Goal: Information Seeking & Learning: Understand process/instructions

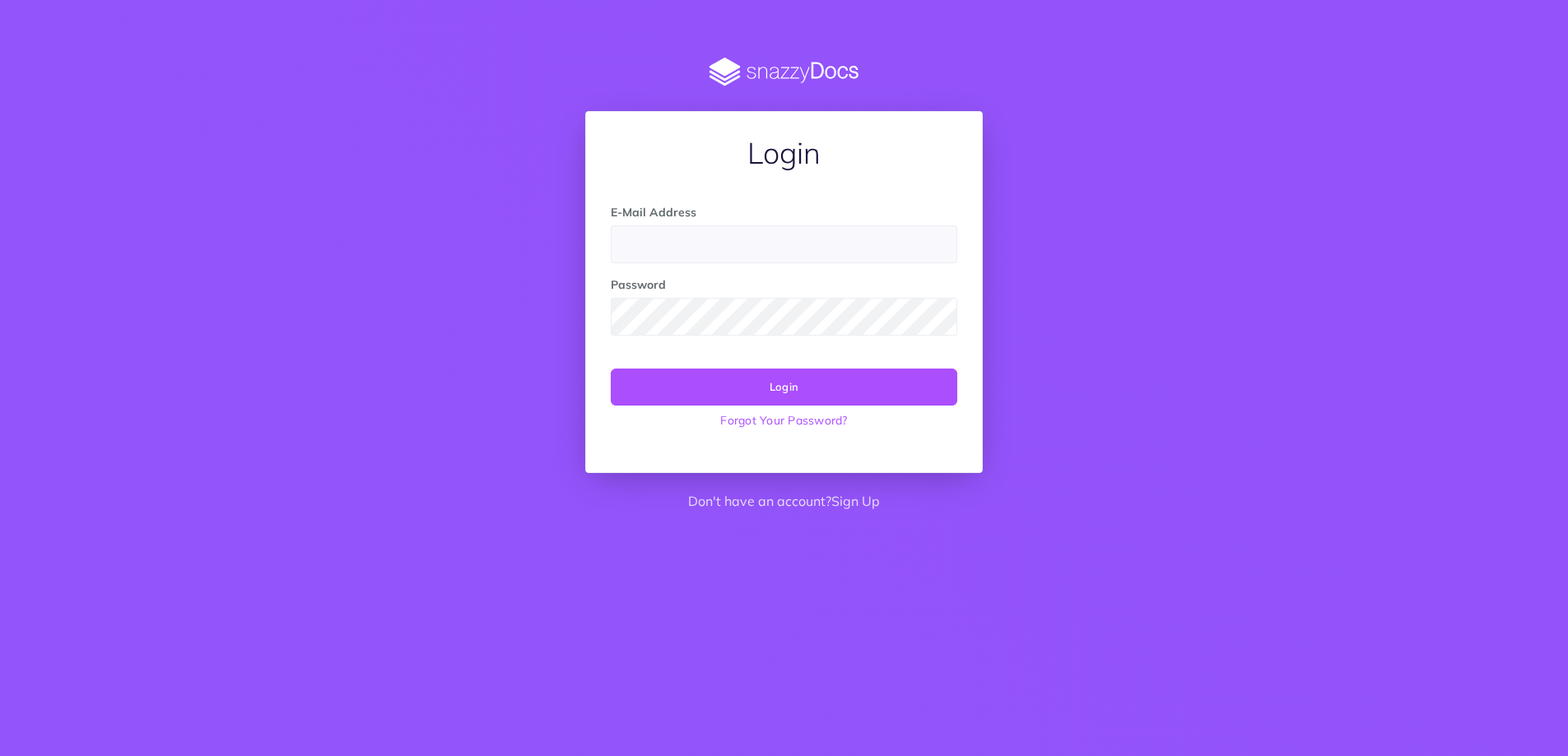
click at [688, 251] on input "email" at bounding box center [784, 244] width 347 height 38
type input "rrasilla@viewtinet.com"
click at [611, 368] on button "Login" at bounding box center [784, 387] width 347 height 36
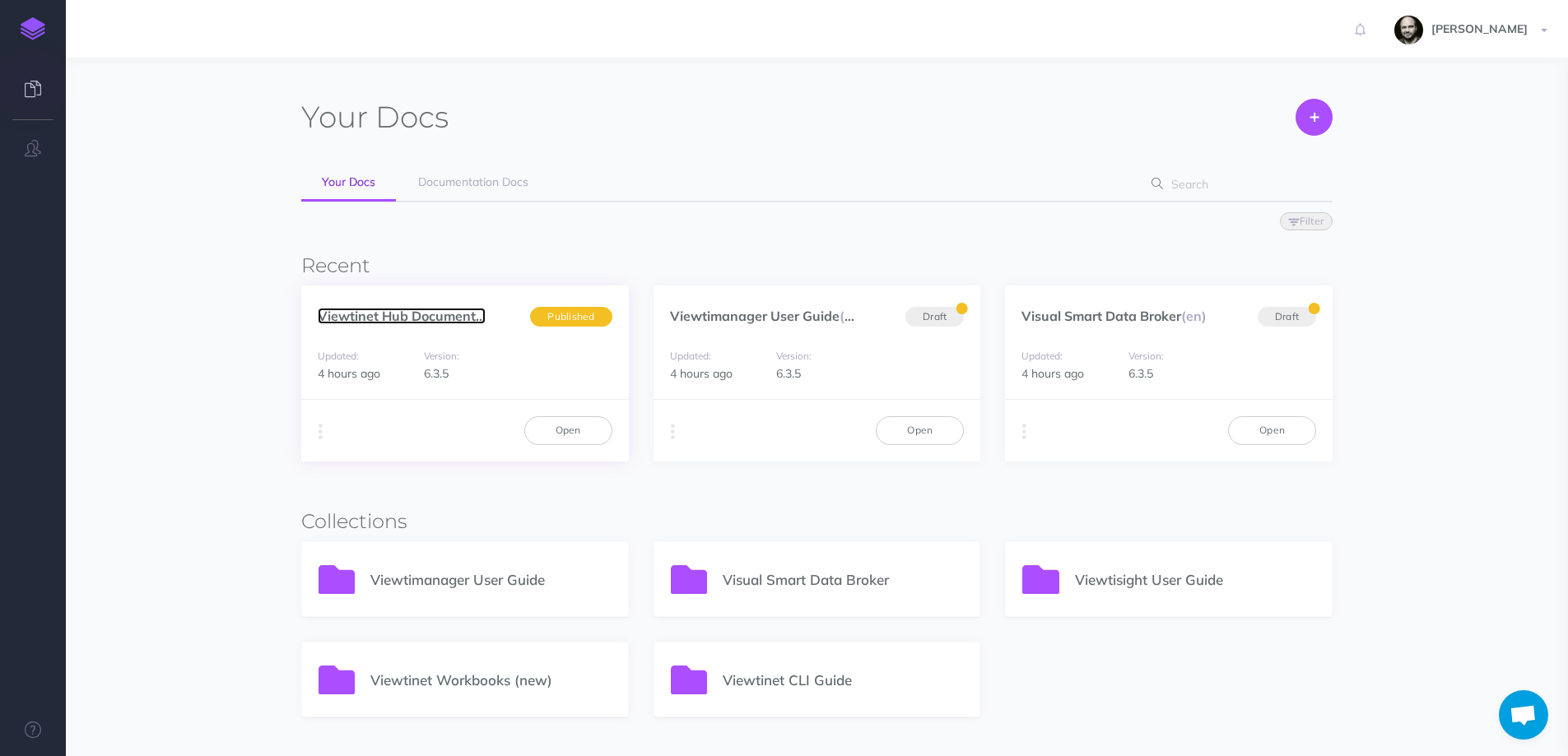
click at [361, 314] on link "Viewtinet Hub Document..." at bounding box center [401, 316] width 168 height 16
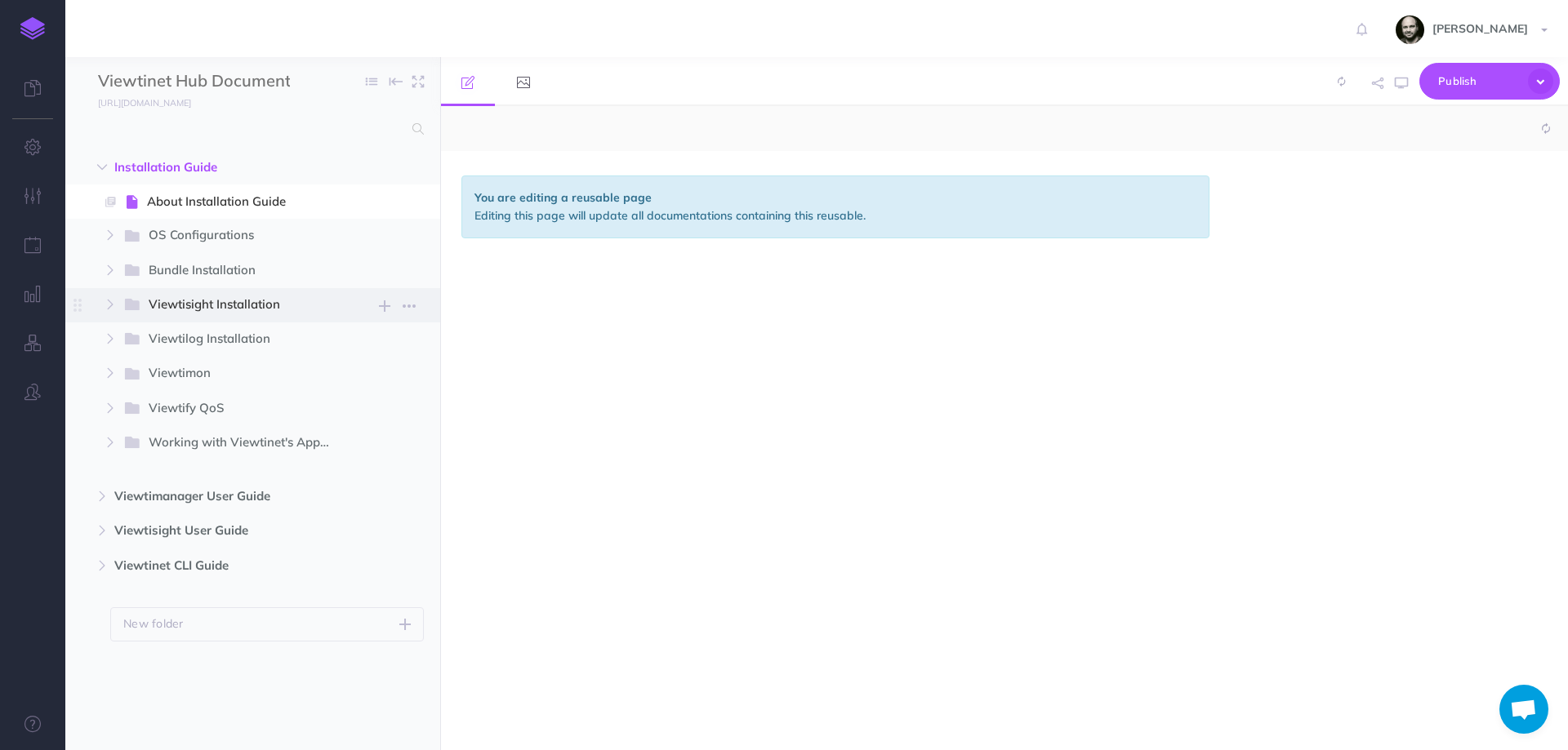
select select "null"
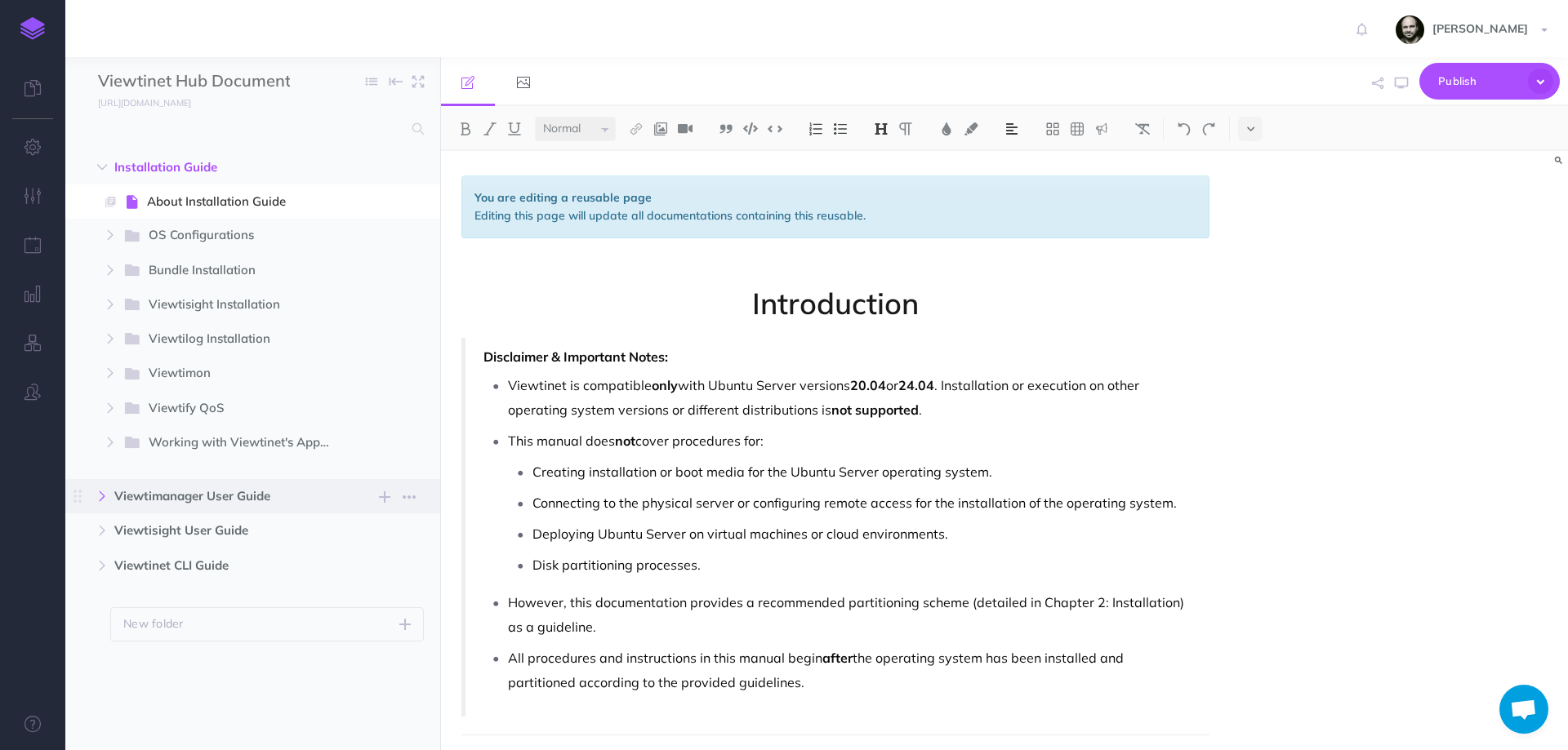
click at [100, 496] on icon "button" at bounding box center [102, 496] width 10 height 10
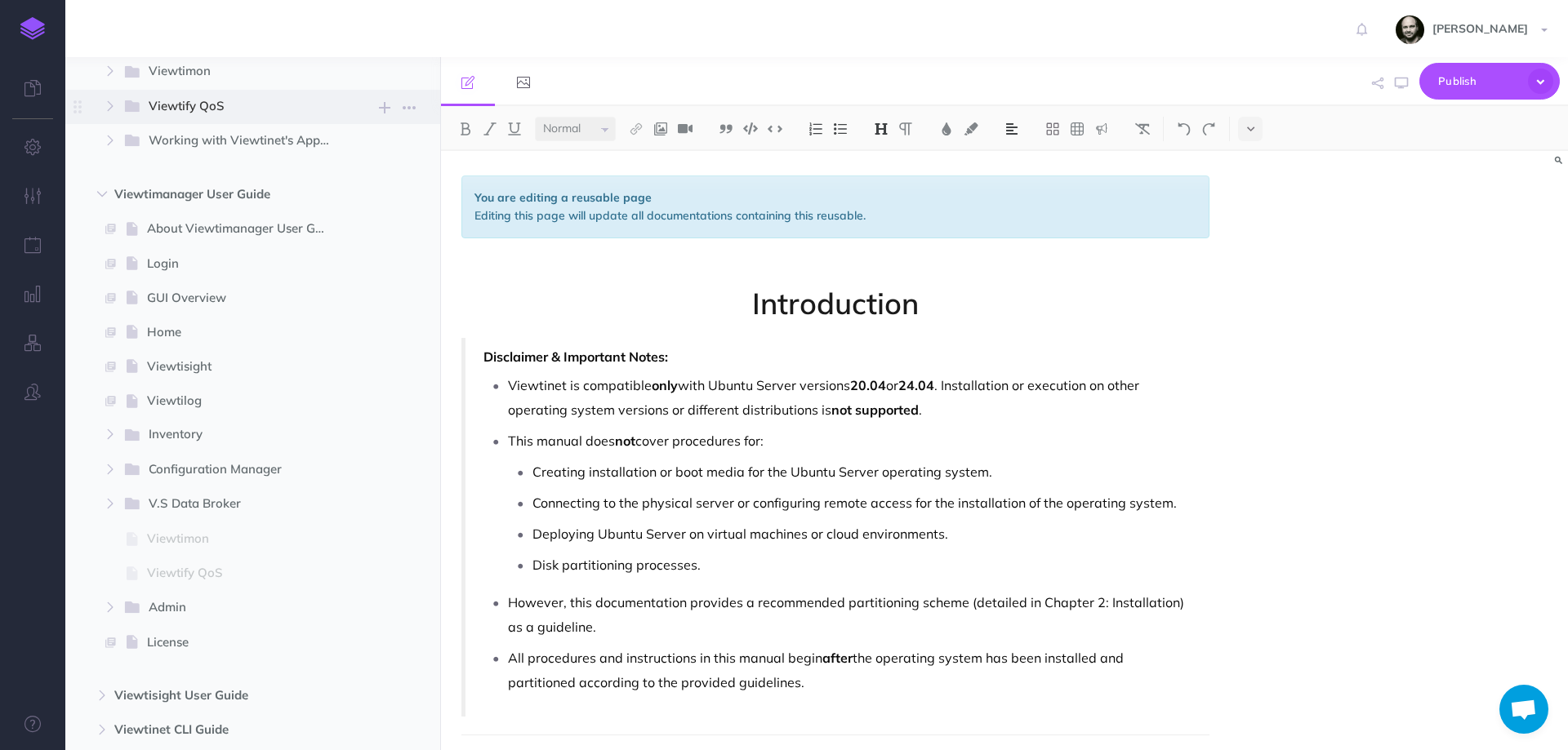
scroll to position [423, 0]
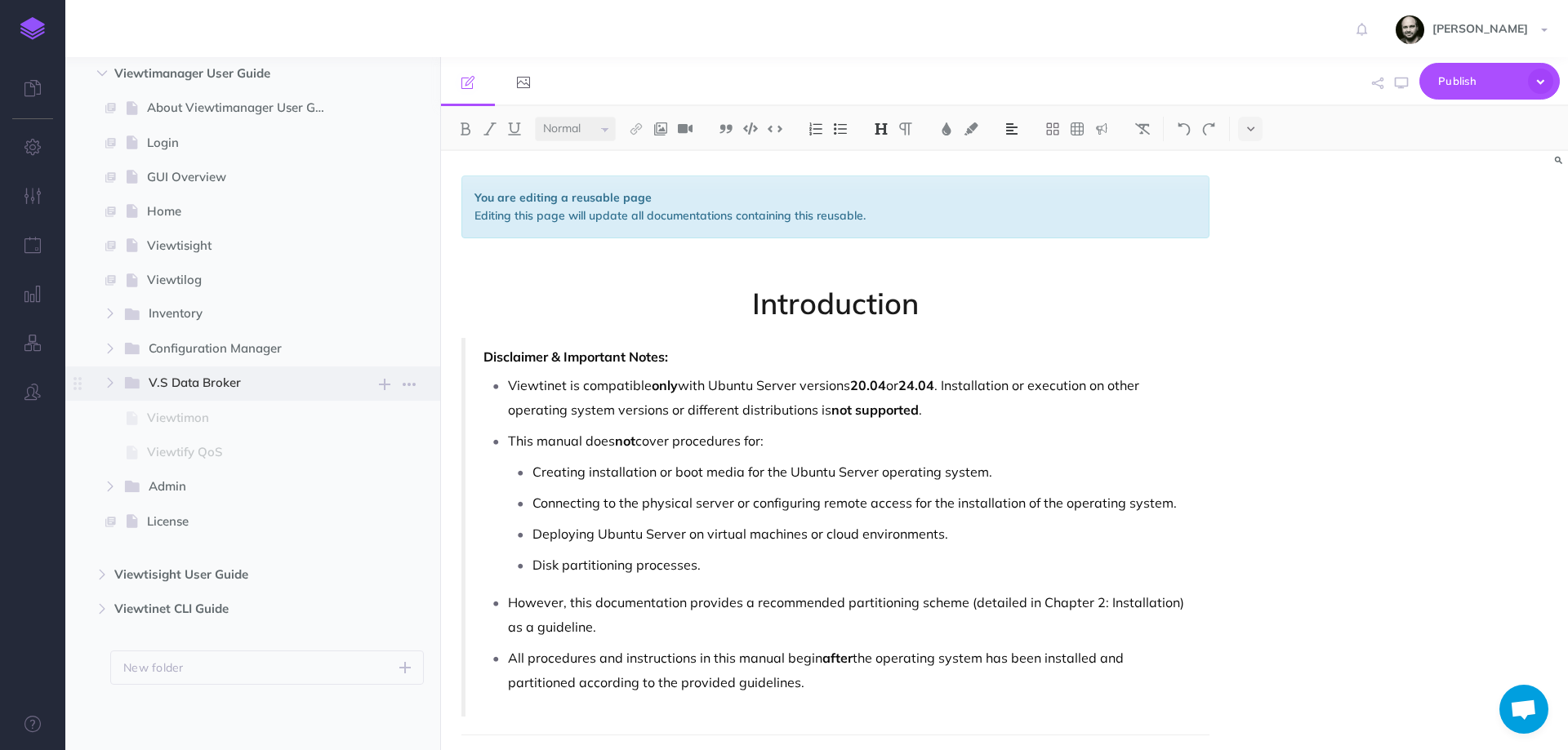
click at [222, 384] on span "V.S Data Broker" at bounding box center [233, 384] width 169 height 22
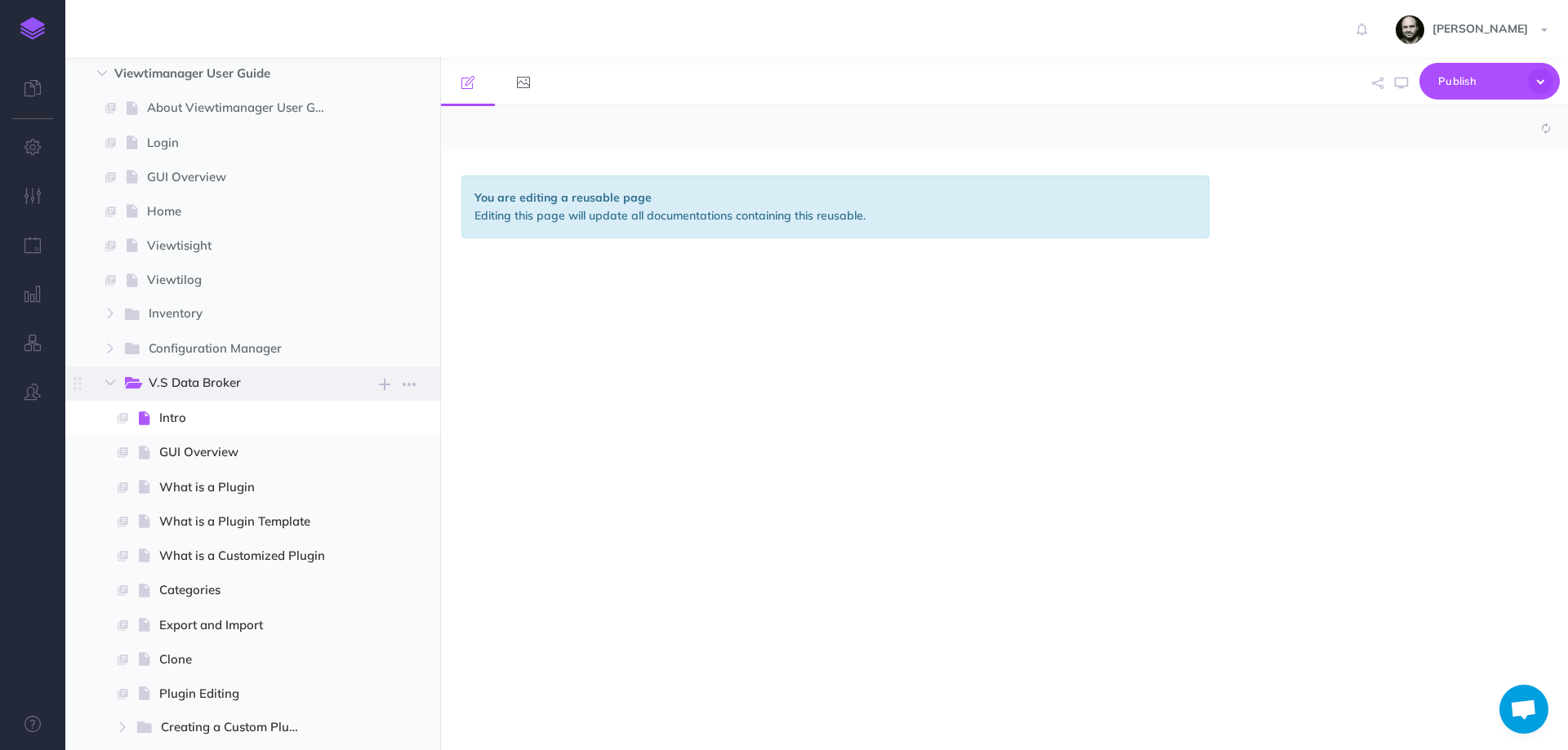
select select "null"
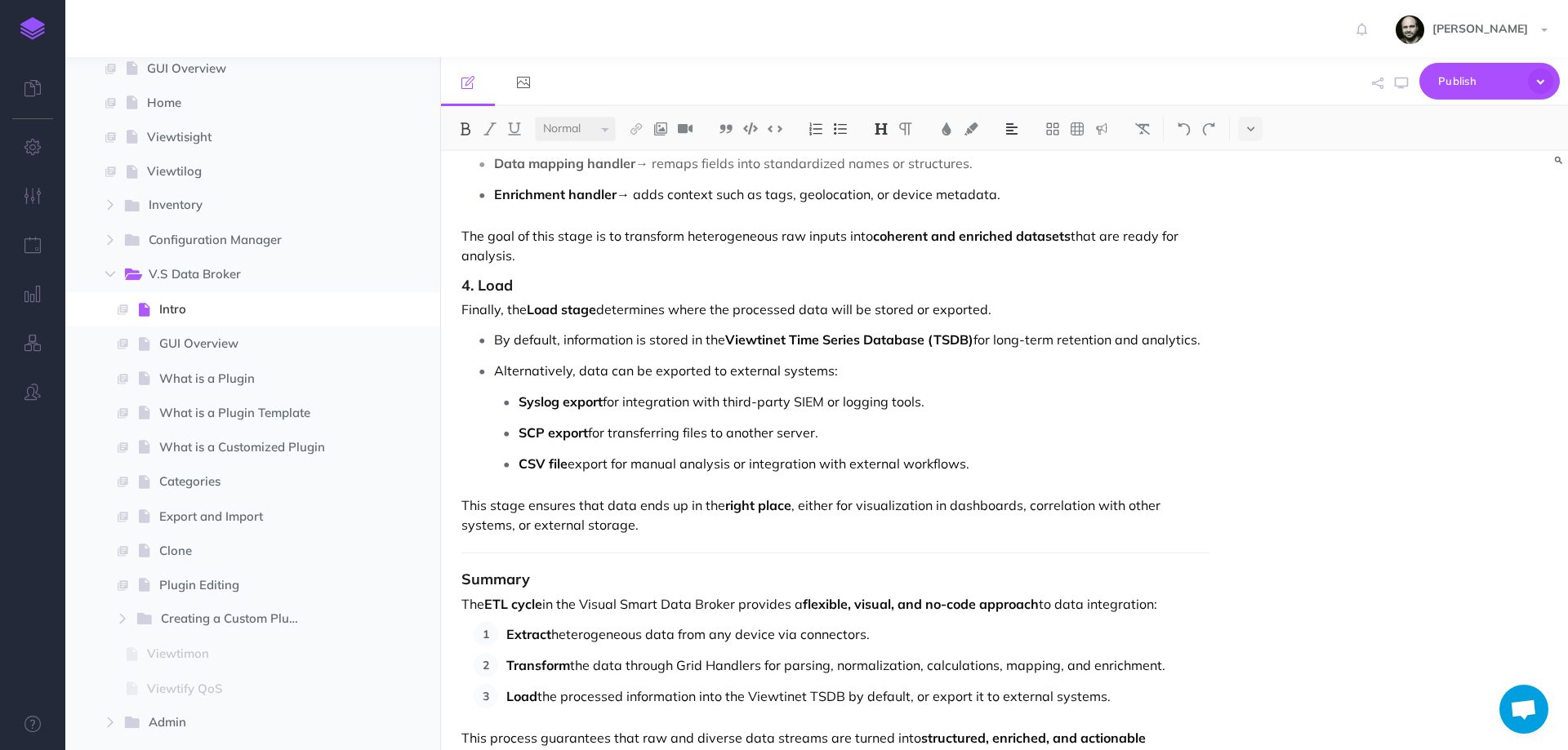
scroll to position [3262, 0]
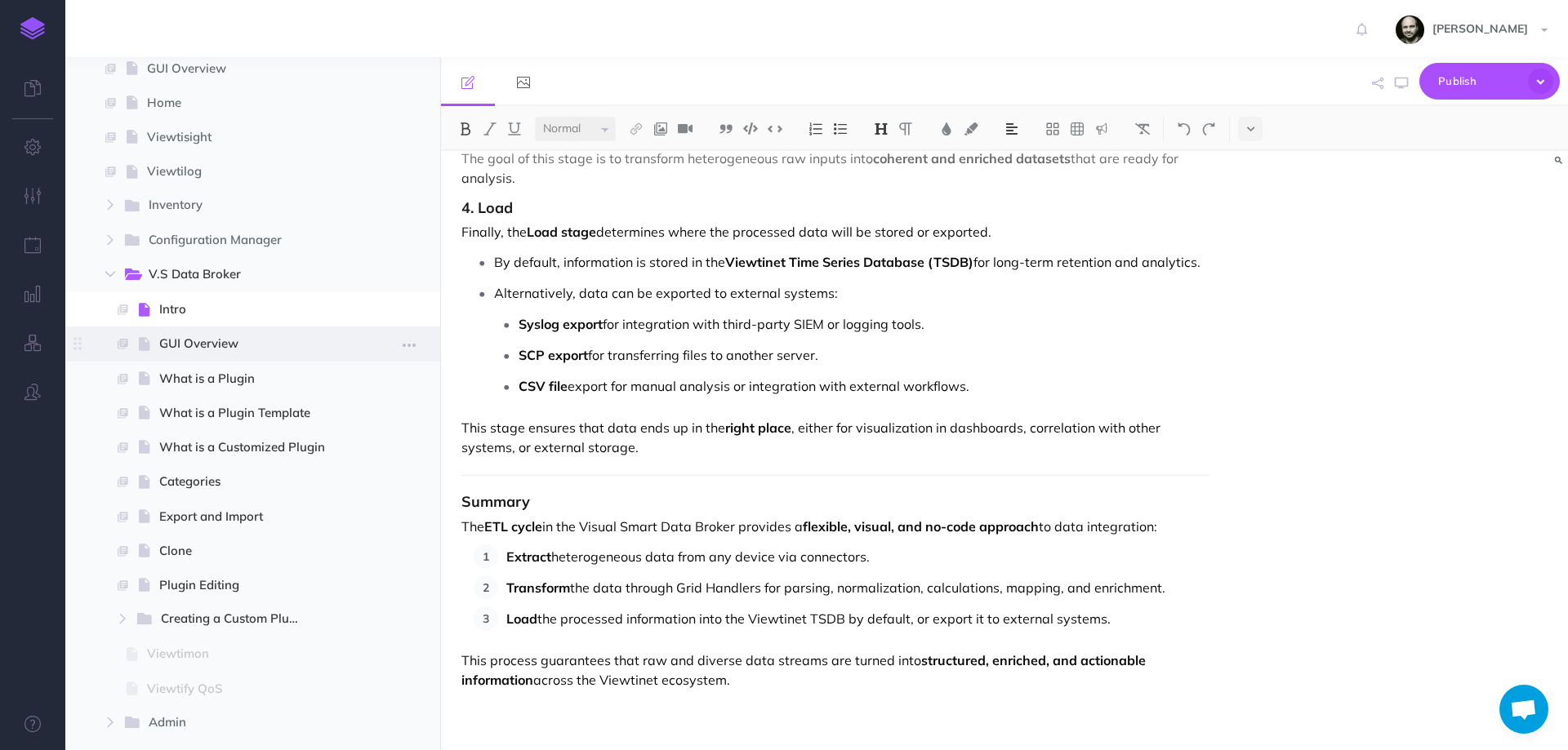
click at [178, 338] on span "GUI Overview" at bounding box center [250, 344] width 183 height 20
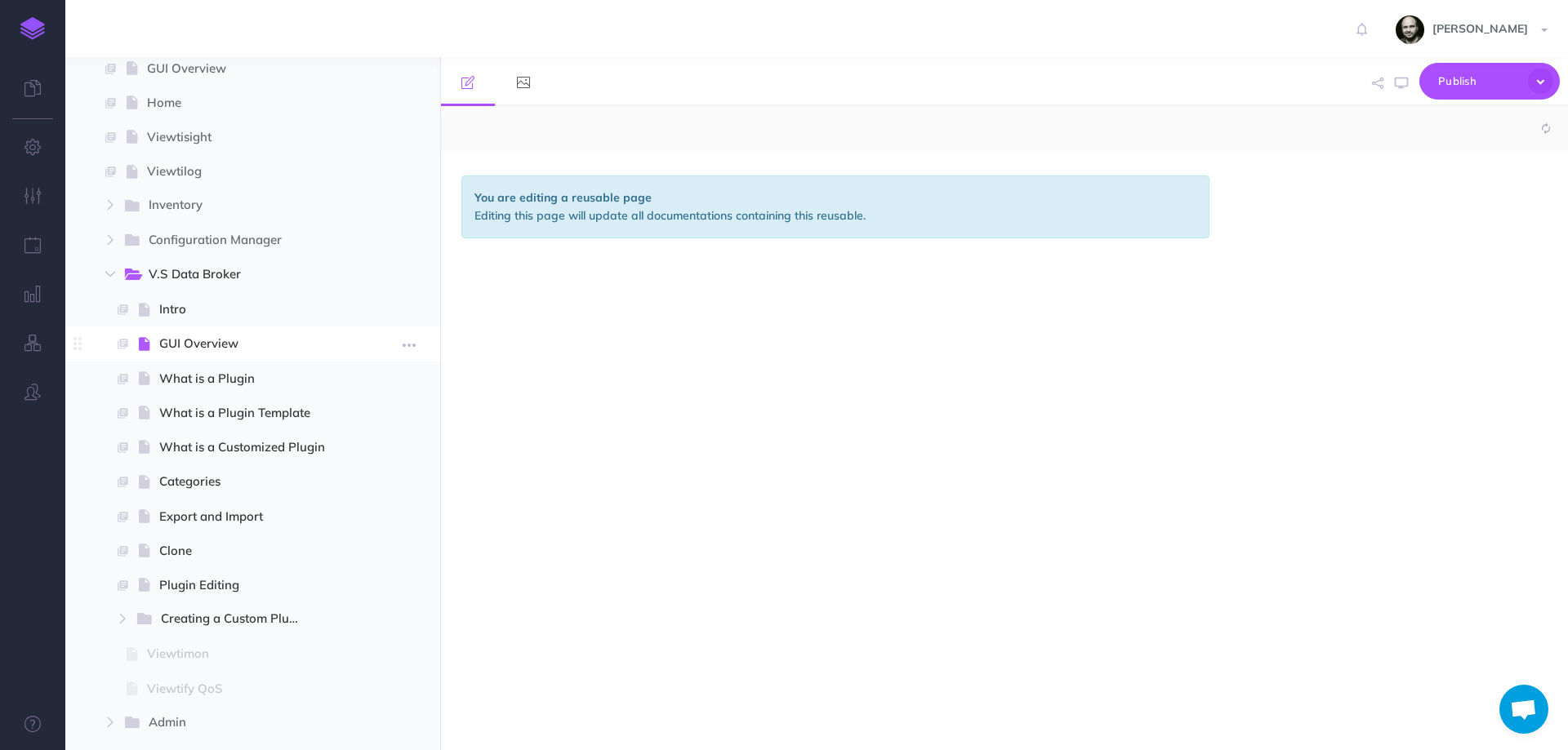
select select "null"
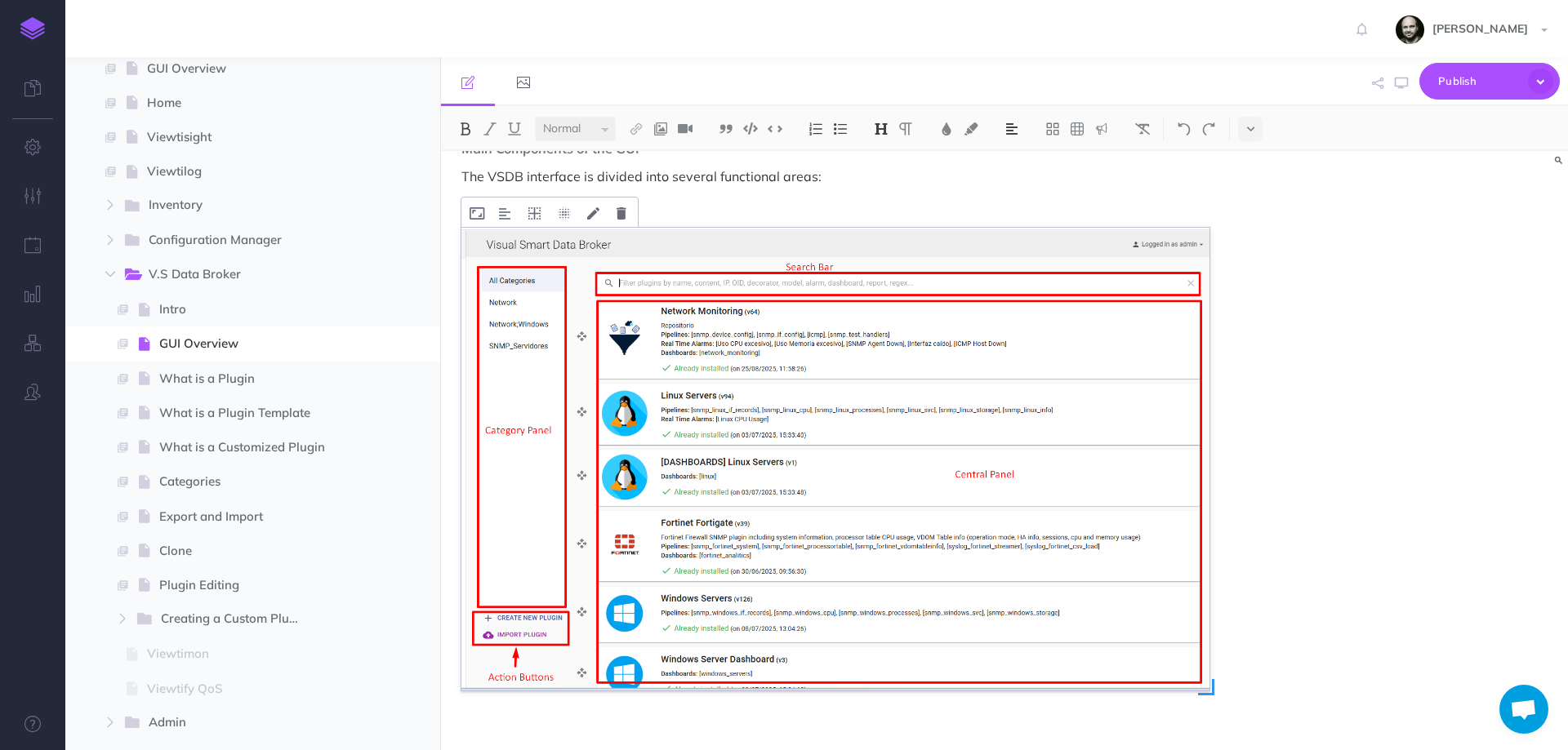
scroll to position [435, 0]
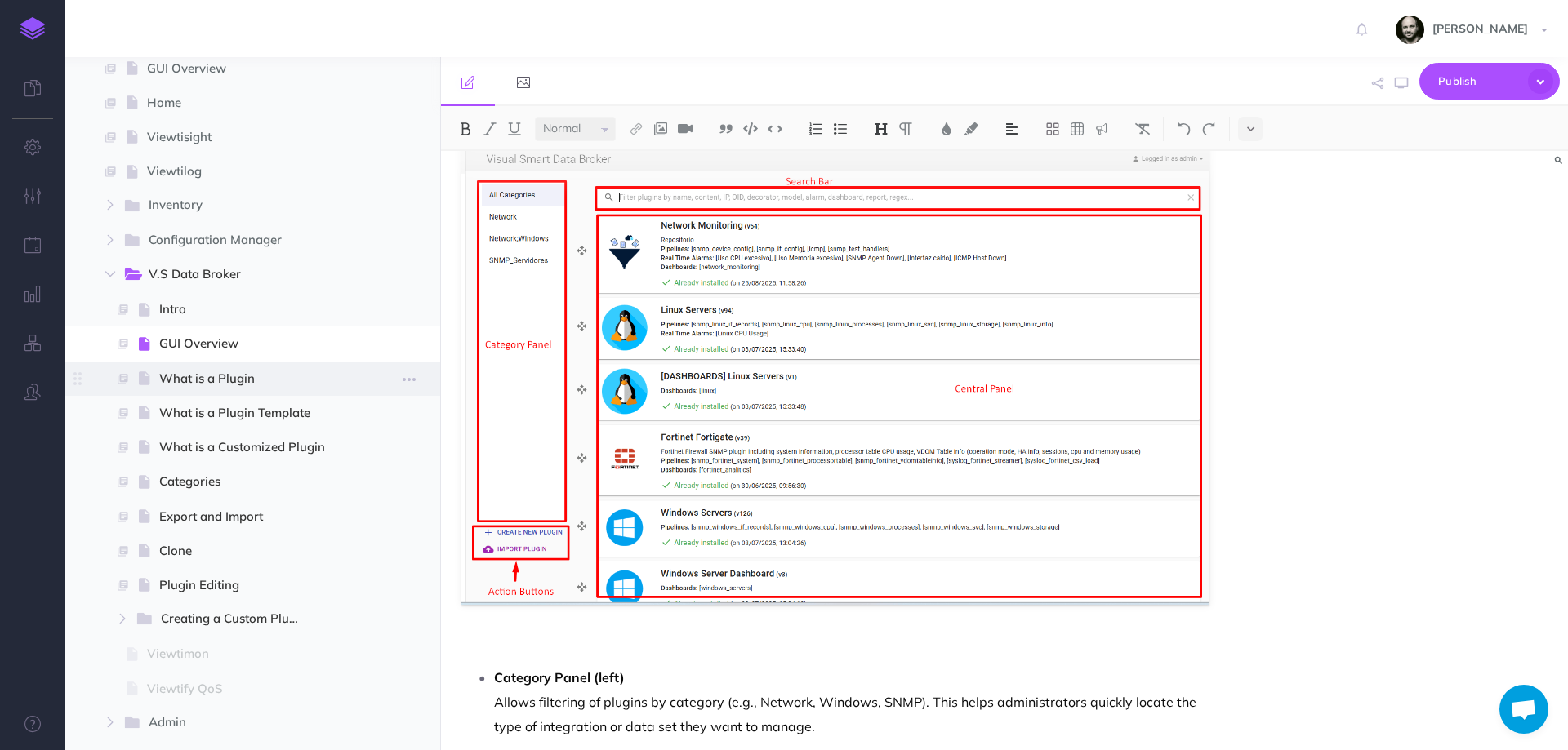
click at [186, 372] on span "What is a Plugin" at bounding box center [250, 379] width 183 height 20
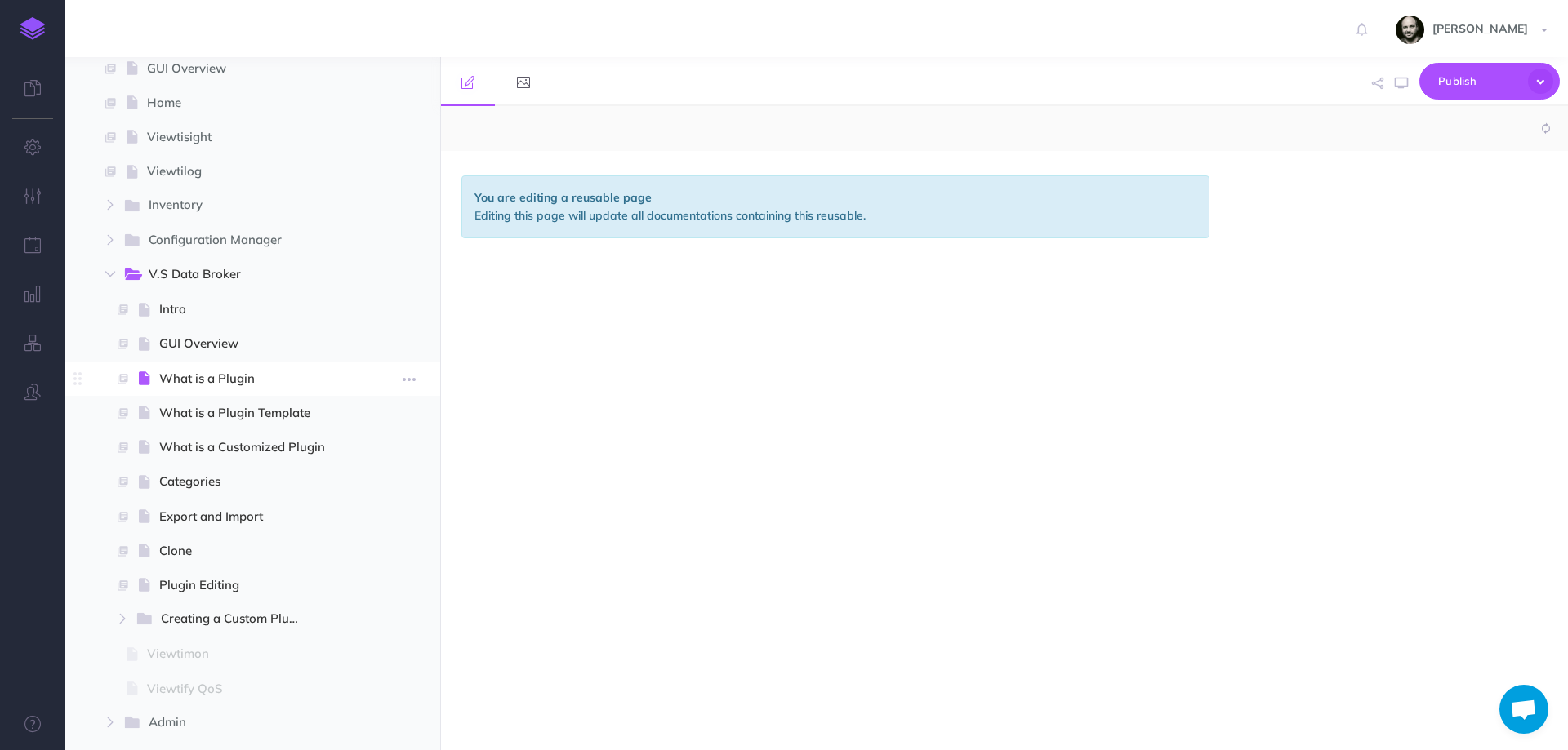
select select "null"
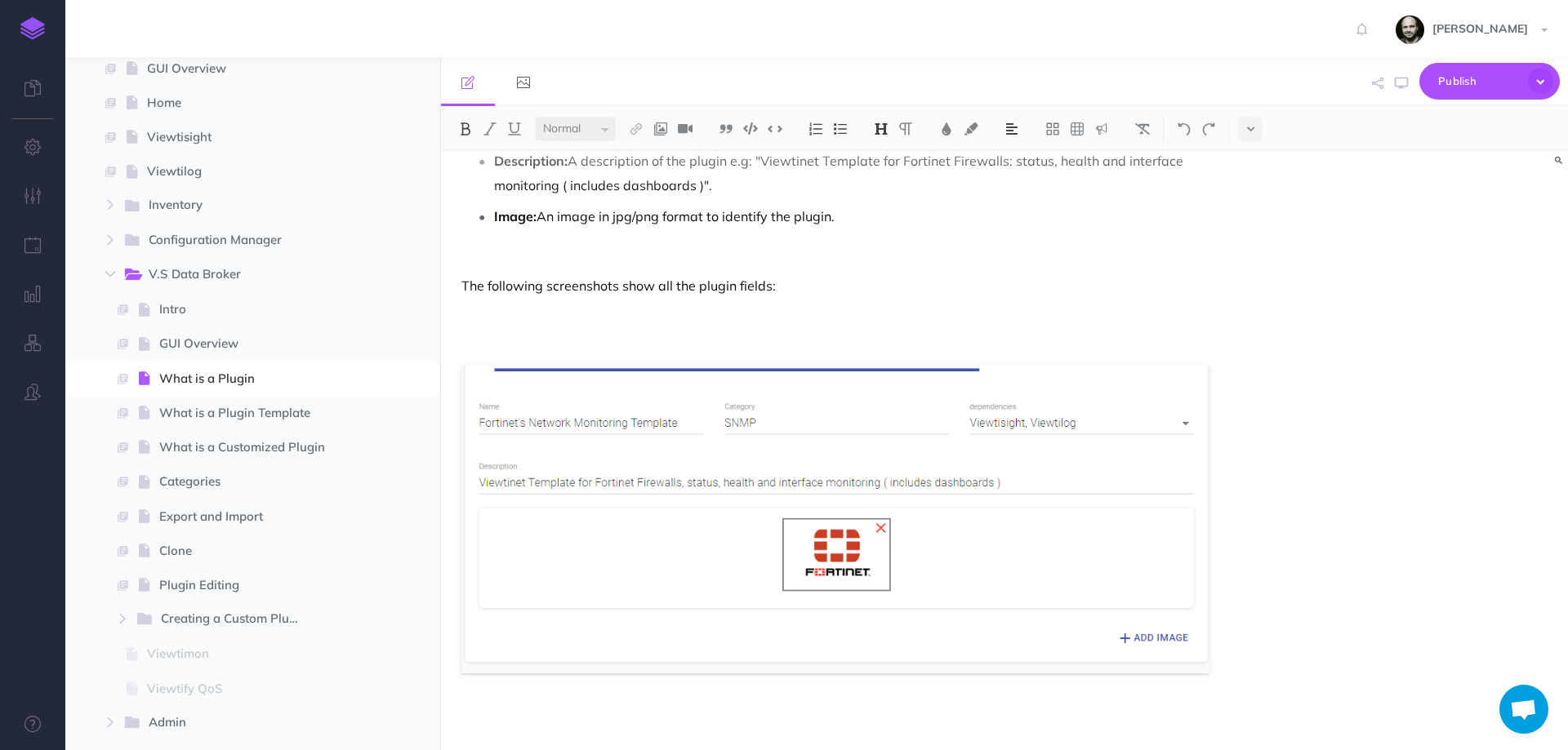
scroll to position [1273, 0]
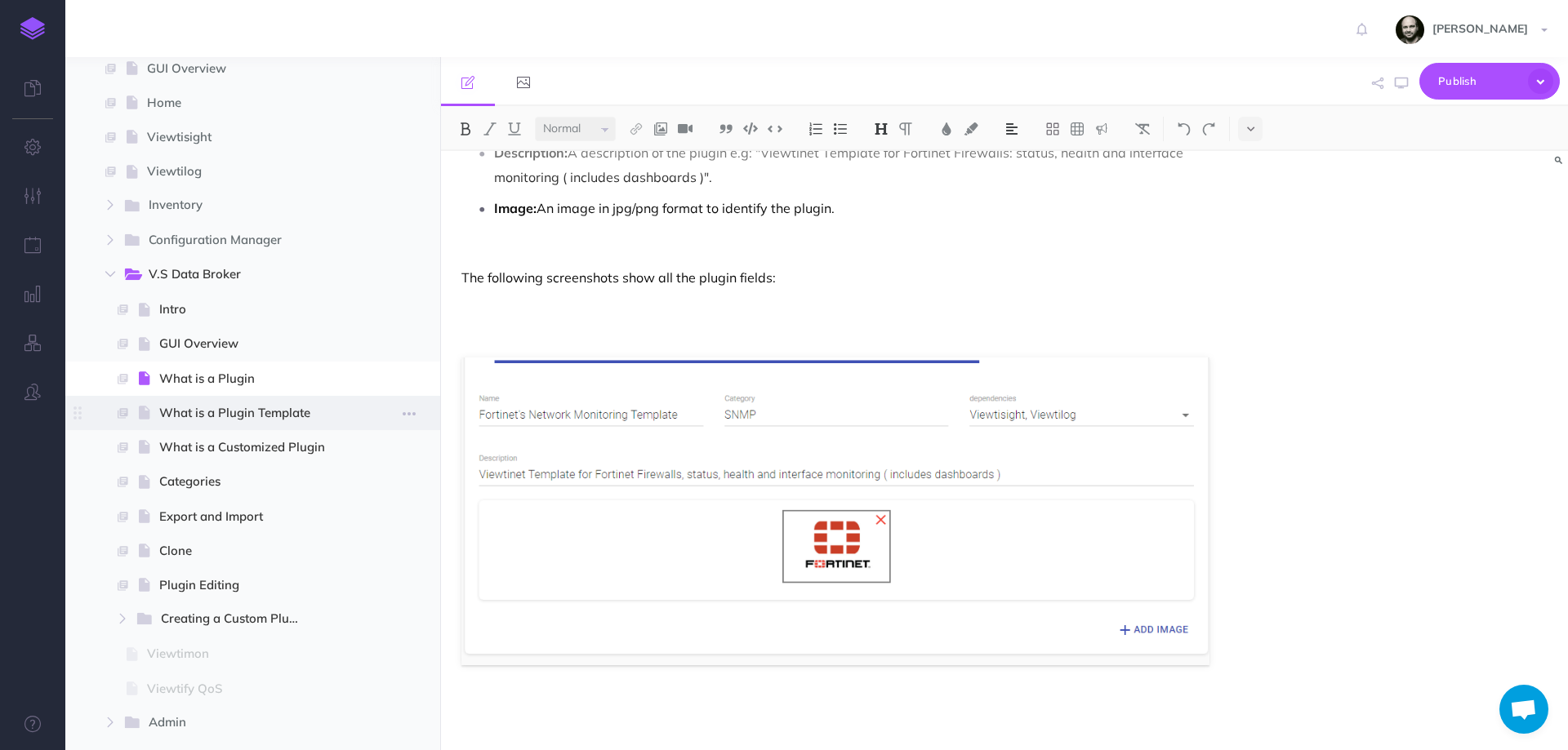
click at [208, 414] on span "What is a Plugin Template" at bounding box center [250, 413] width 183 height 20
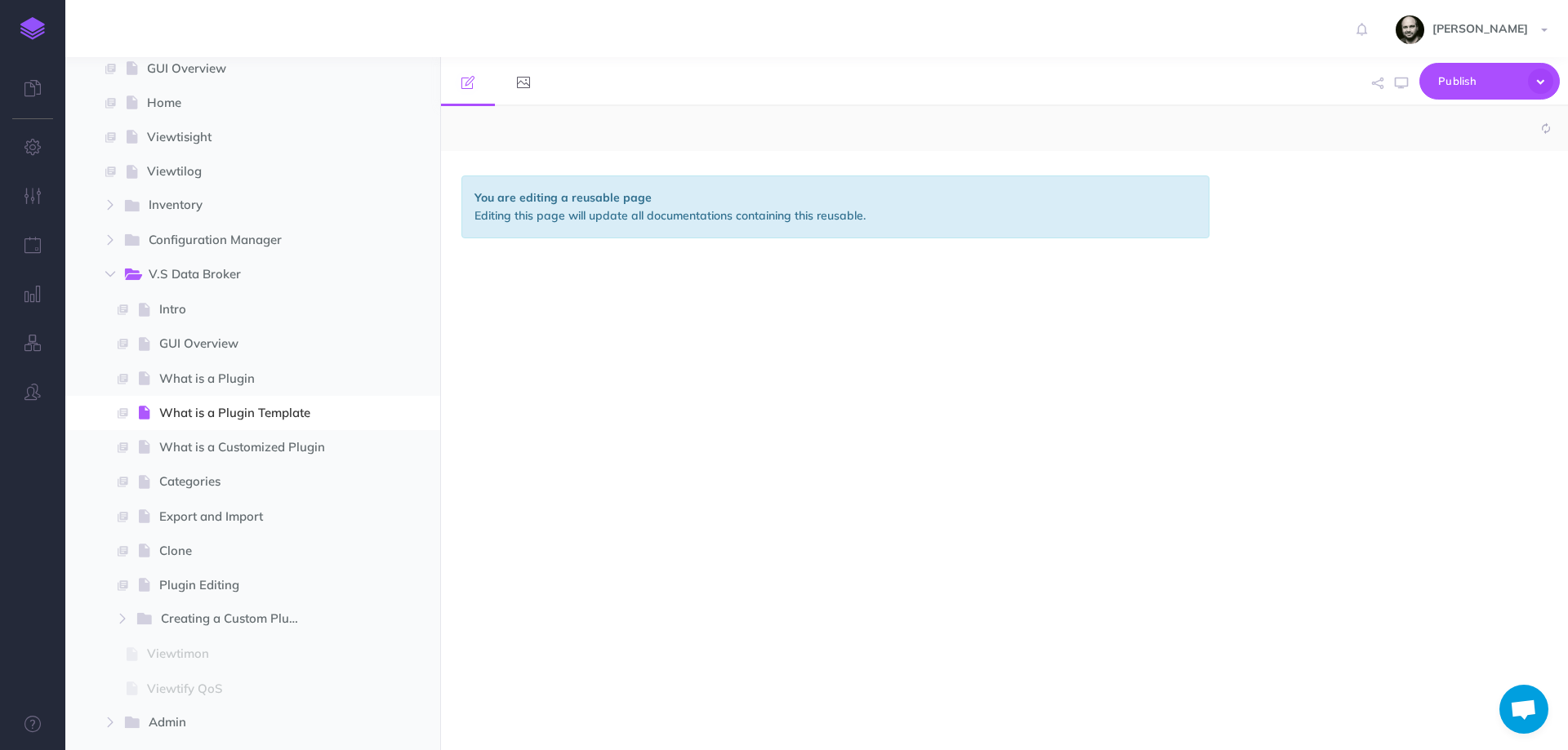
select select "null"
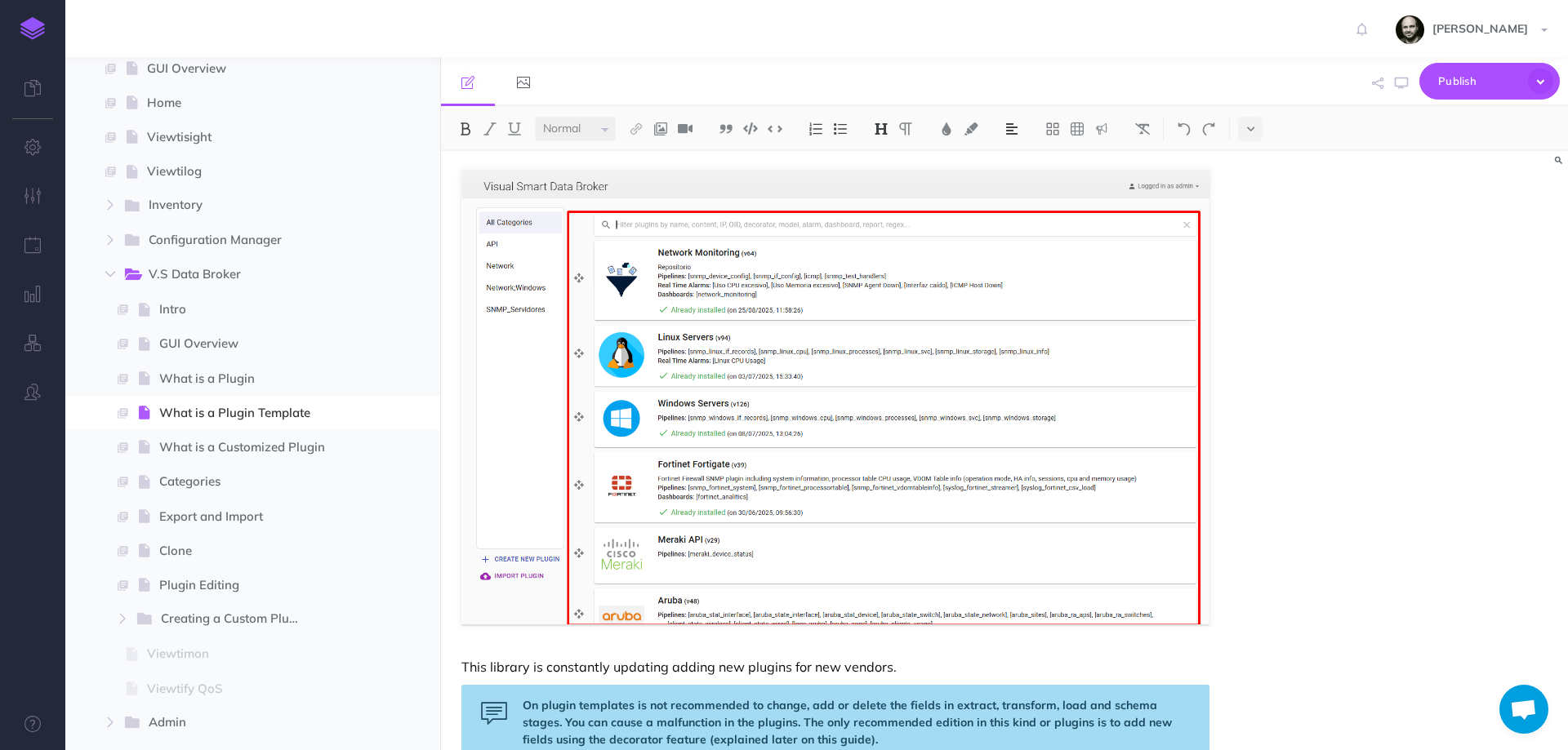
scroll to position [526, 0]
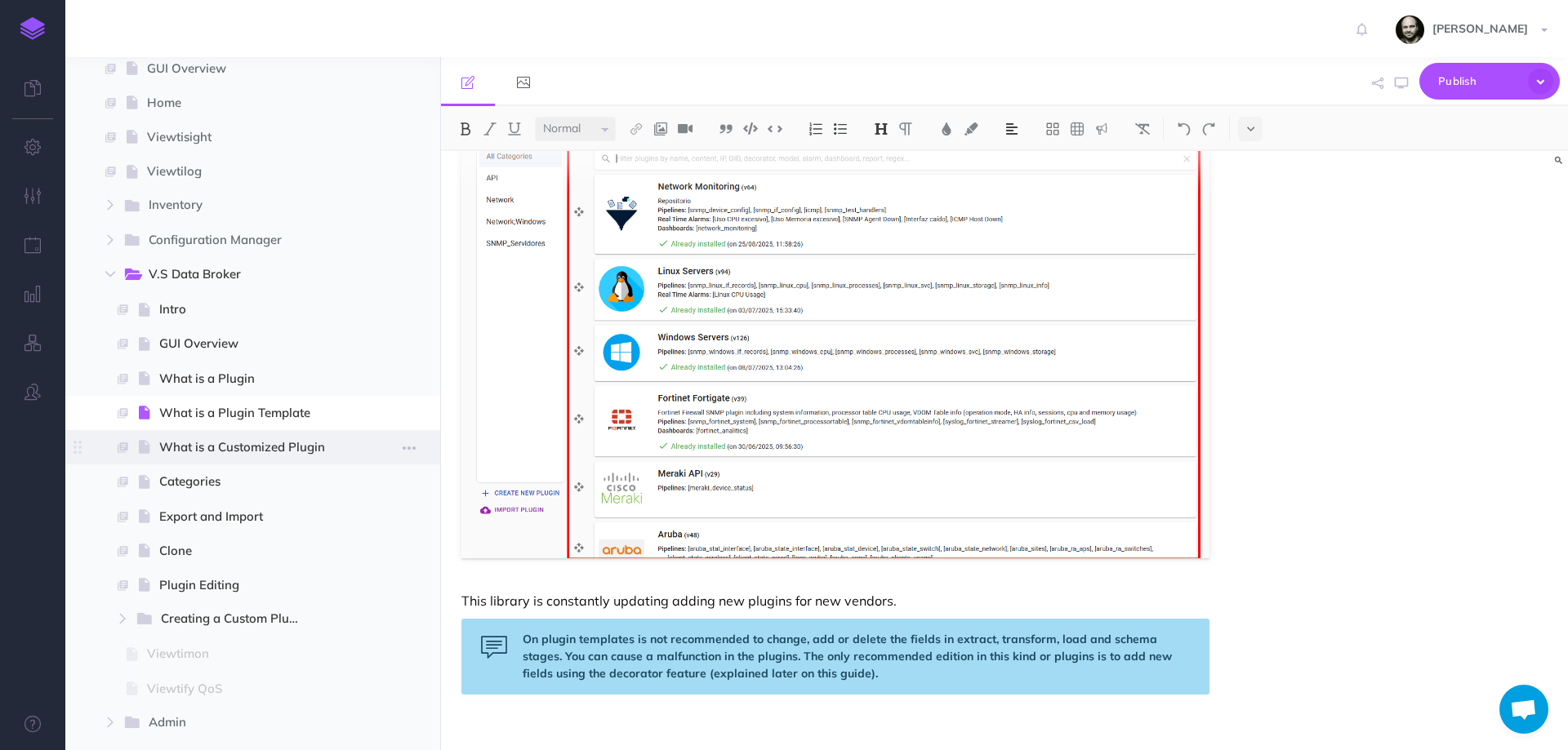
click at [215, 447] on span "What is a Customized Plugin" at bounding box center [250, 447] width 183 height 20
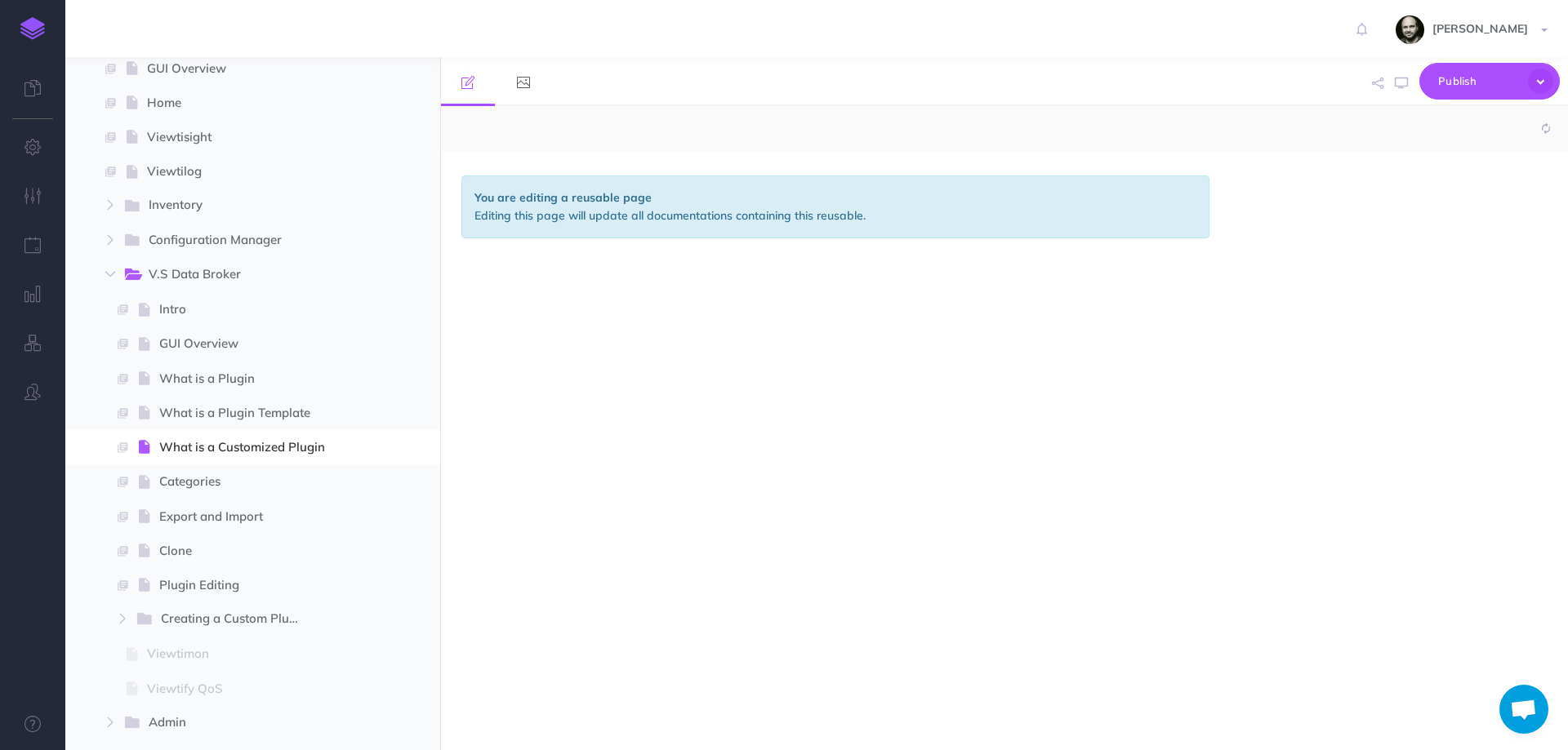
select select "null"
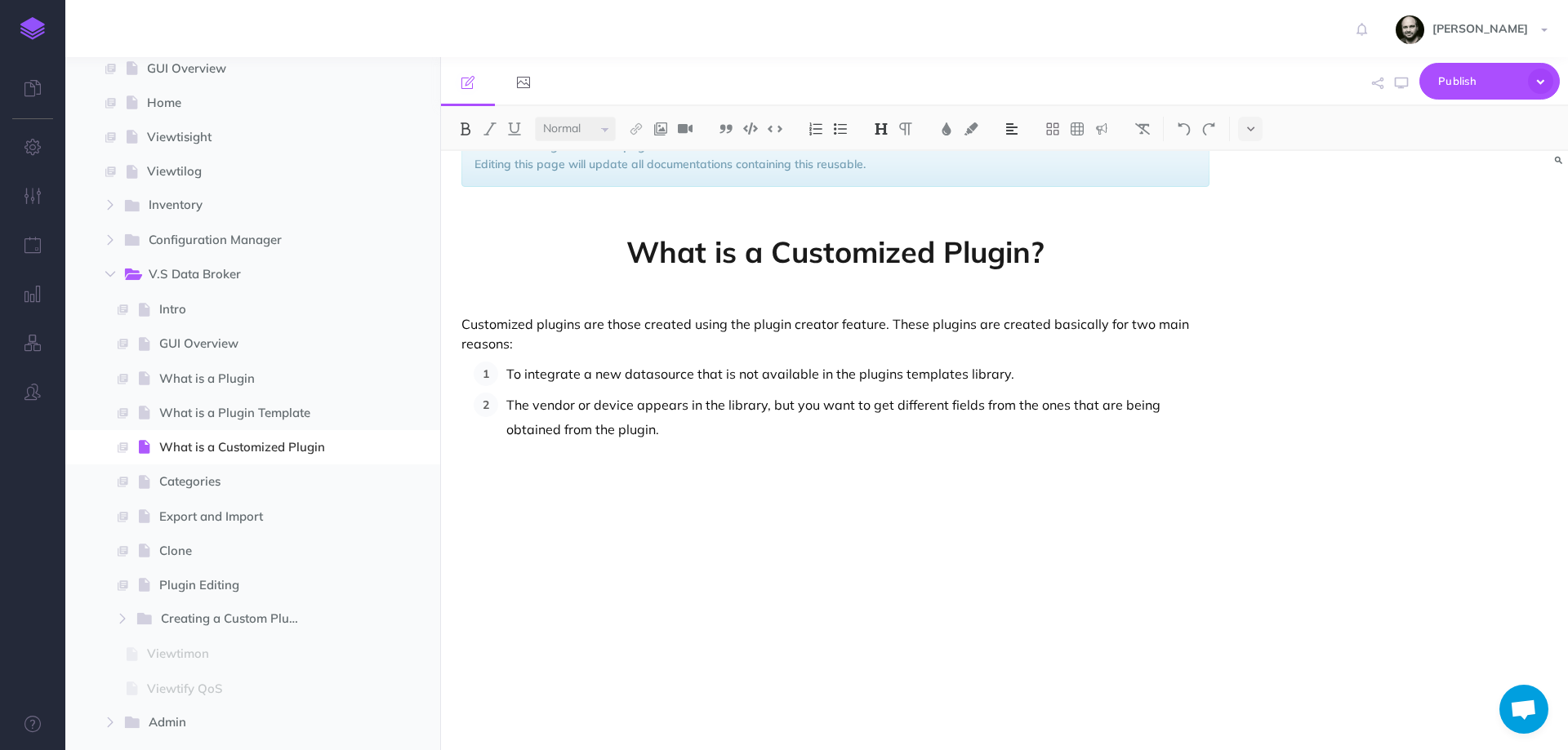
scroll to position [95, 0]
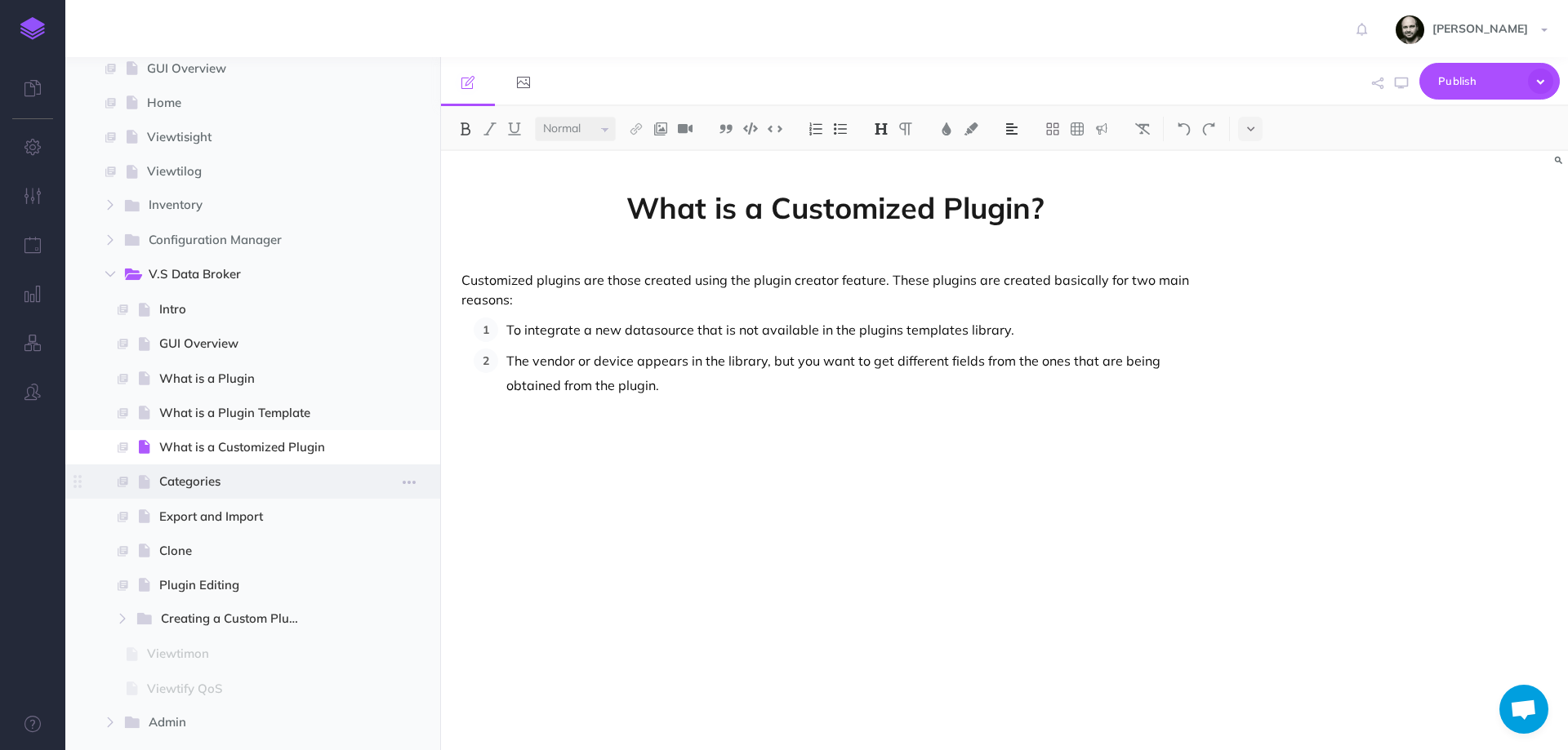
click at [194, 481] on span "Categories" at bounding box center [250, 482] width 183 height 20
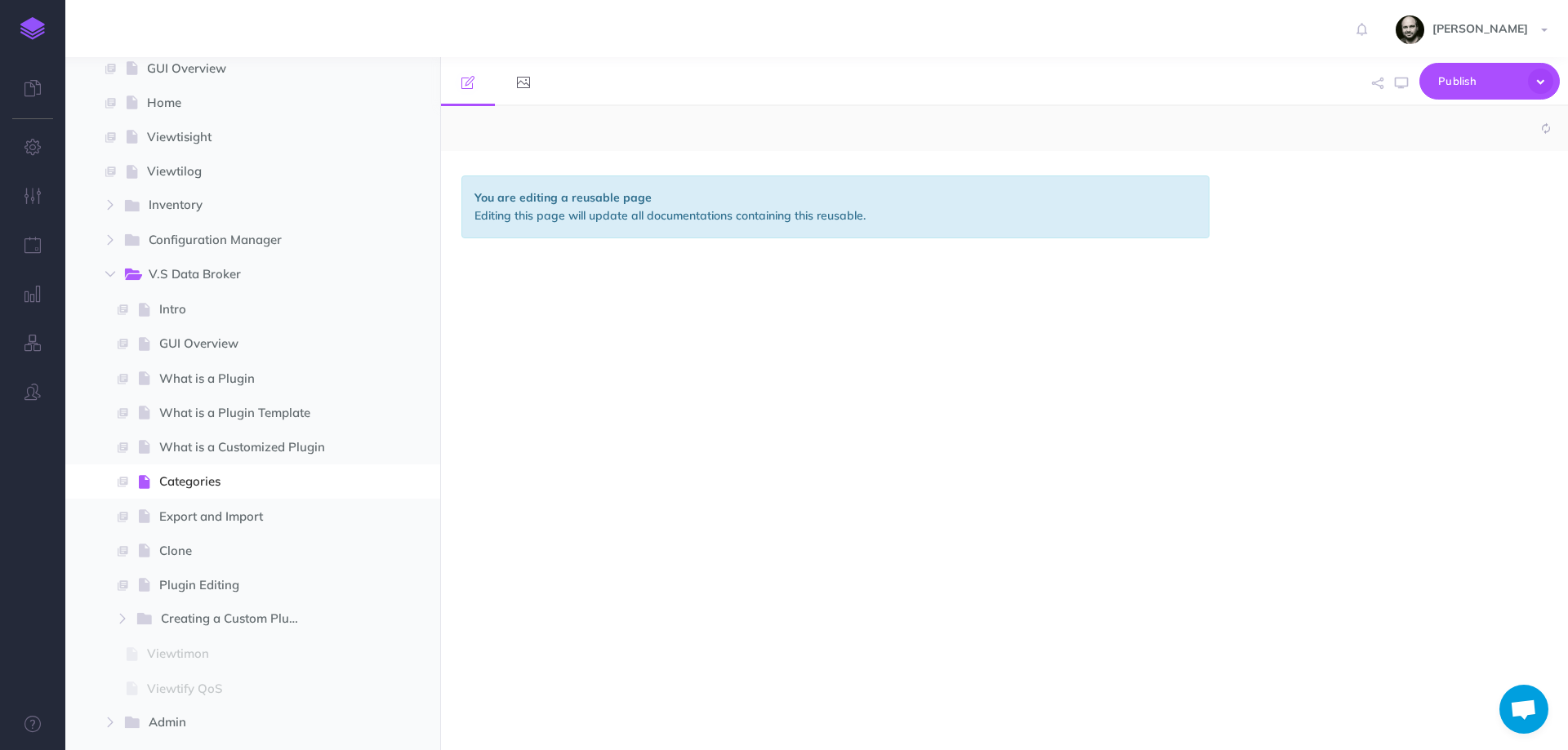
select select "null"
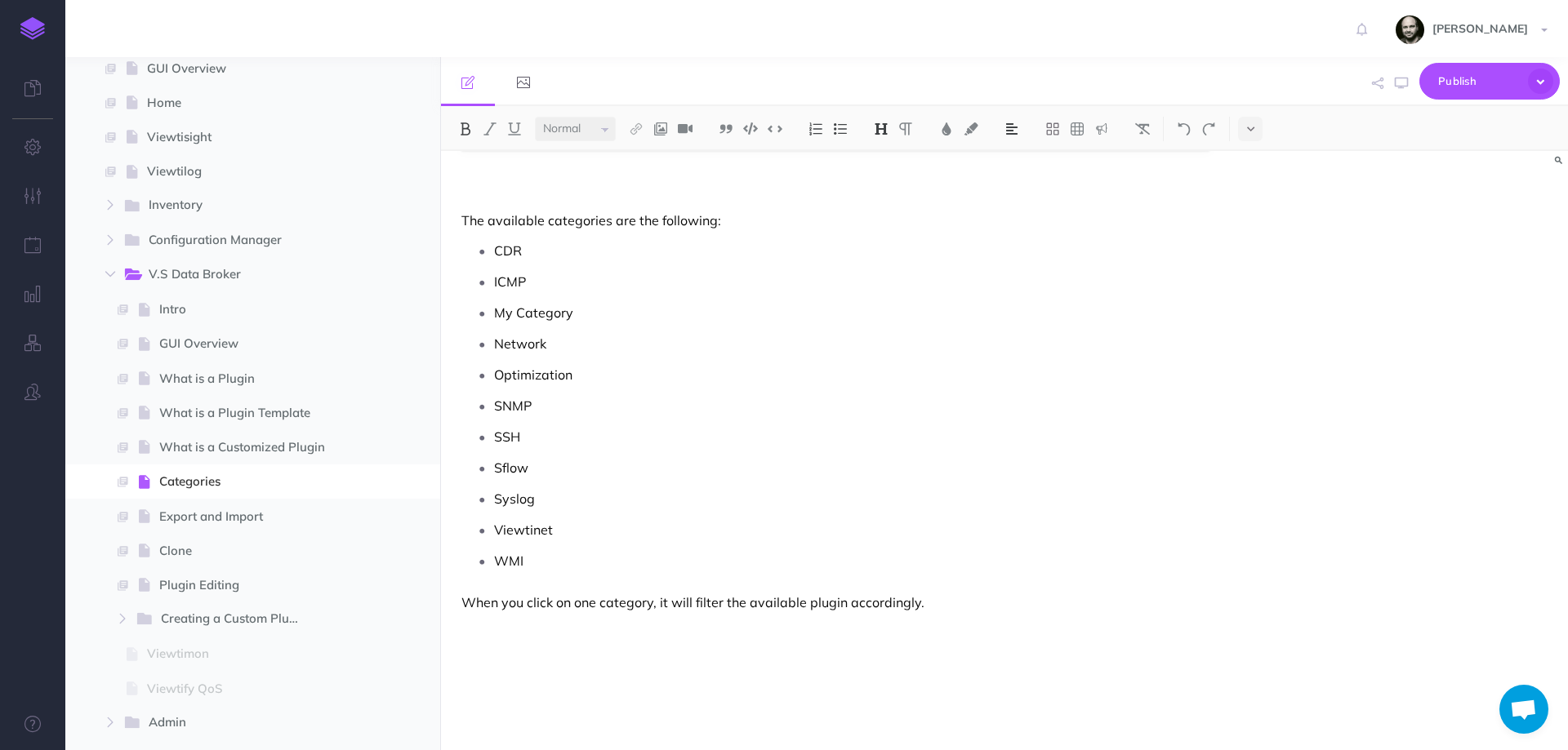
scroll to position [612, 0]
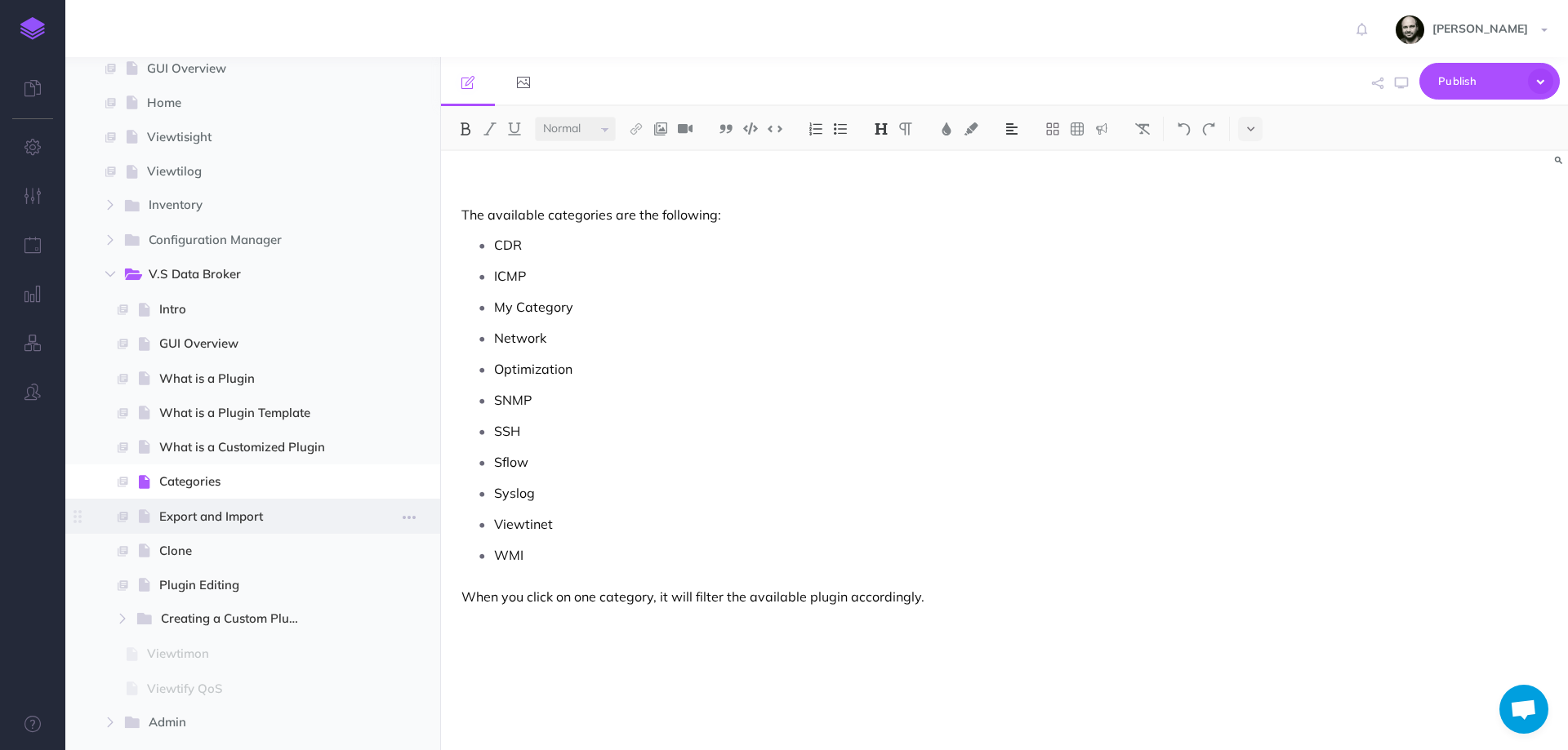
click at [227, 509] on span "Export and Import" at bounding box center [250, 517] width 183 height 20
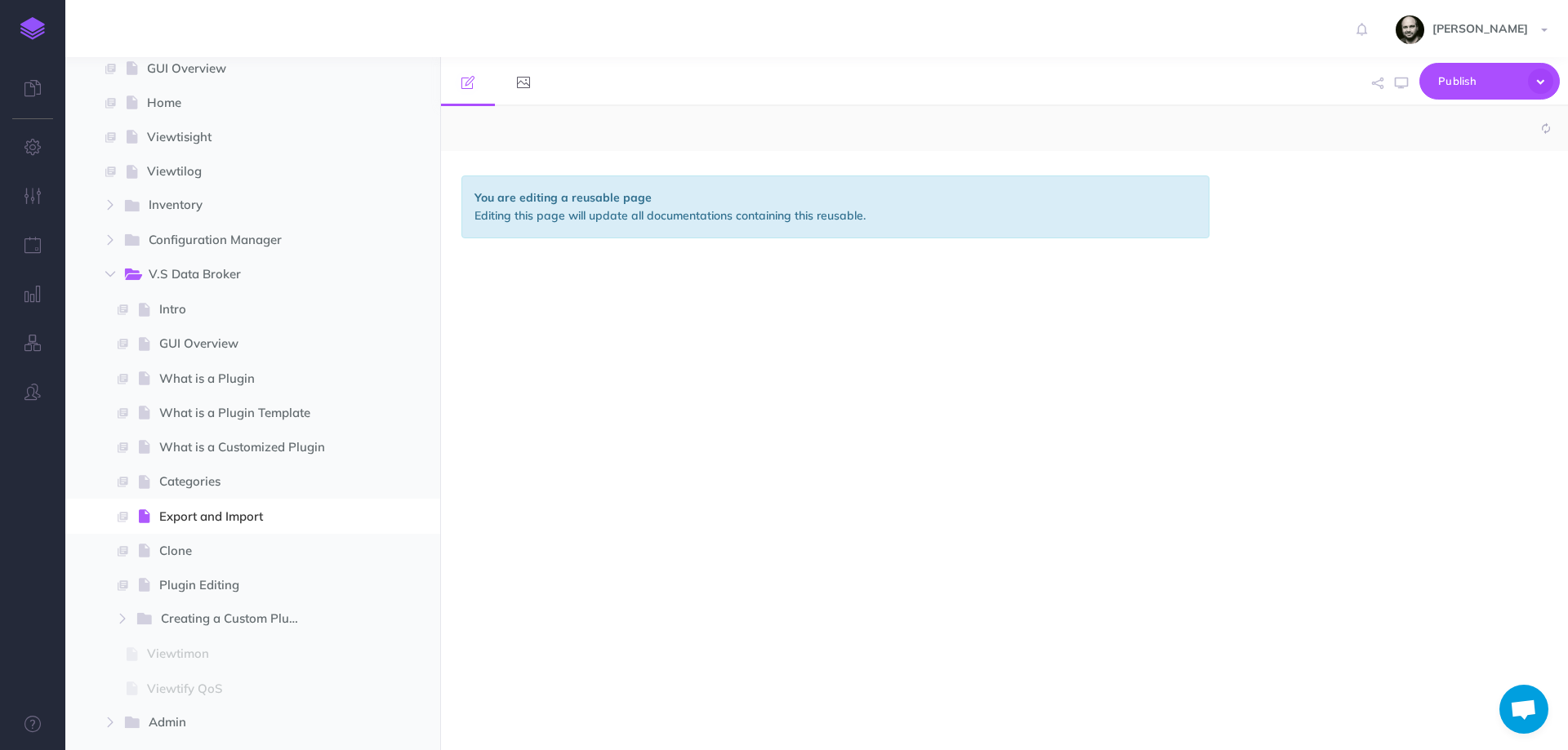
select select "null"
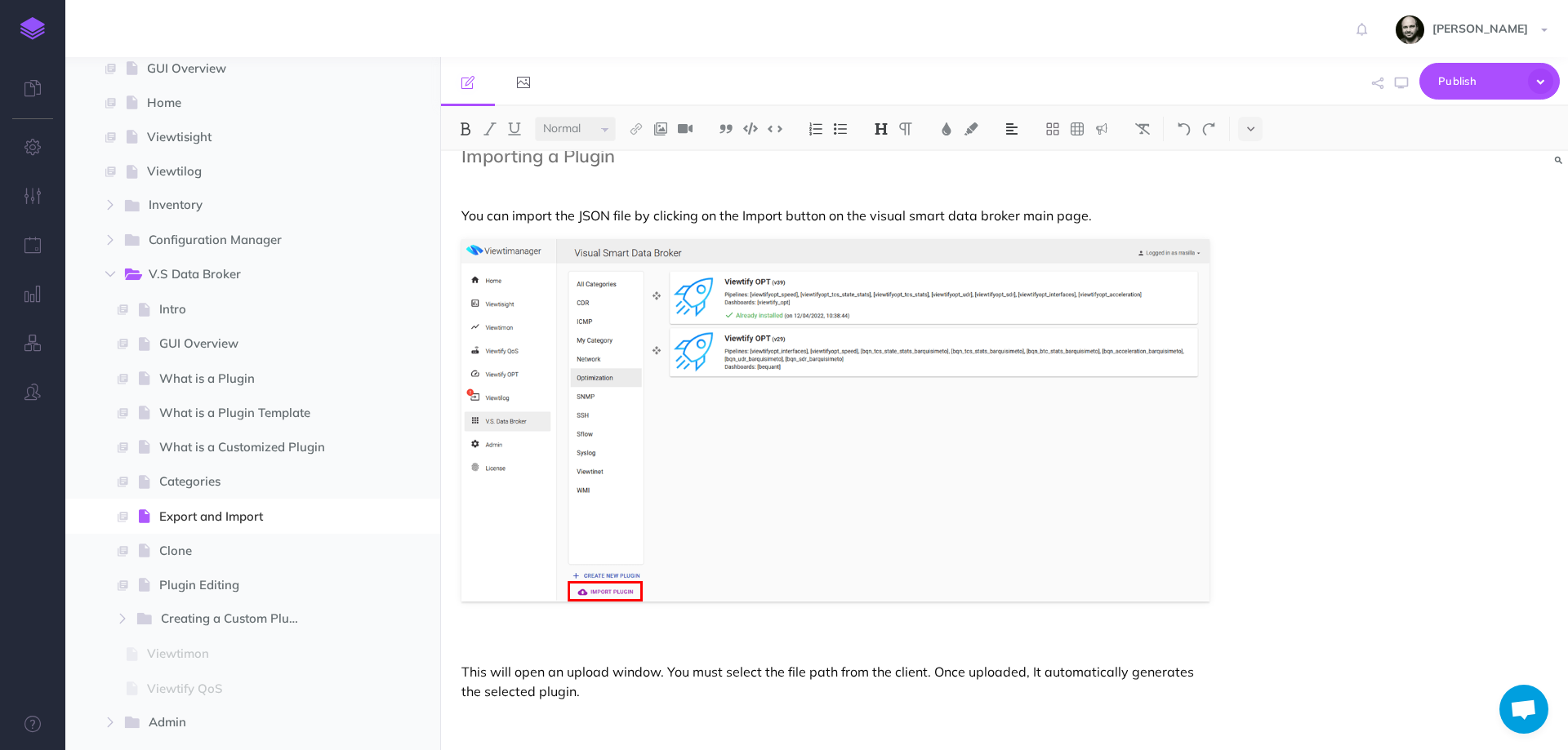
scroll to position [820, 0]
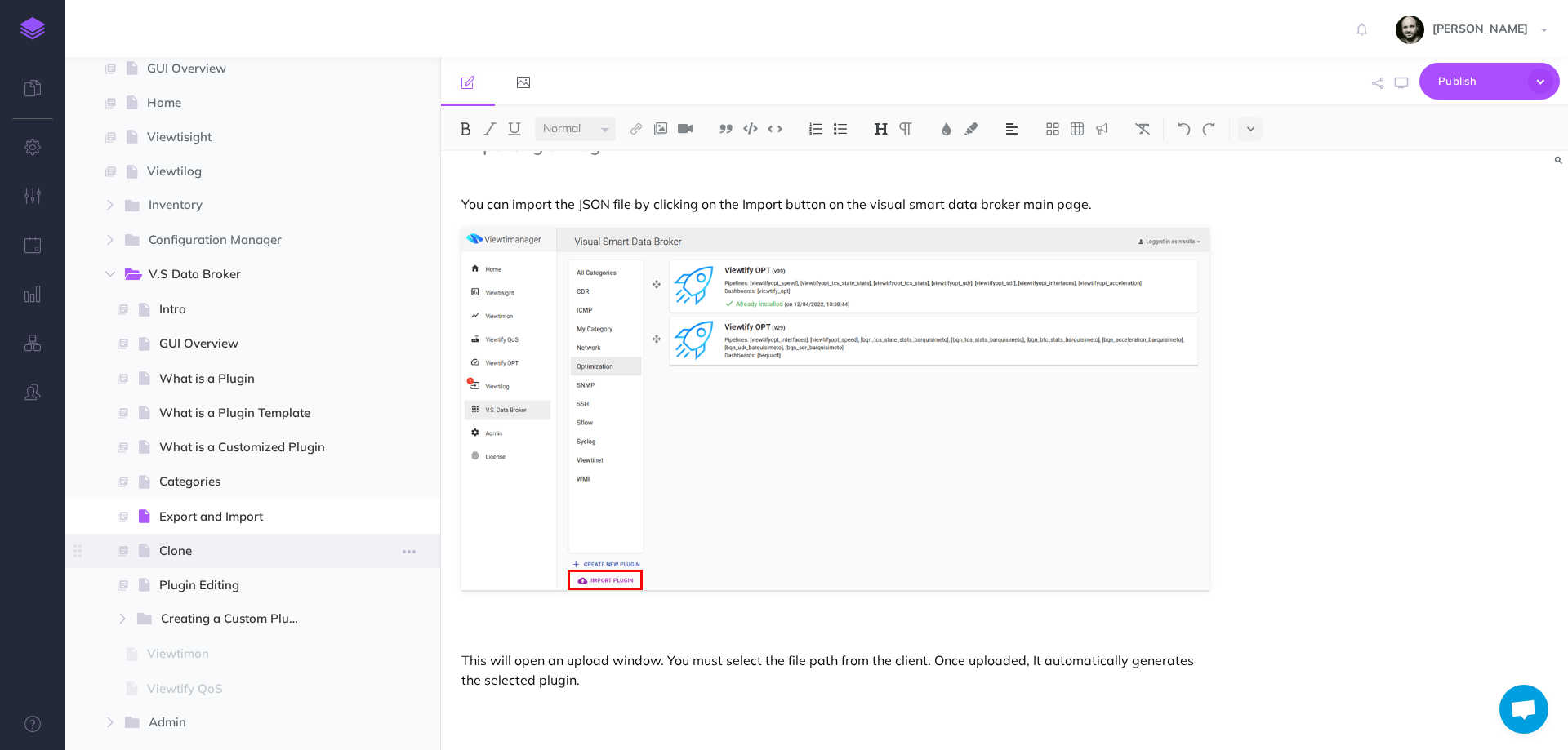
click at [174, 552] on span "Clone" at bounding box center [250, 551] width 183 height 20
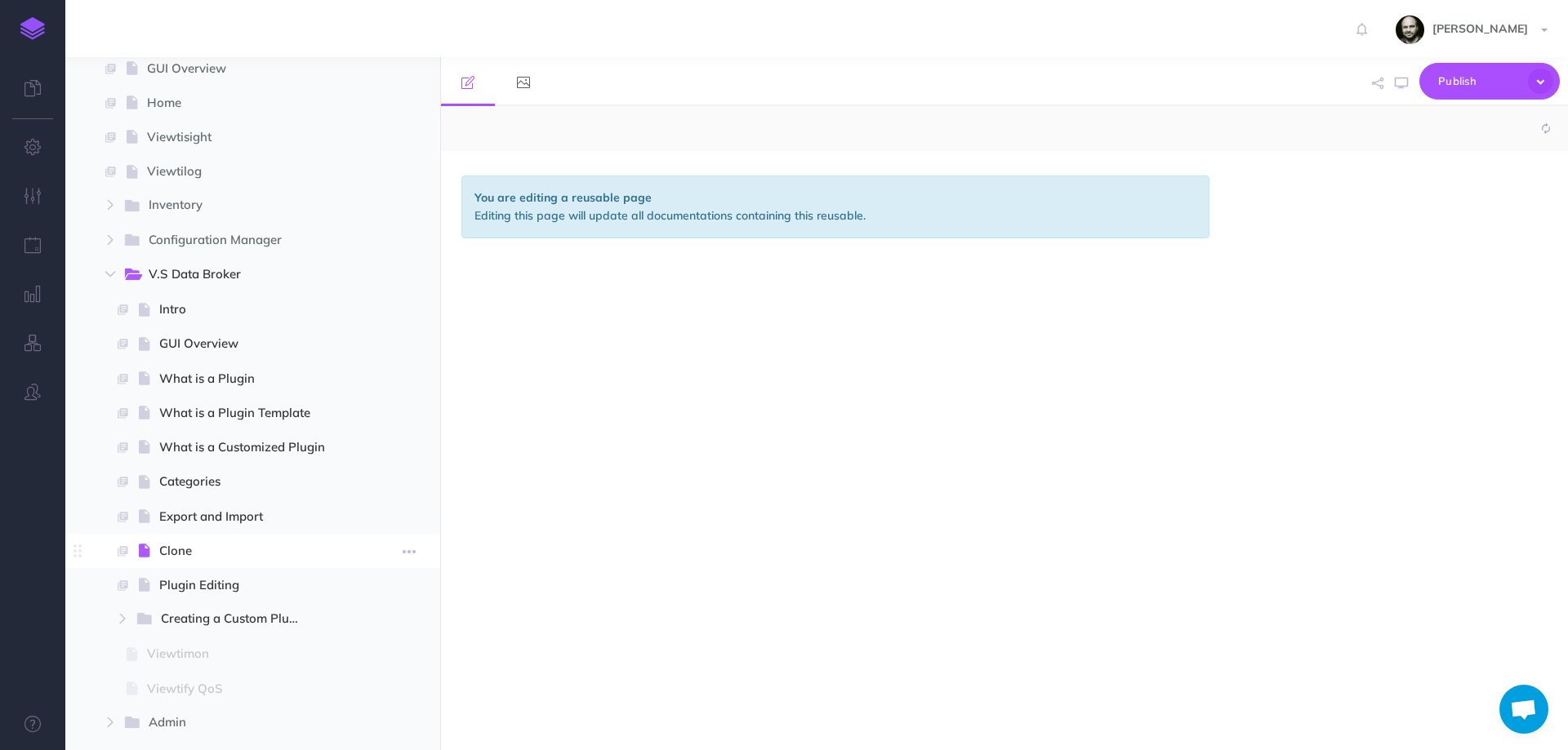
select select "null"
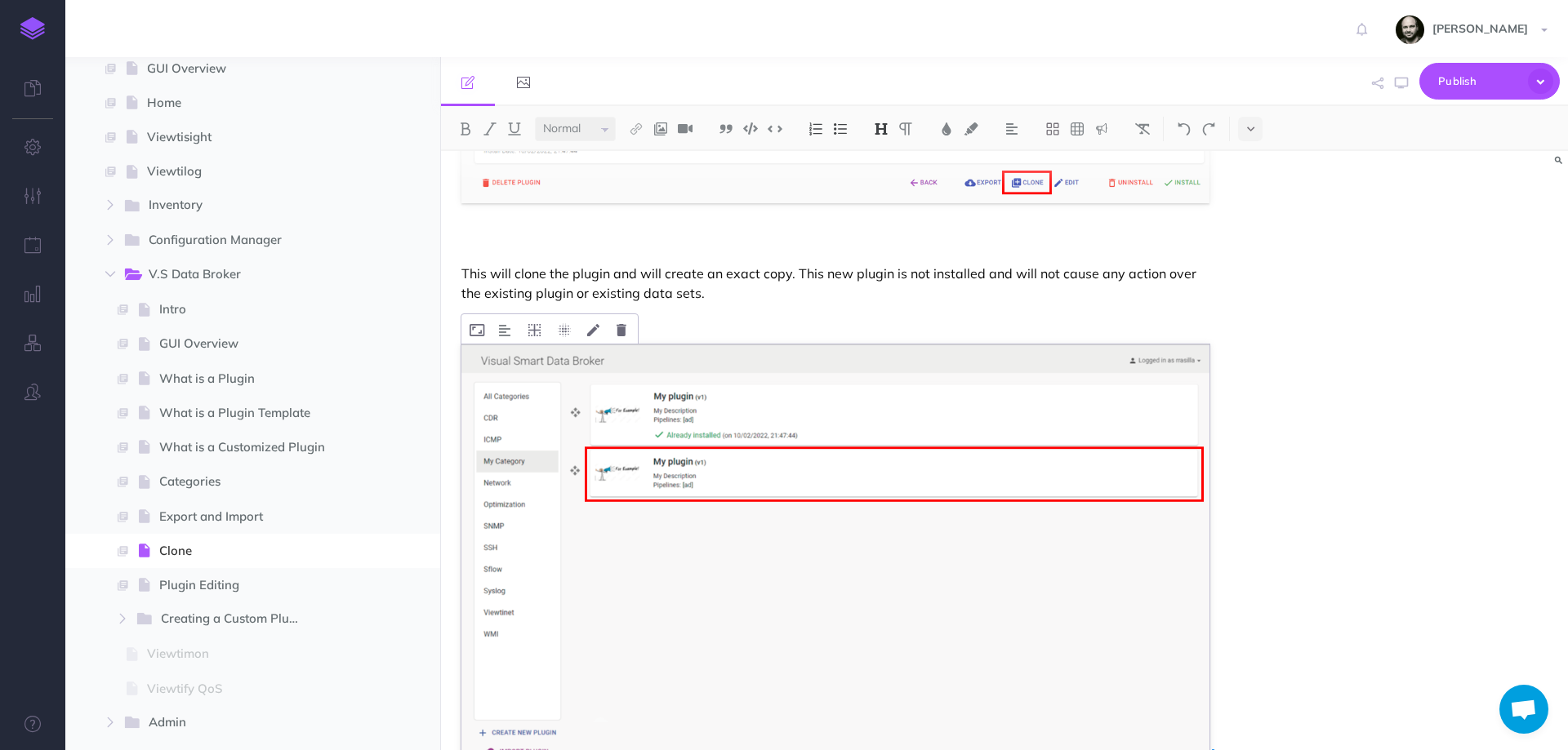
scroll to position [683, 0]
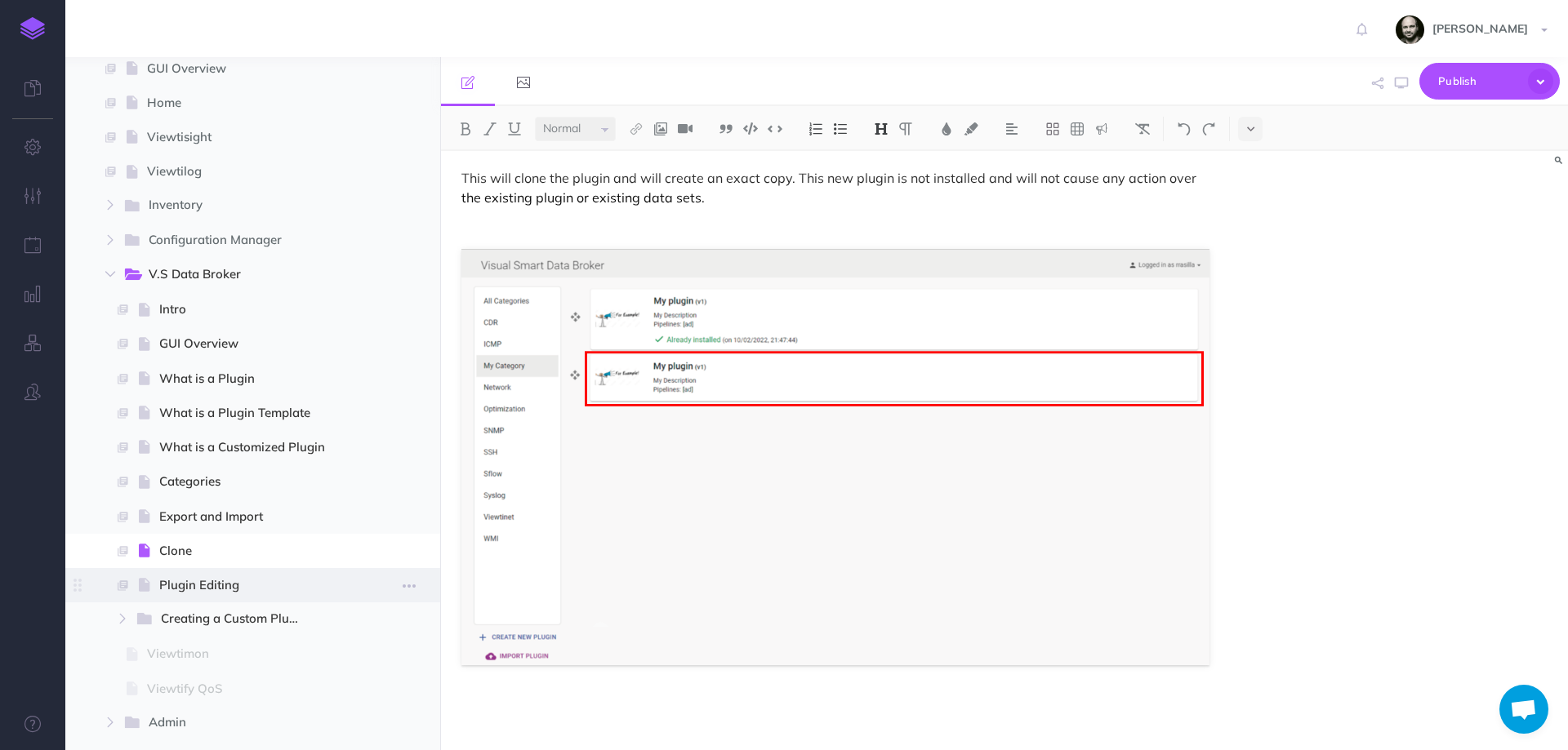
click at [196, 588] on span "Plugin Editing" at bounding box center [250, 585] width 183 height 20
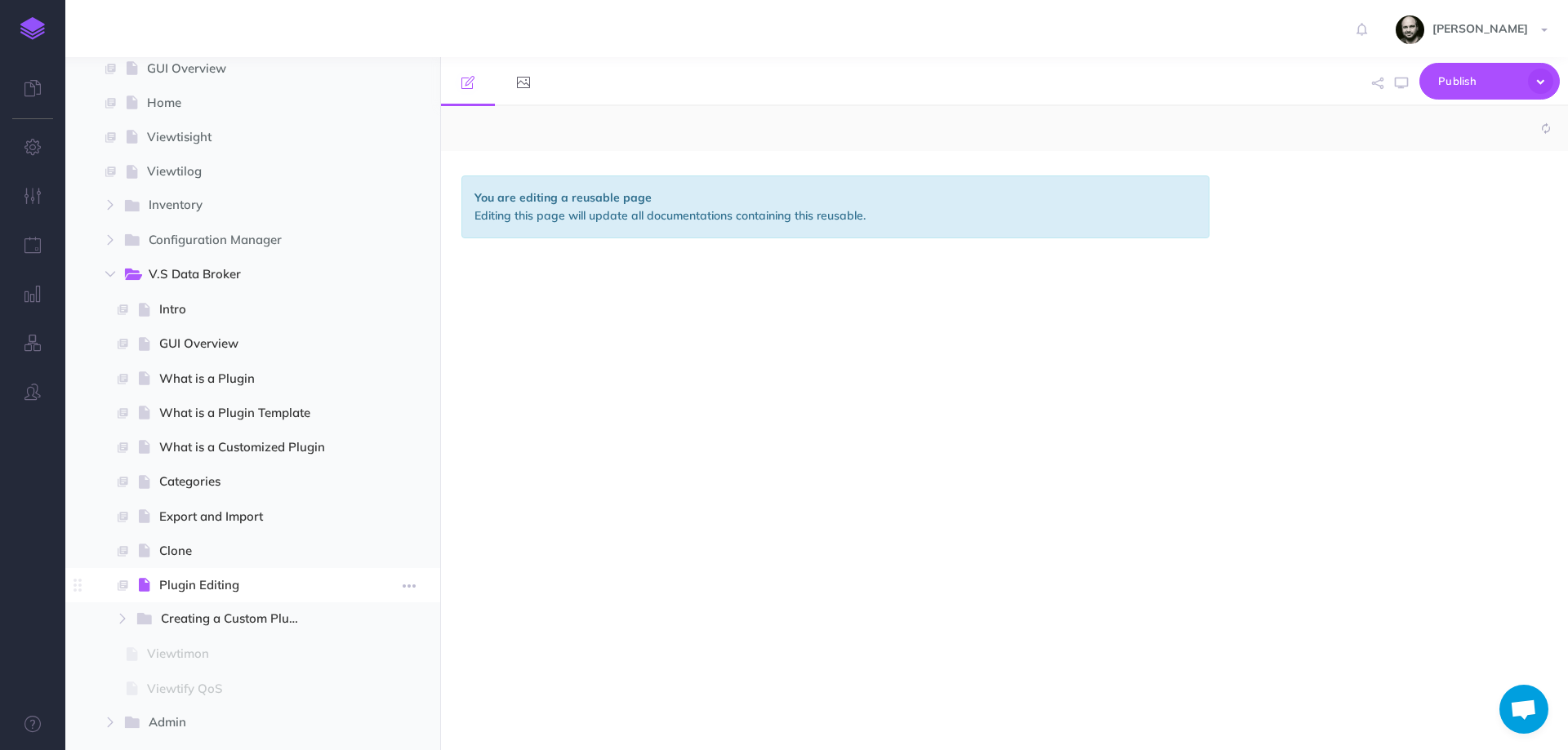
select select "null"
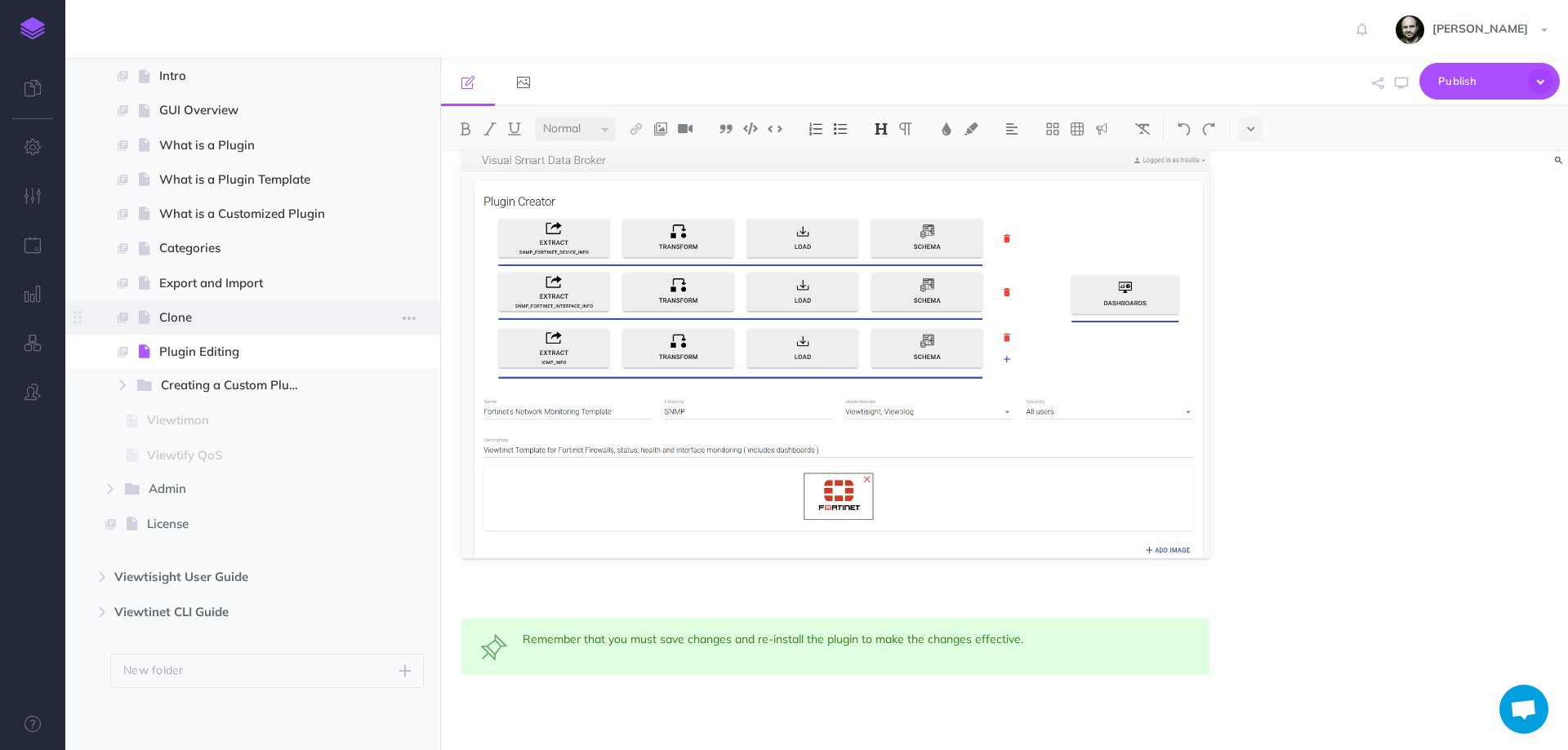
scroll to position [768, 0]
click at [160, 393] on span at bounding box center [148, 384] width 26 height 22
click at [187, 383] on span "Creating a Custom Plugin" at bounding box center [240, 384] width 157 height 22
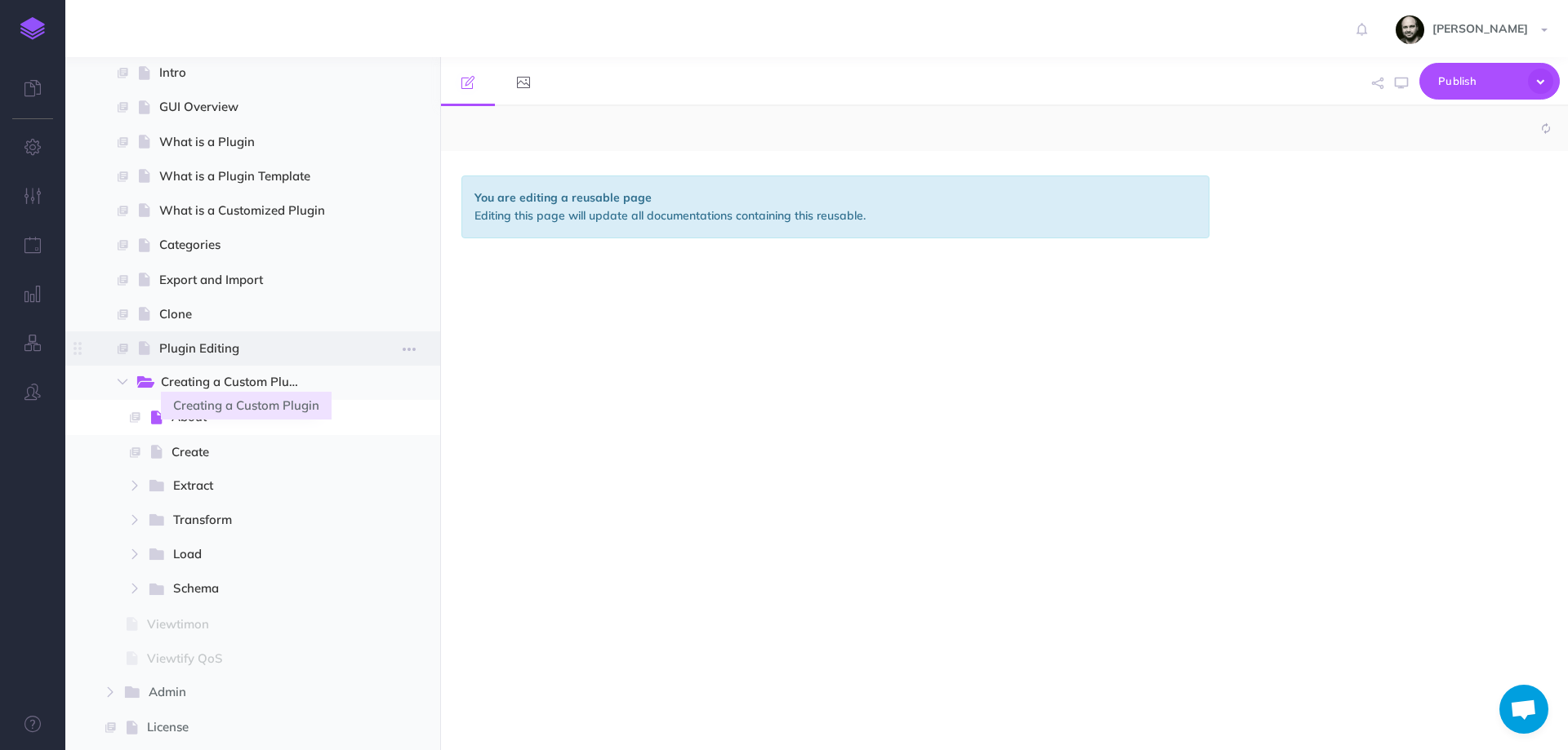
select select "null"
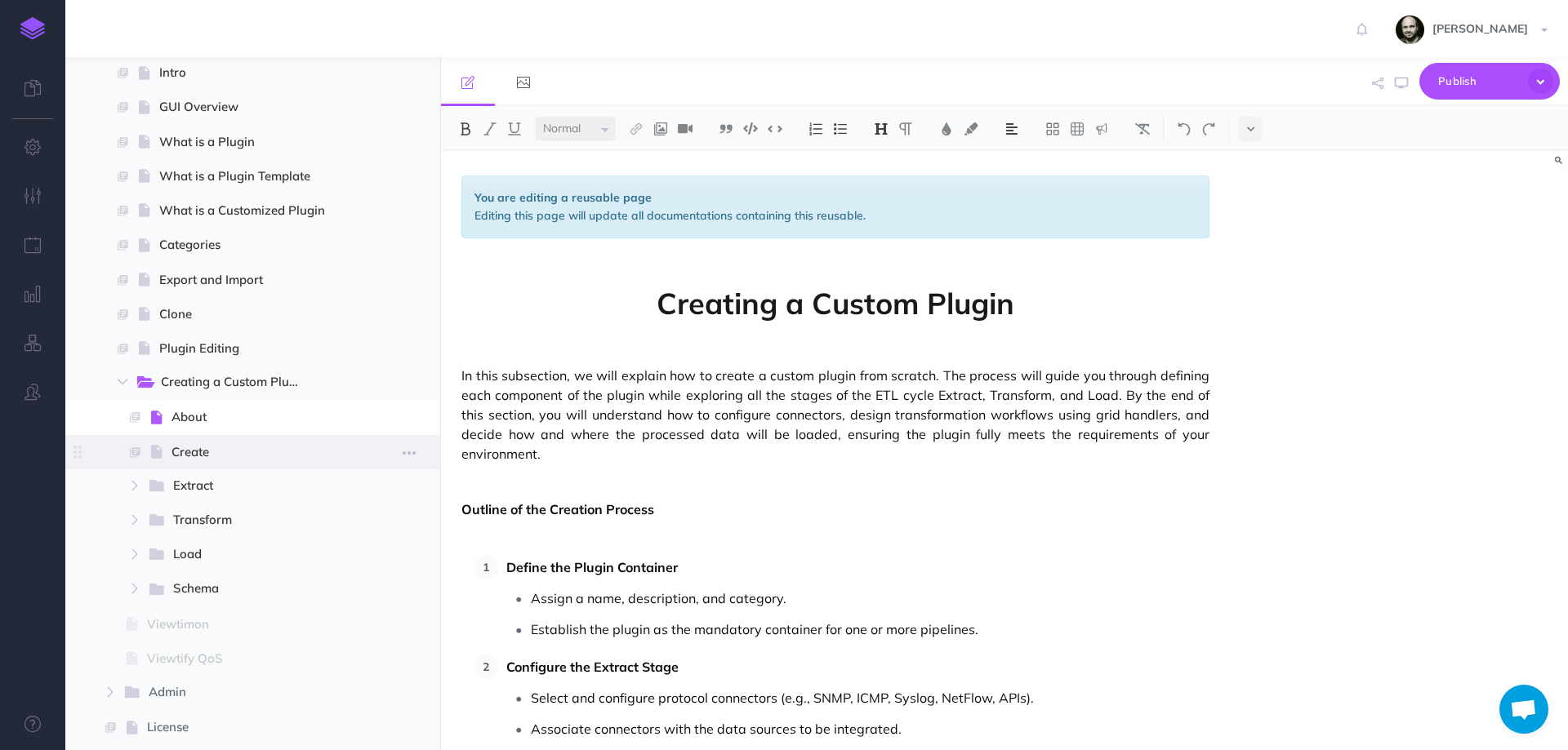
click at [212, 452] on span "Create" at bounding box center [257, 453] width 171 height 20
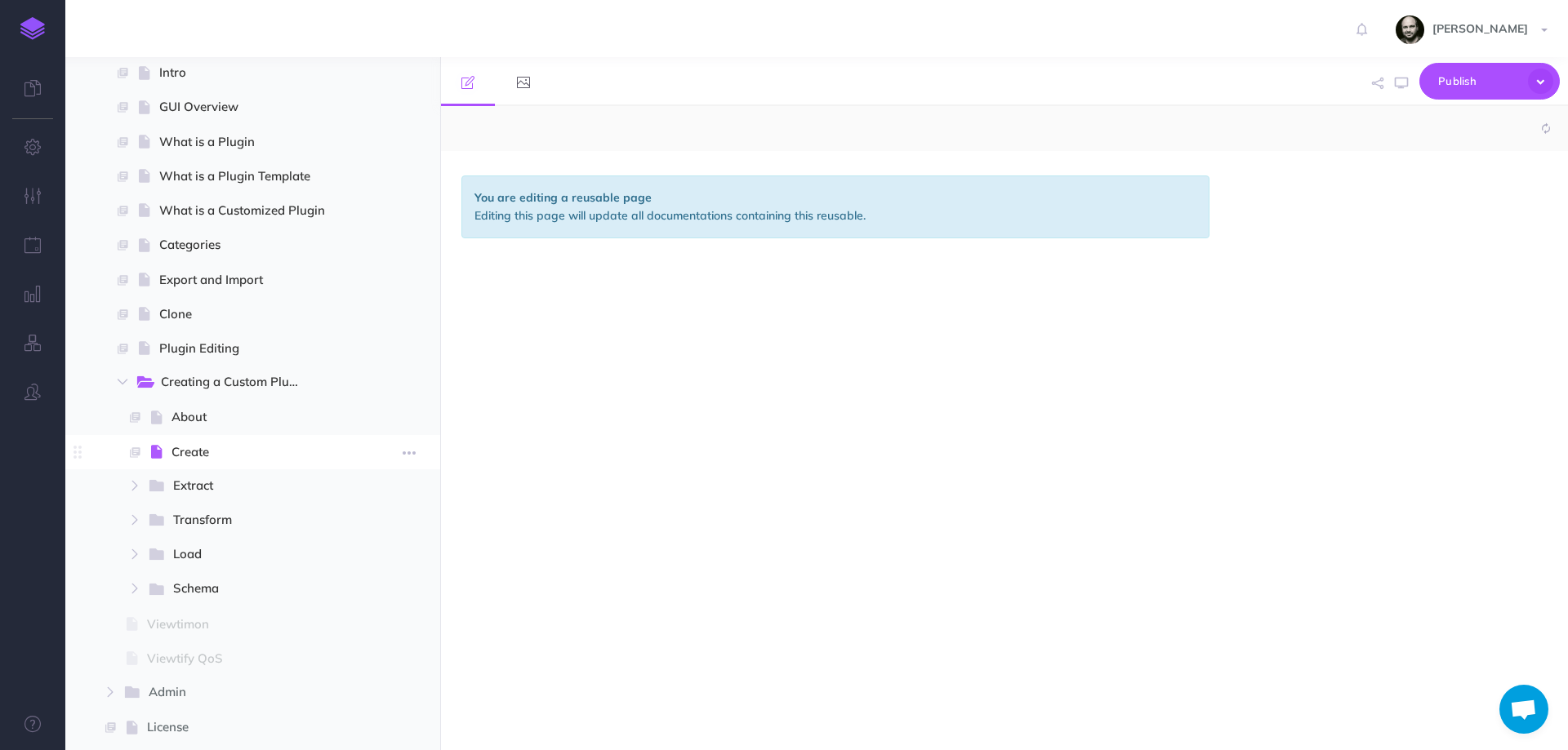
select select "null"
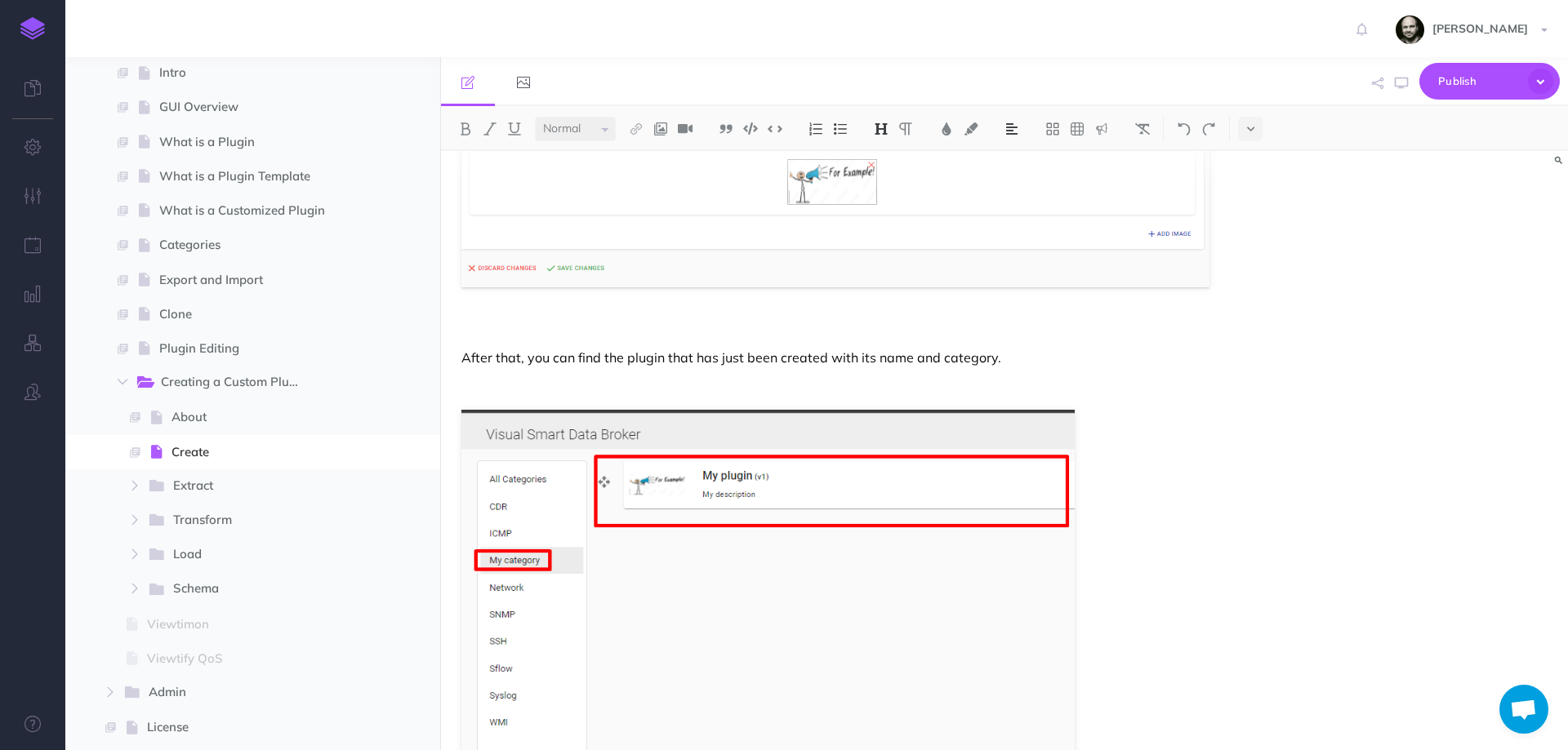
scroll to position [2345, 0]
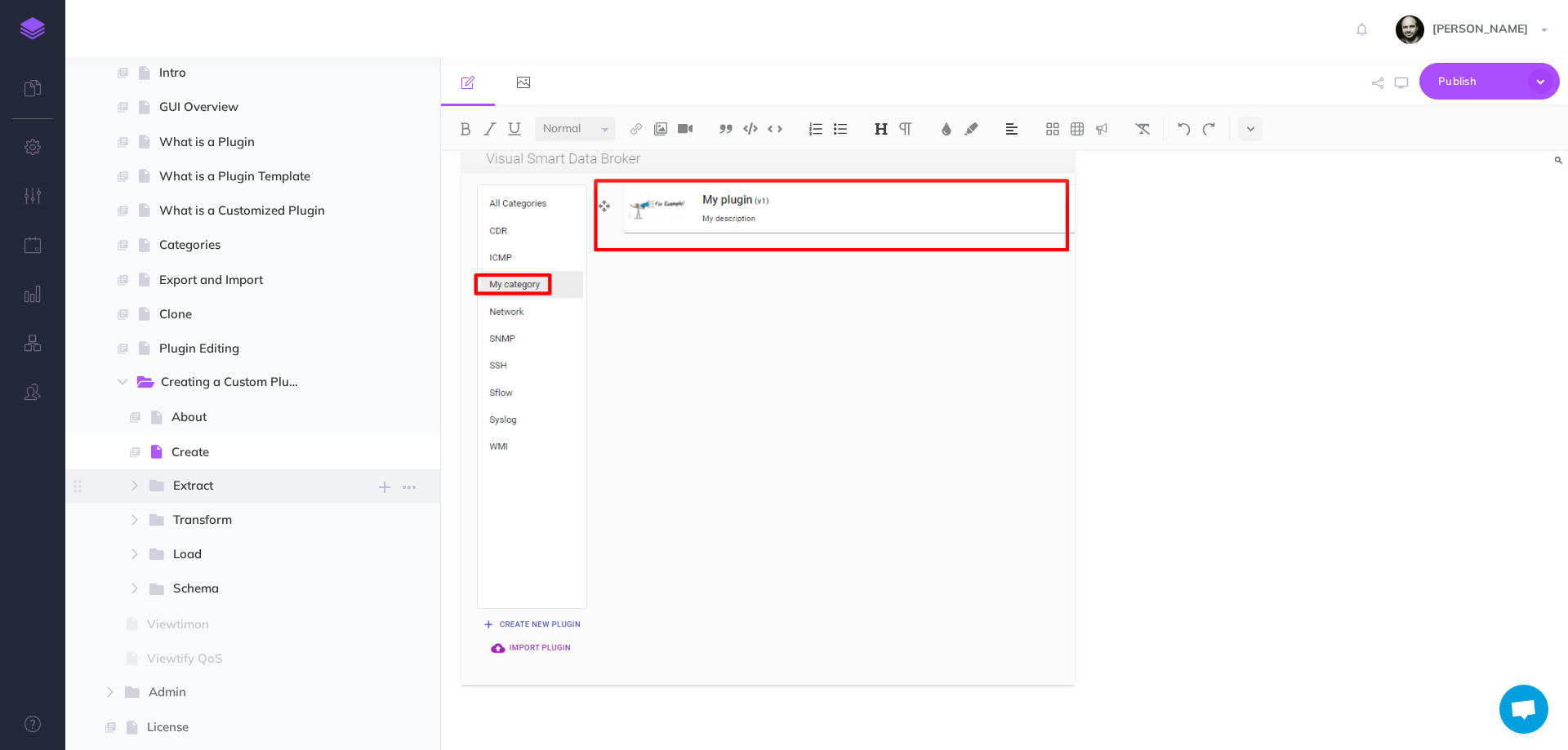
click at [216, 486] on span "Extract" at bounding box center [245, 487] width 145 height 22
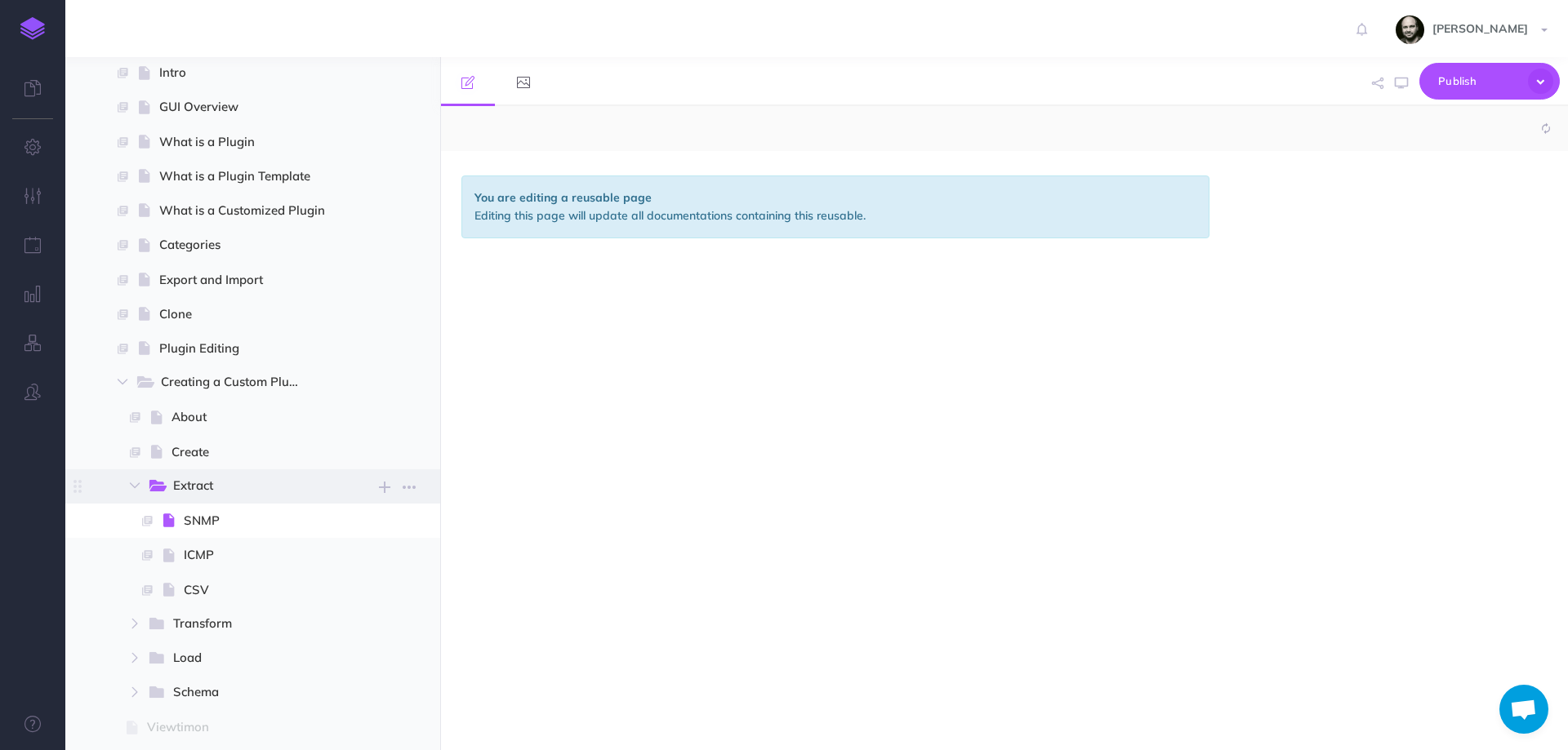
select select "null"
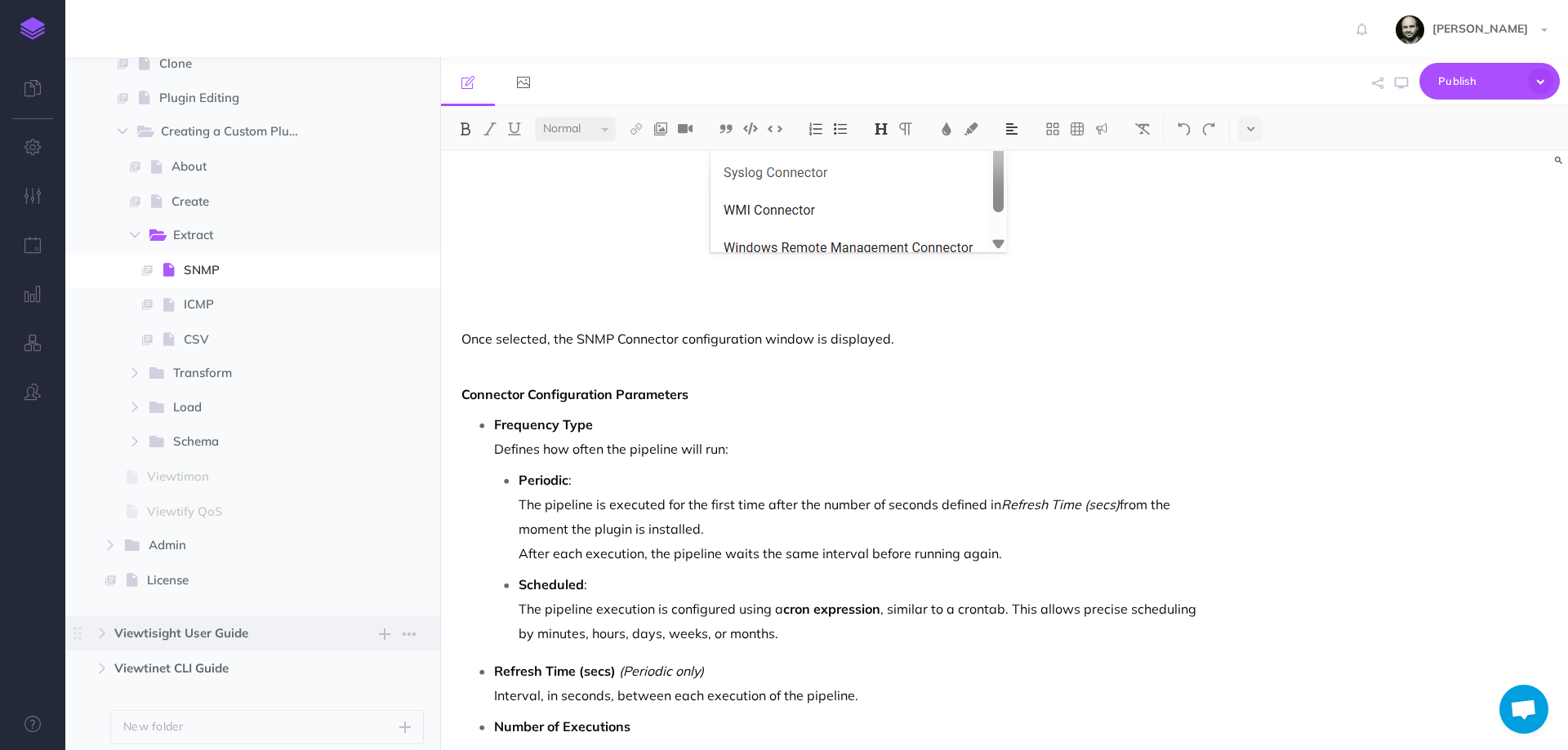
scroll to position [1079, 0]
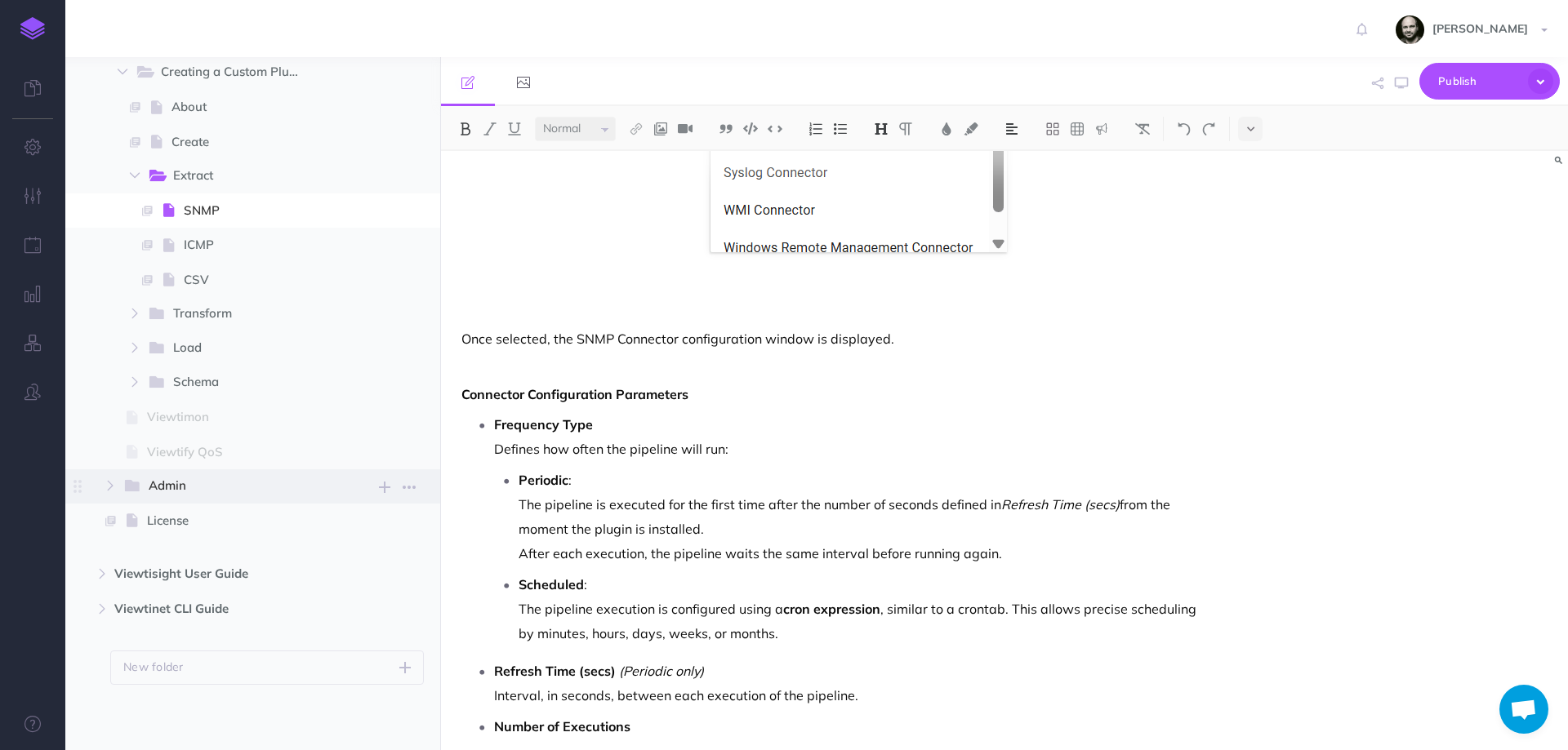
click at [178, 476] on span "Admin" at bounding box center [233, 487] width 169 height 22
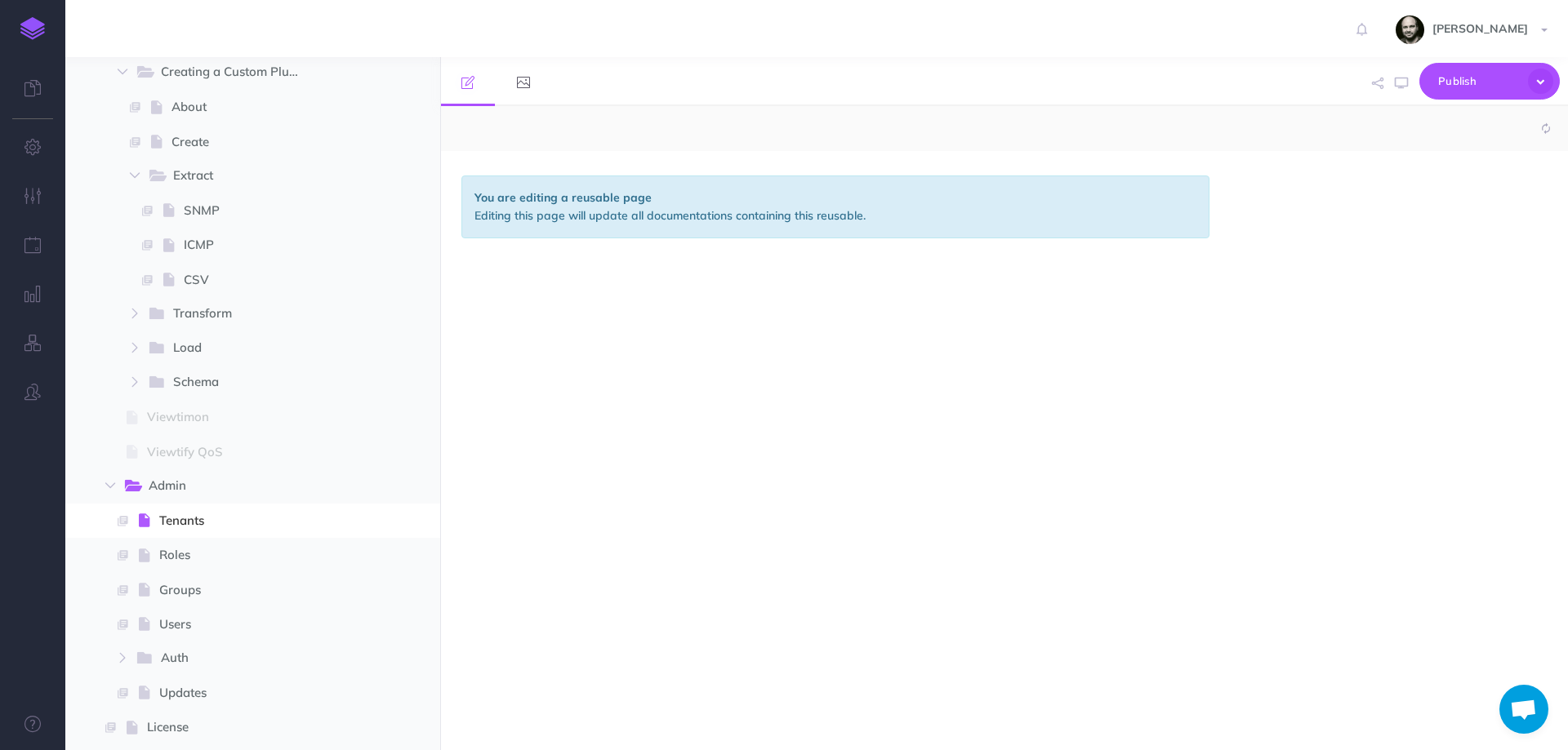
select select "null"
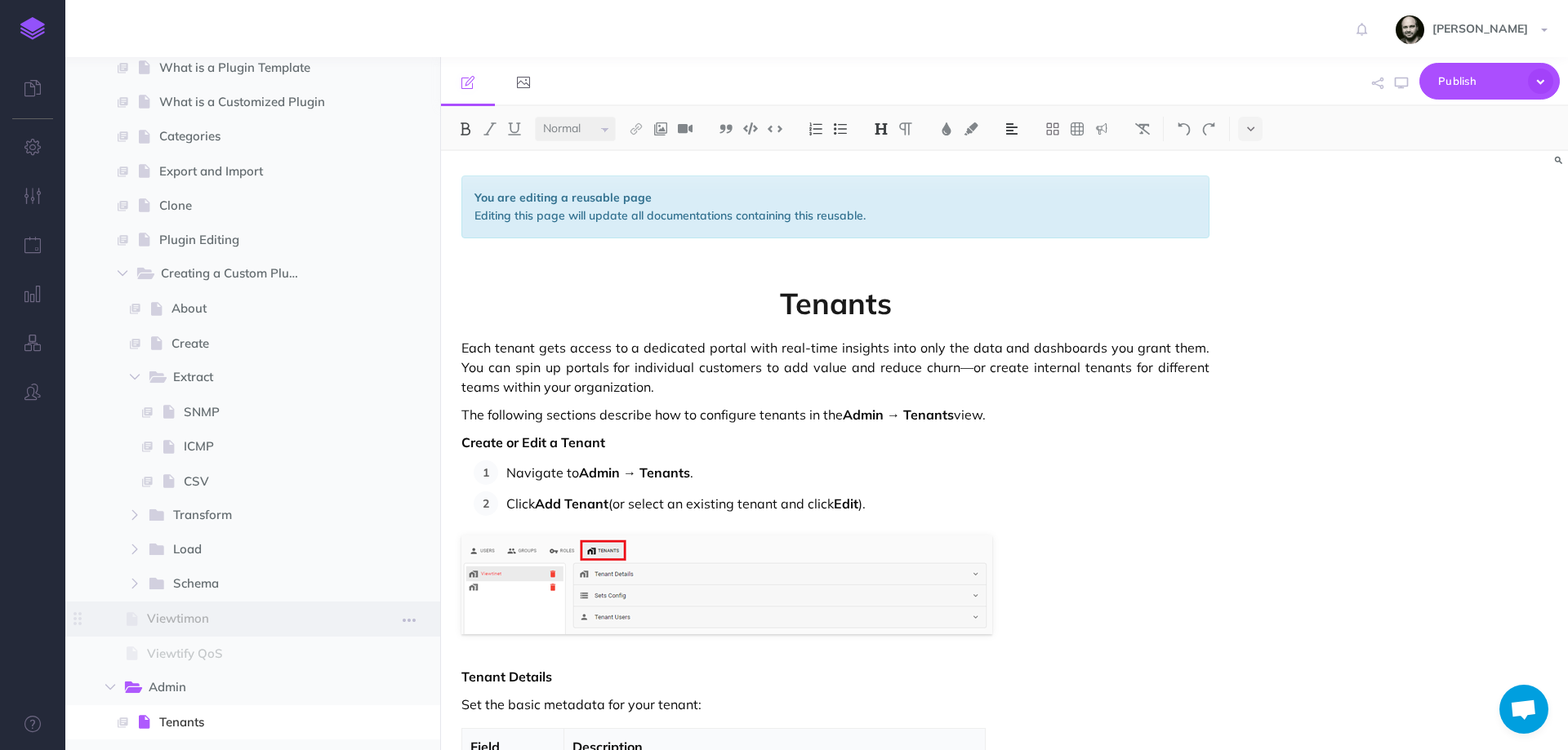
scroll to position [861, 0]
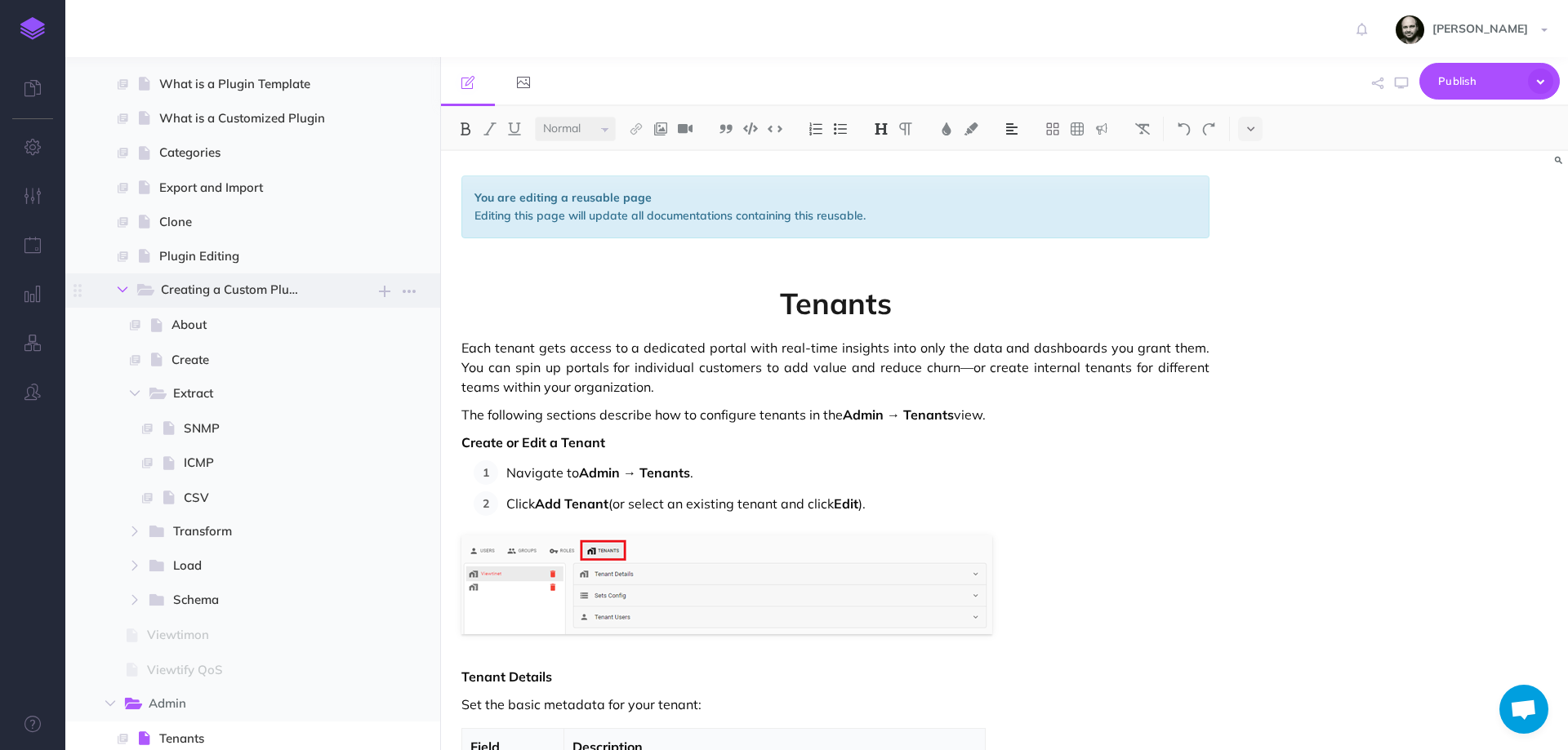
click at [122, 294] on icon "button" at bounding box center [122, 289] width 10 height 10
click at [194, 398] on span "Extract" at bounding box center [245, 394] width 145 height 22
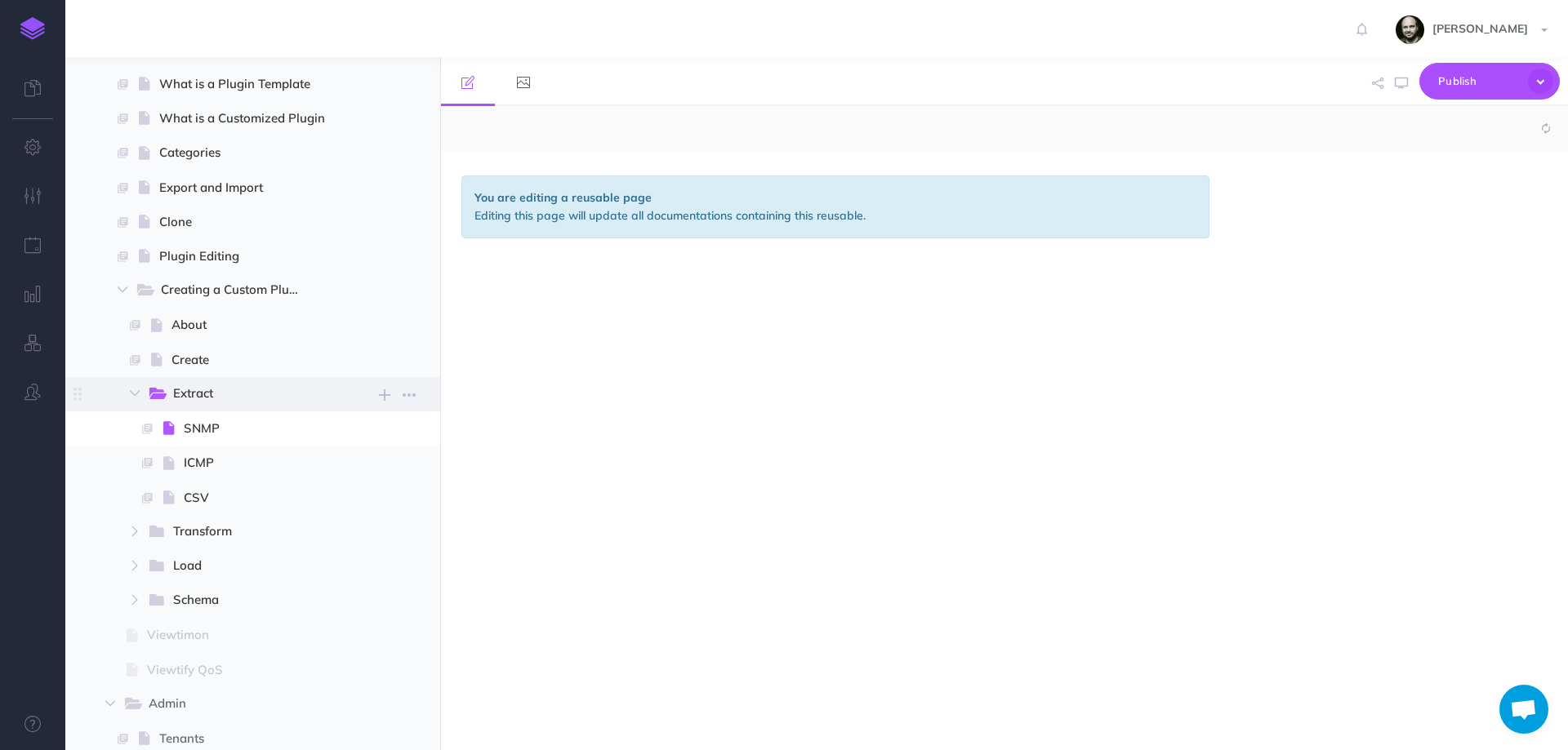
select select "null"
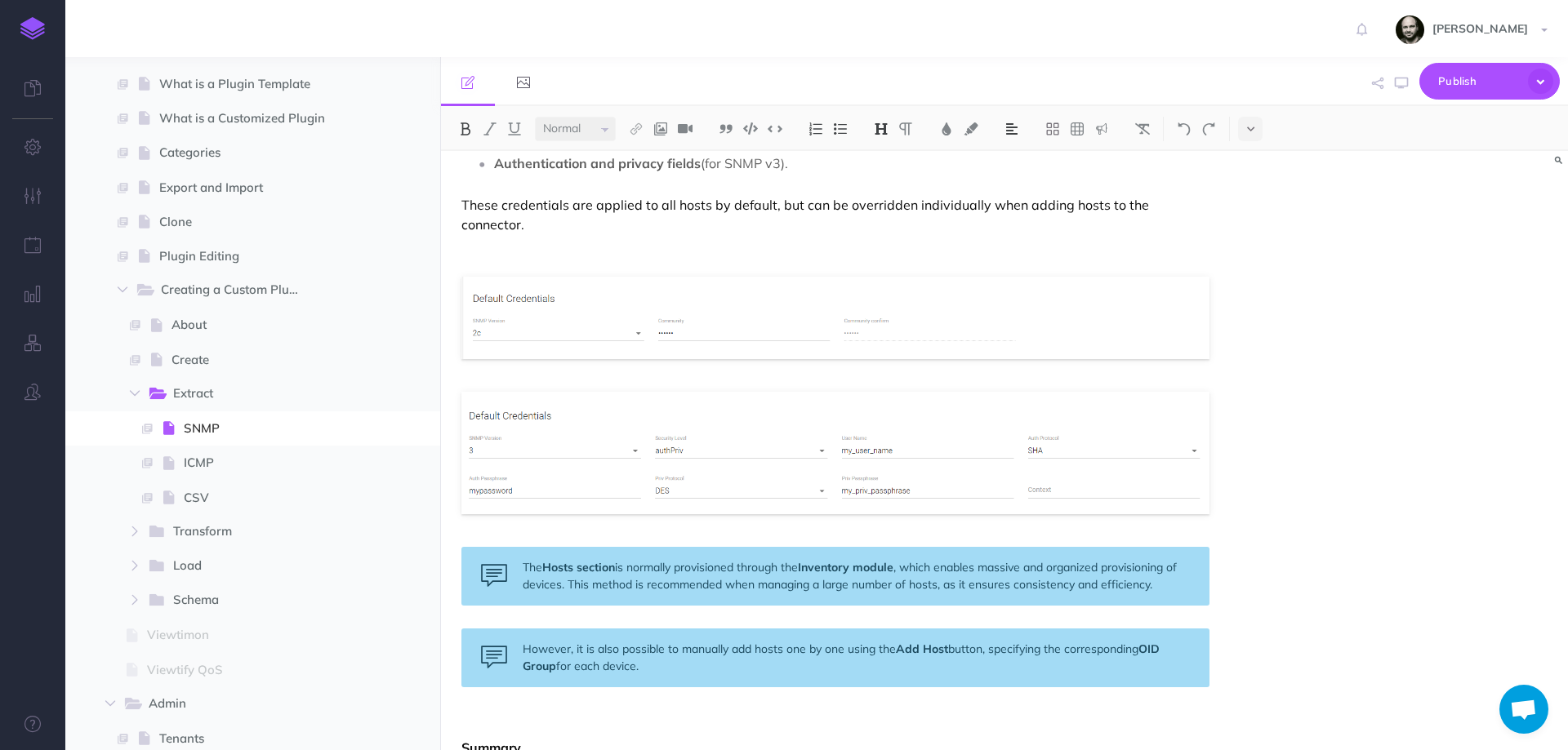
scroll to position [4354, 0]
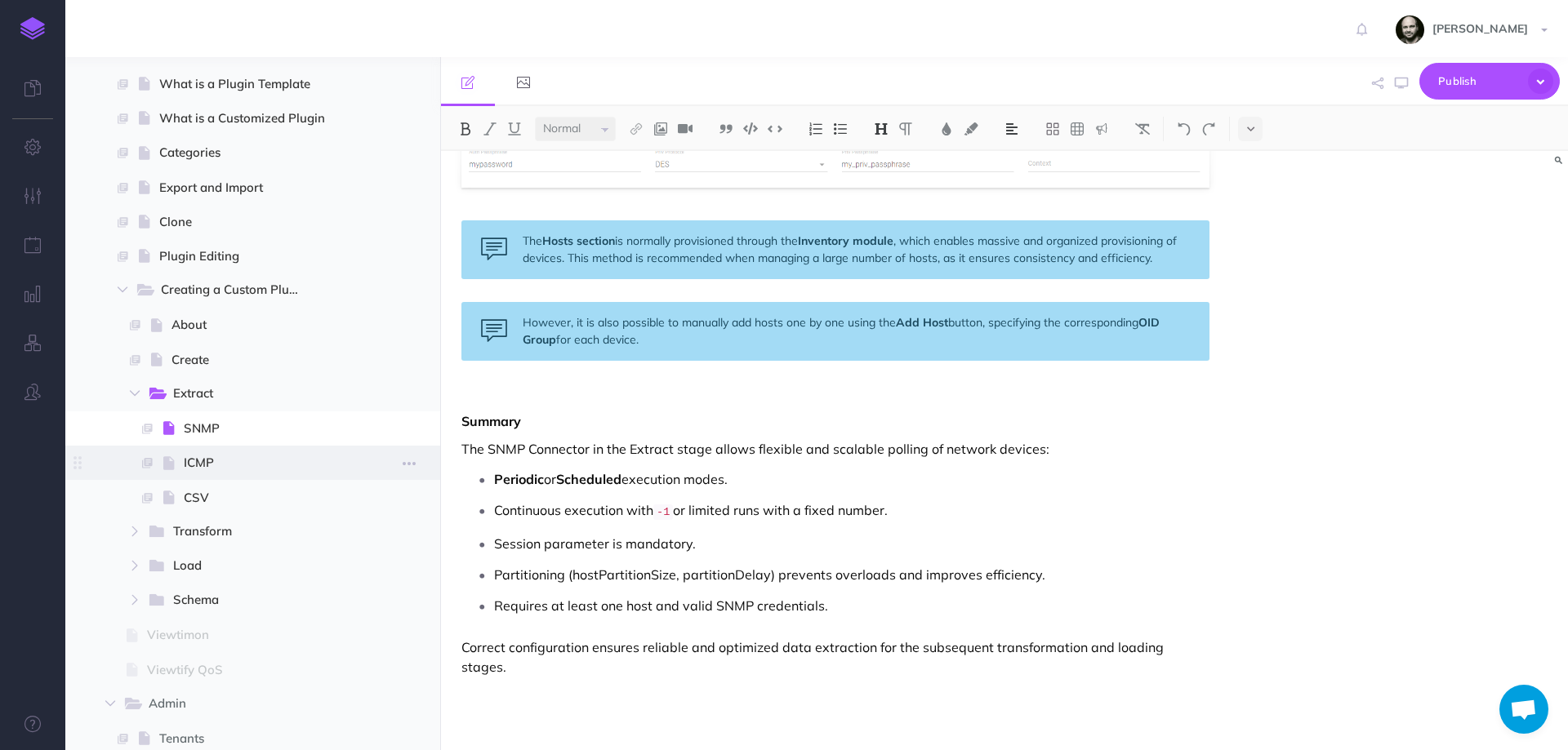
click at [185, 456] on span "ICMP" at bounding box center [263, 463] width 159 height 20
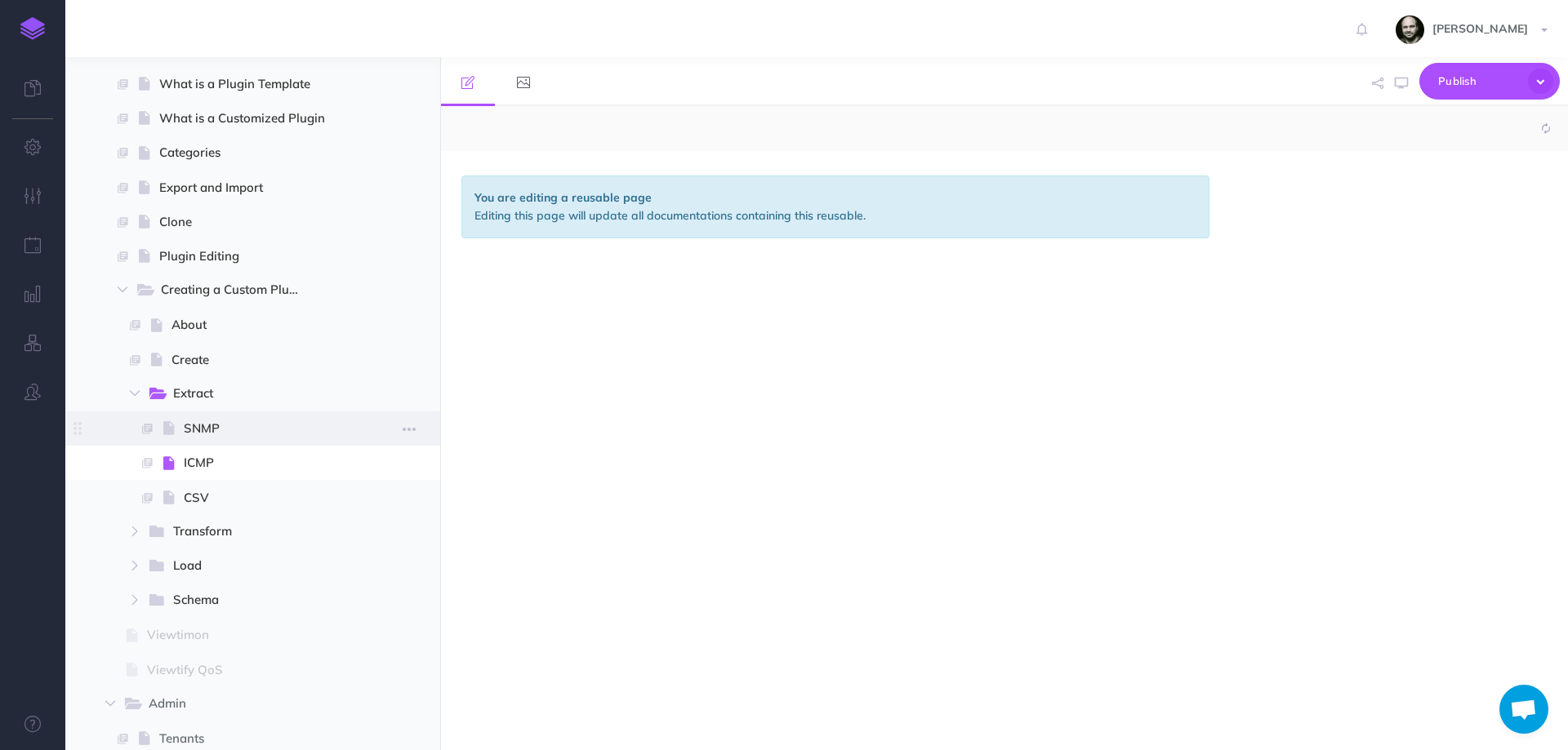
select select "null"
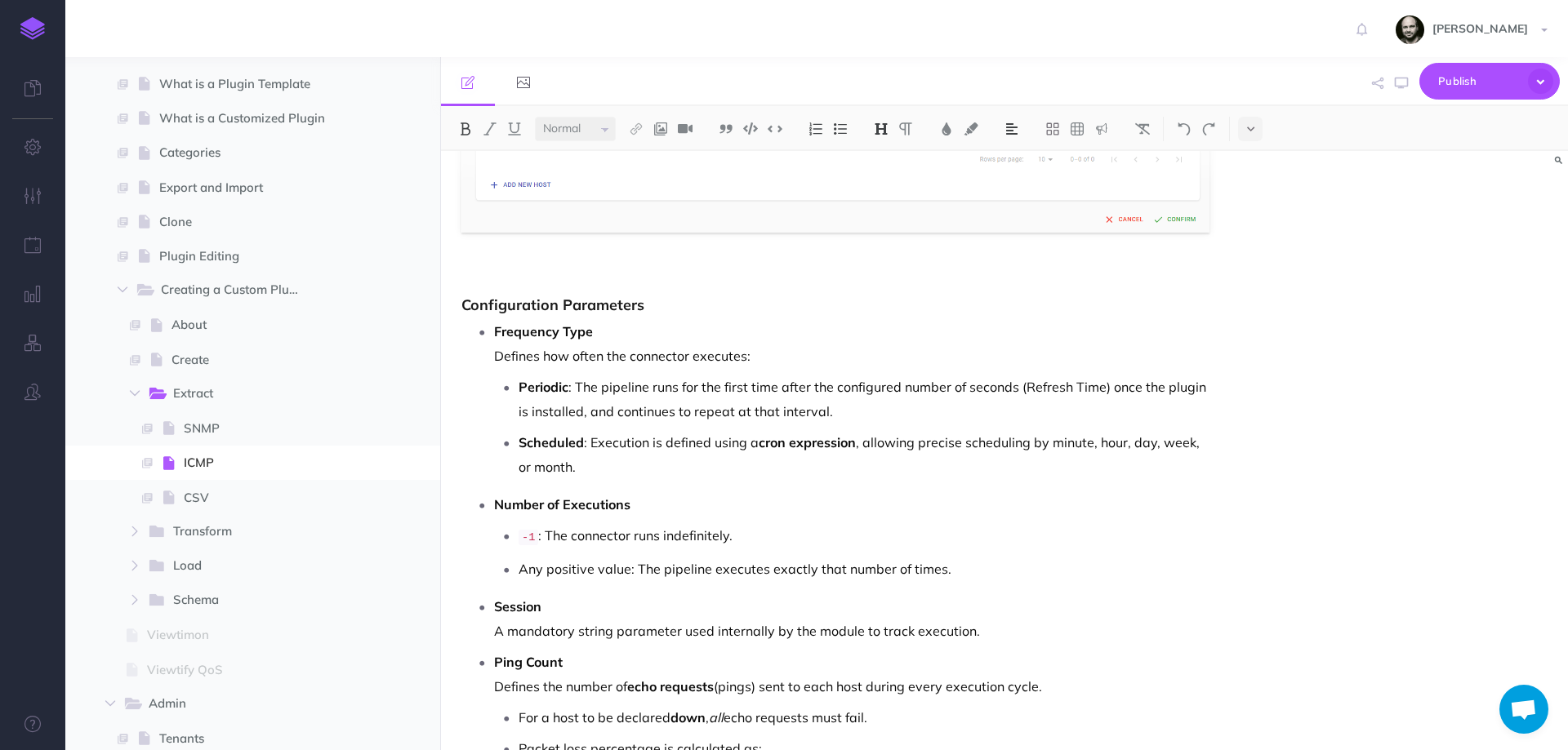
scroll to position [872, 0]
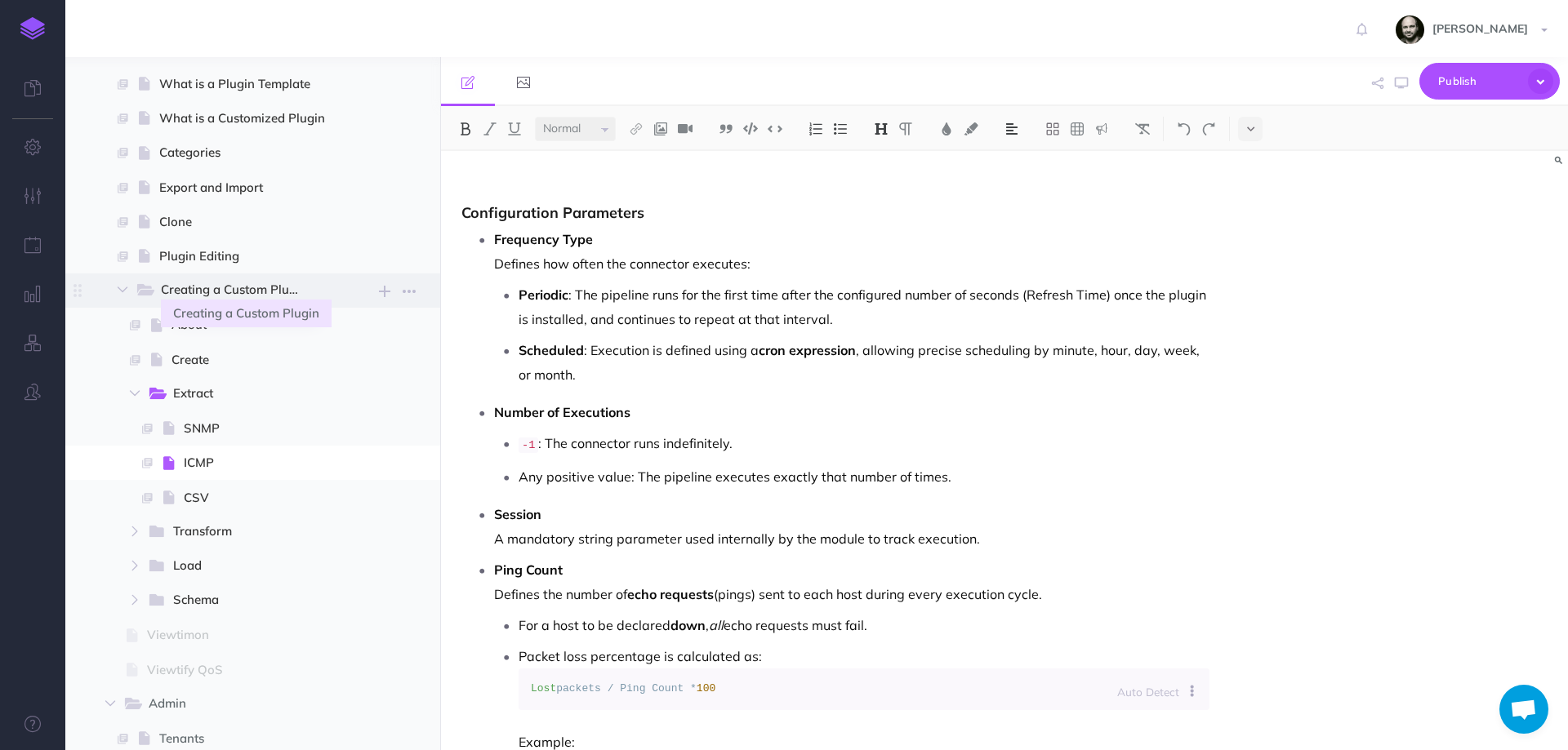
click at [223, 288] on span "Creating a Custom Plugin" at bounding box center [240, 291] width 157 height 22
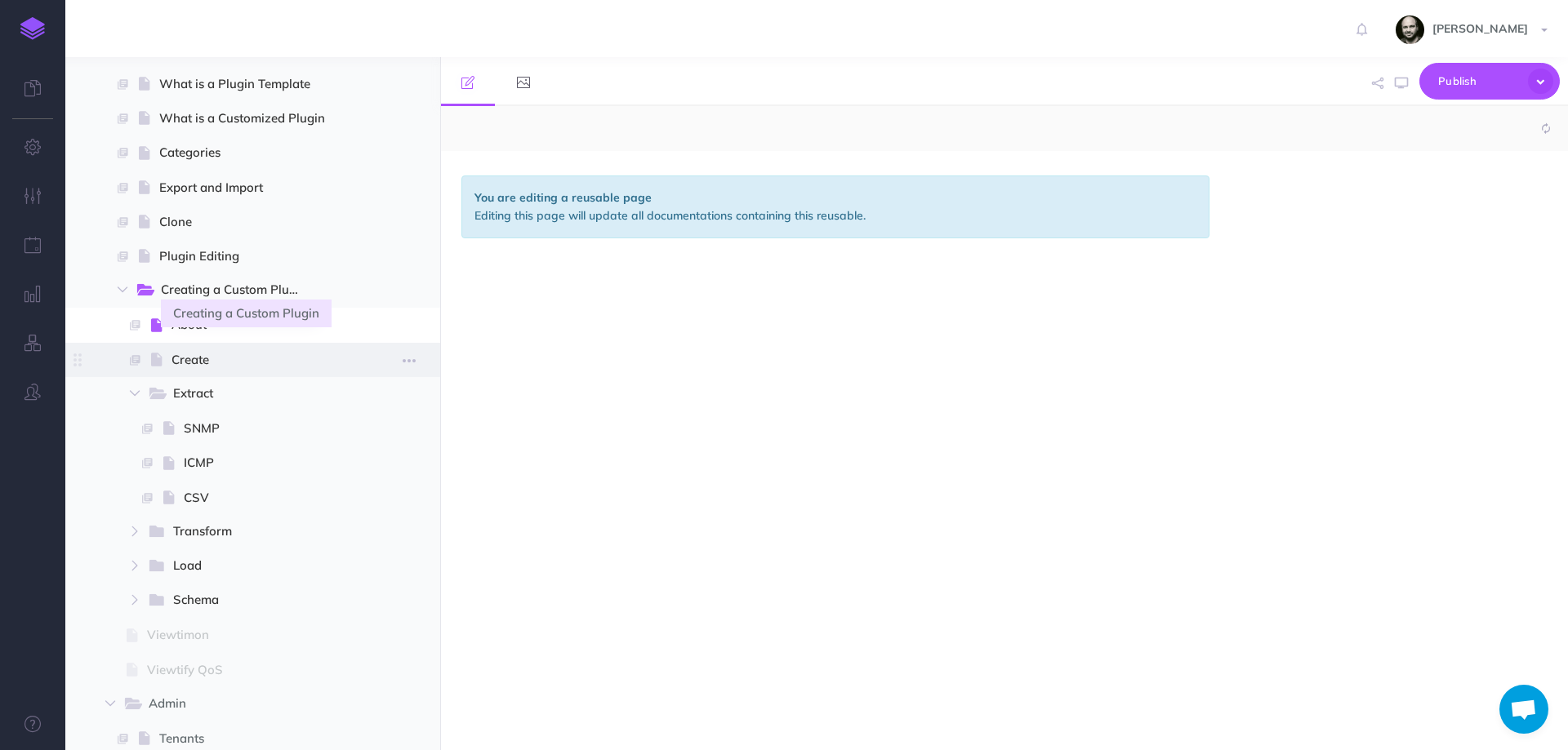
select select "null"
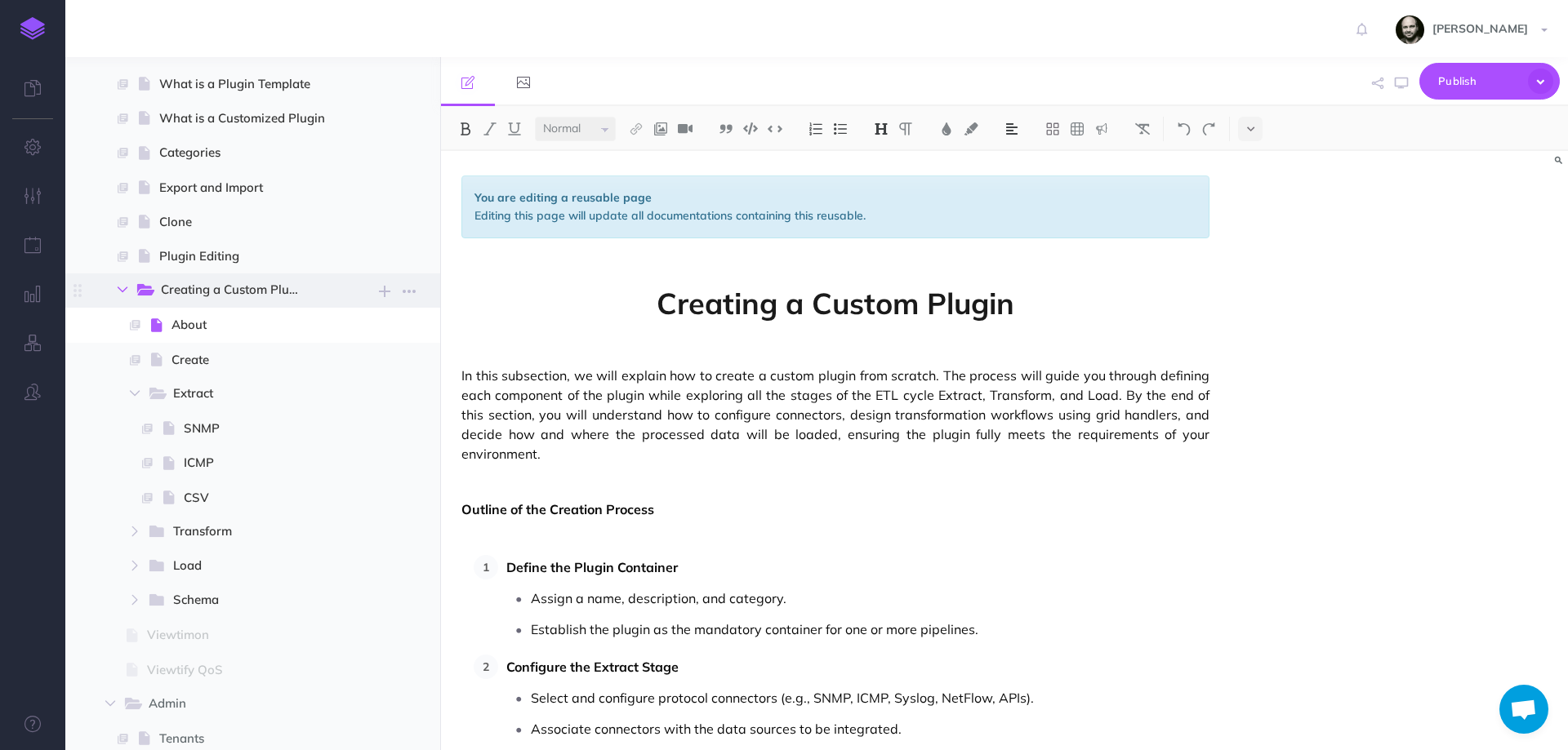
click at [118, 291] on icon "button" at bounding box center [122, 289] width 10 height 10
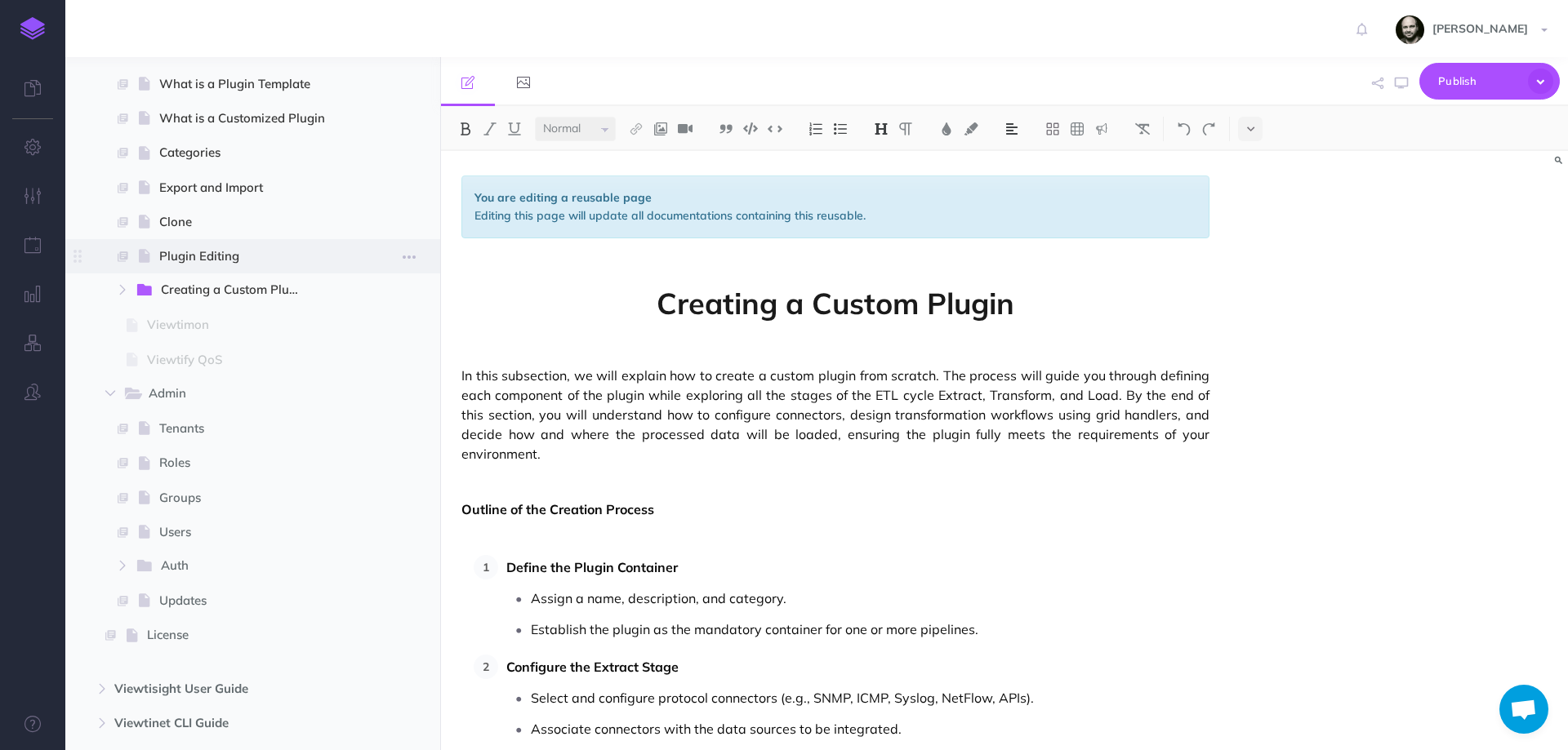
click at [195, 262] on span "Plugin Editing" at bounding box center [250, 257] width 183 height 20
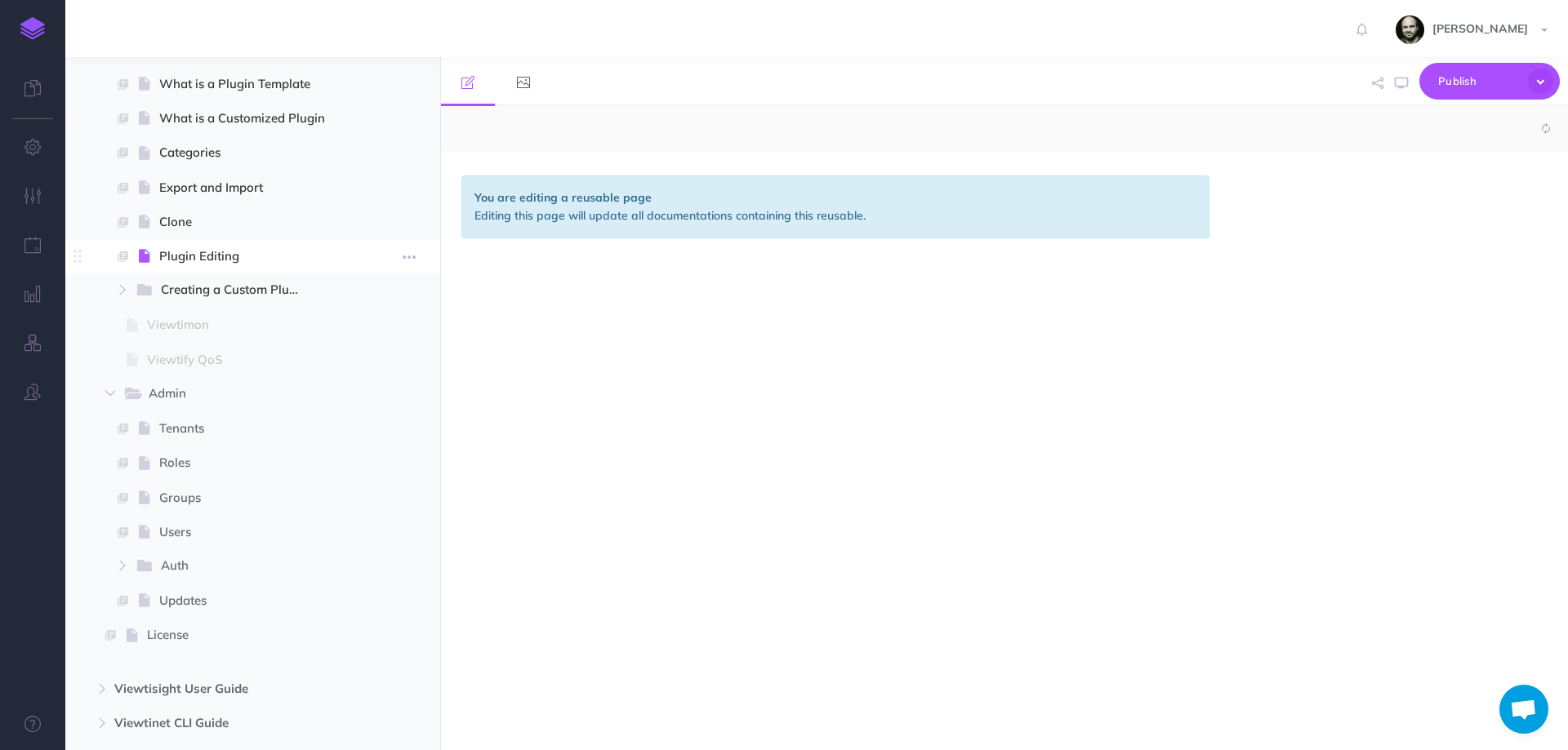
select select "null"
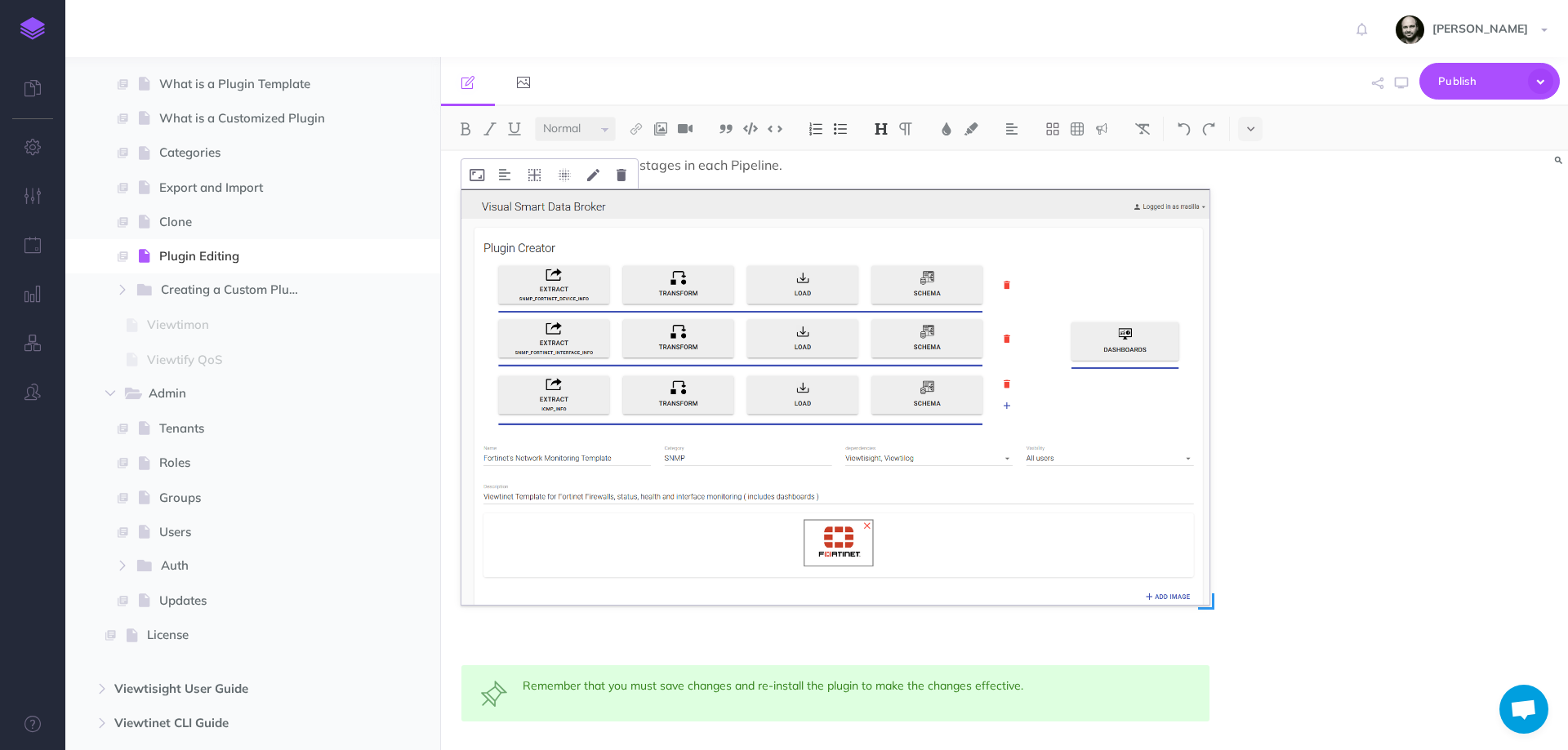
scroll to position [755, 0]
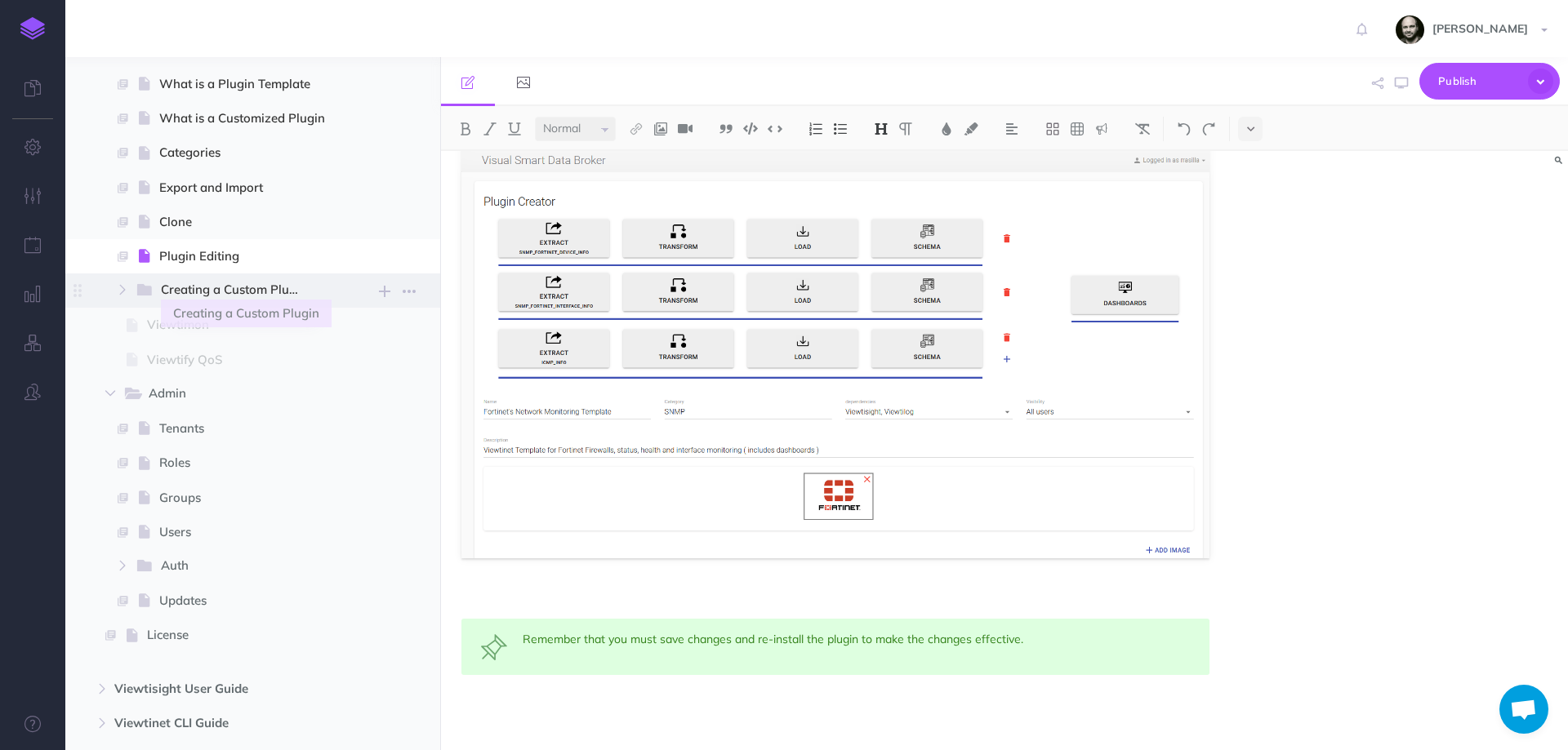
click at [184, 293] on span "Creating a Custom Plugin" at bounding box center [240, 291] width 157 height 22
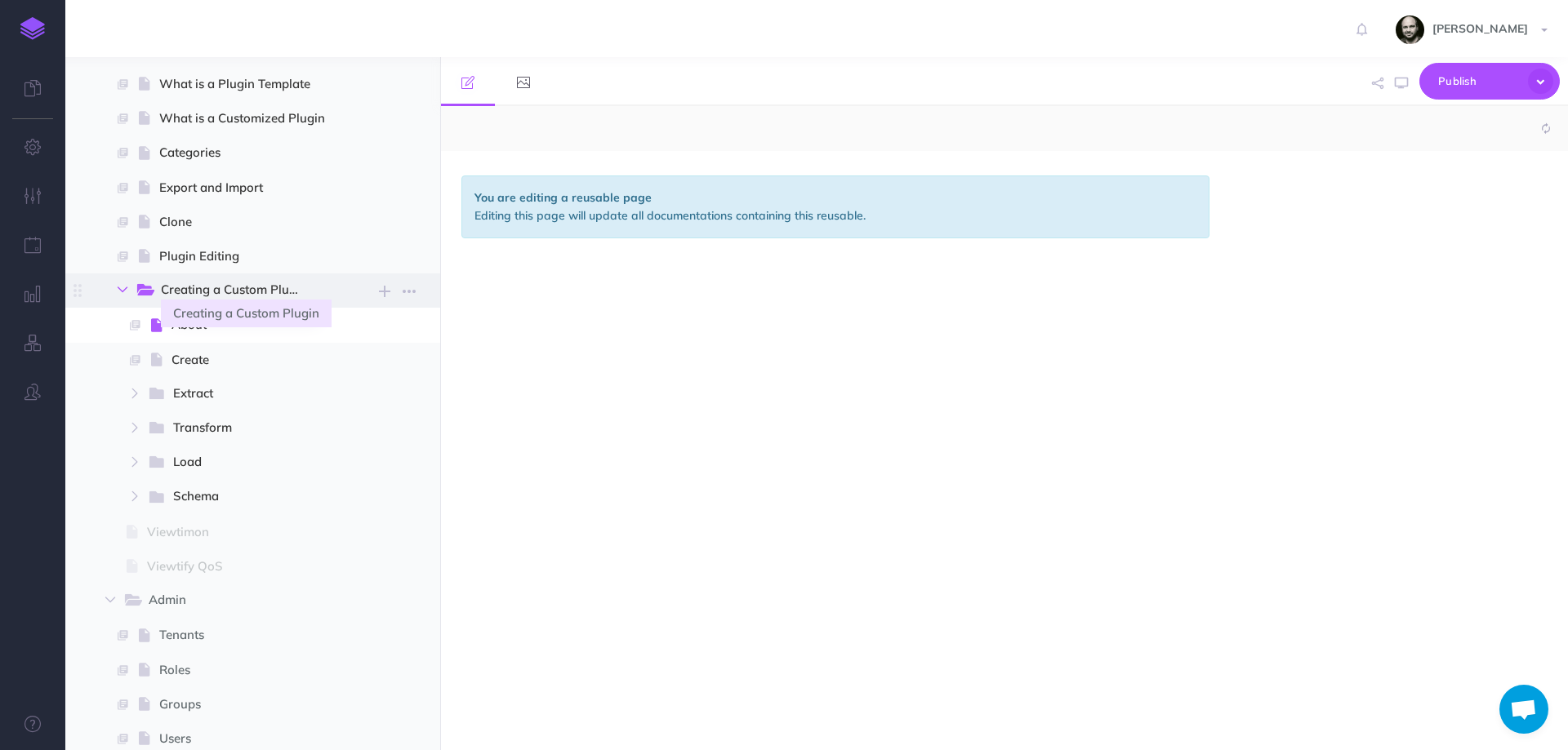
select select "null"
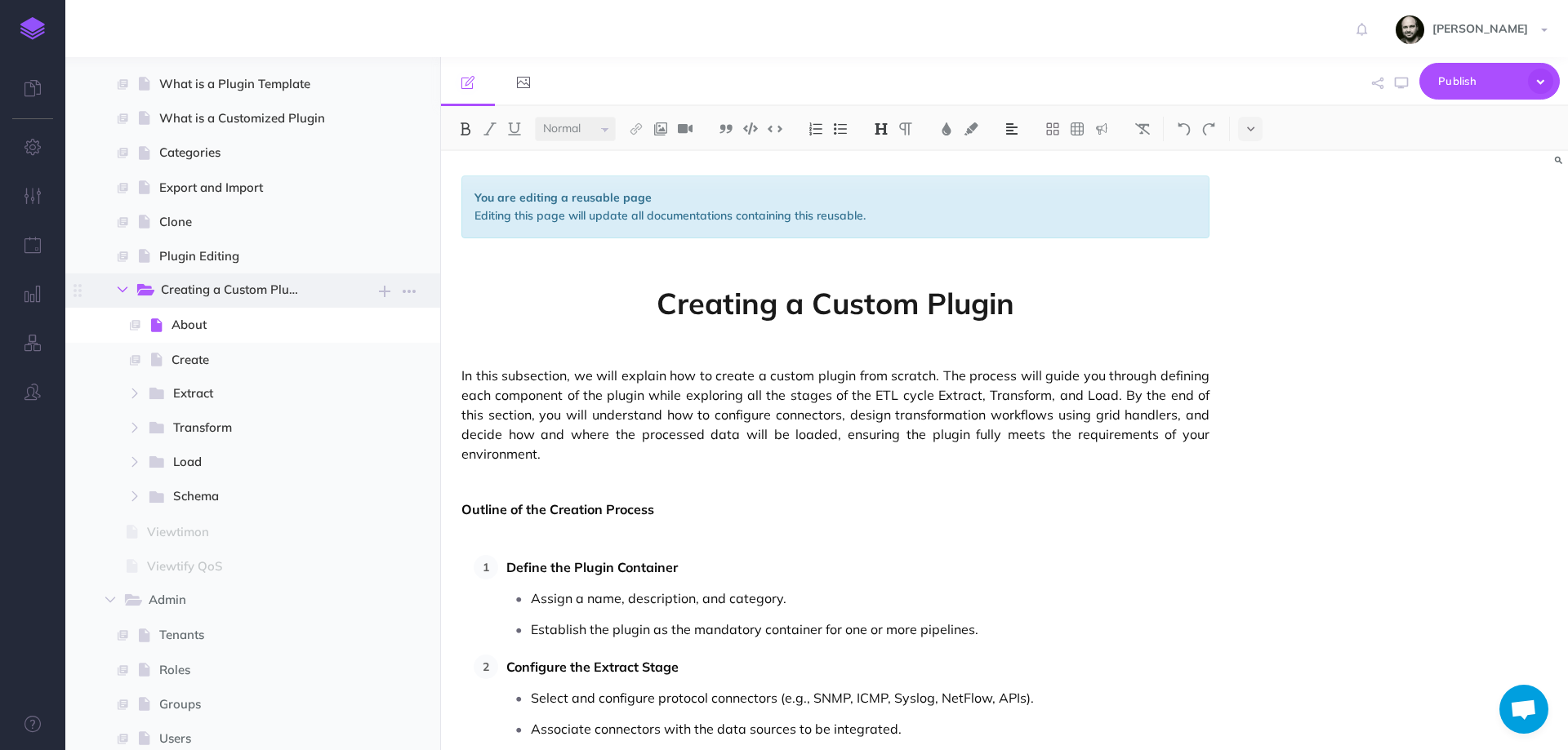
click at [120, 285] on button "button" at bounding box center [122, 290] width 30 height 20
click at [131, 291] on button "button" at bounding box center [122, 290] width 30 height 20
click at [141, 392] on button "button" at bounding box center [134, 393] width 30 height 20
click at [136, 529] on icon "button" at bounding box center [134, 531] width 10 height 10
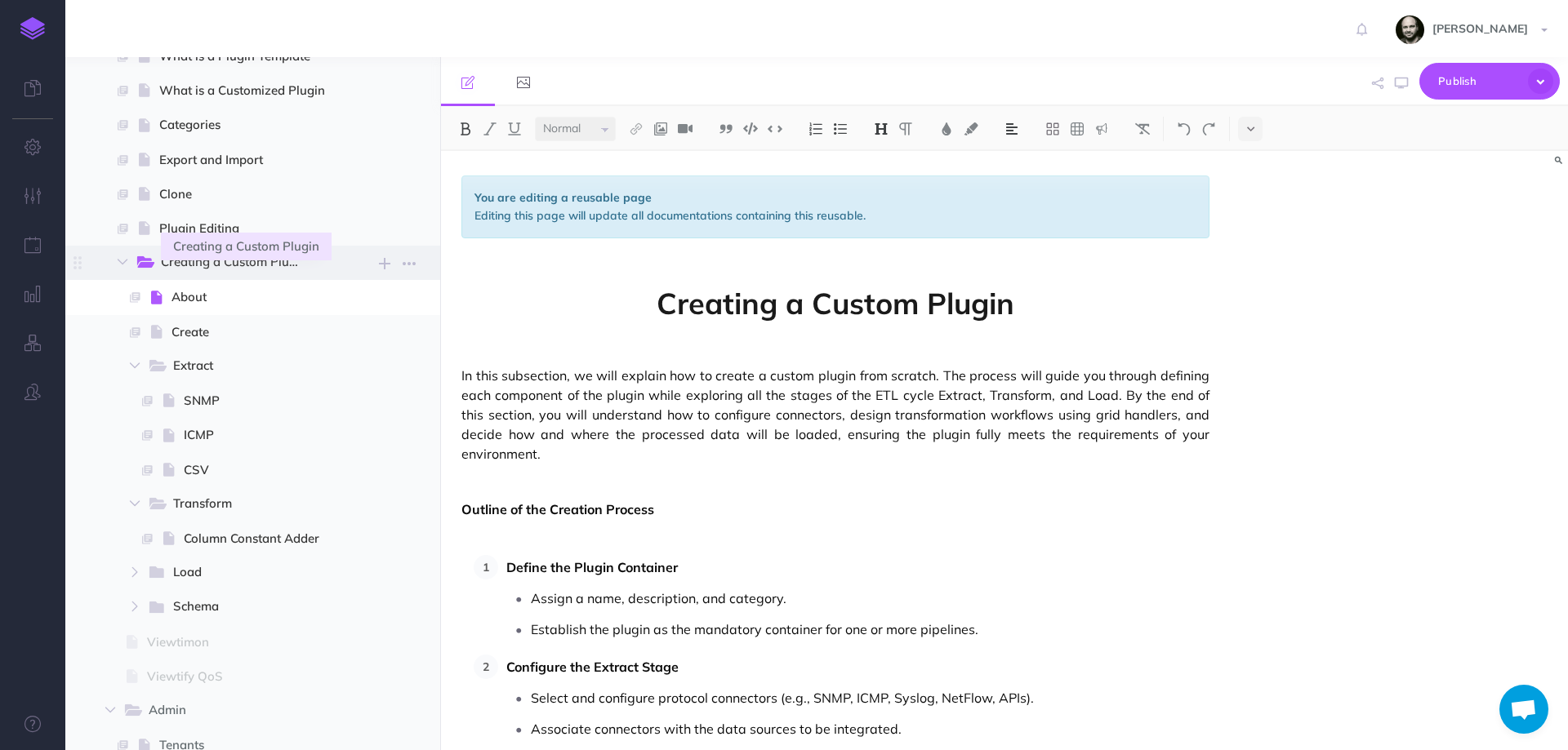
scroll to position [861, 0]
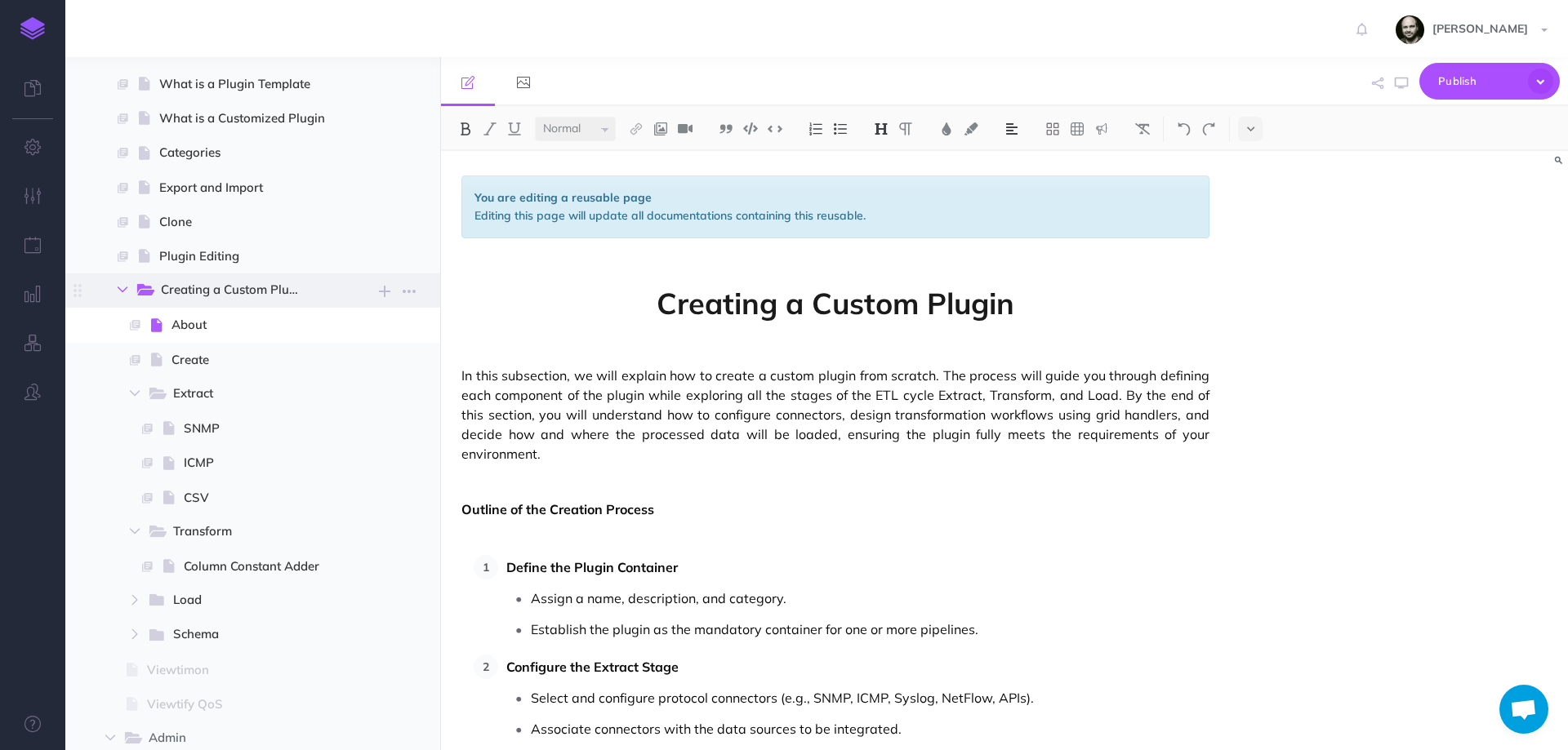
click at [121, 291] on icon "button" at bounding box center [122, 289] width 10 height 10
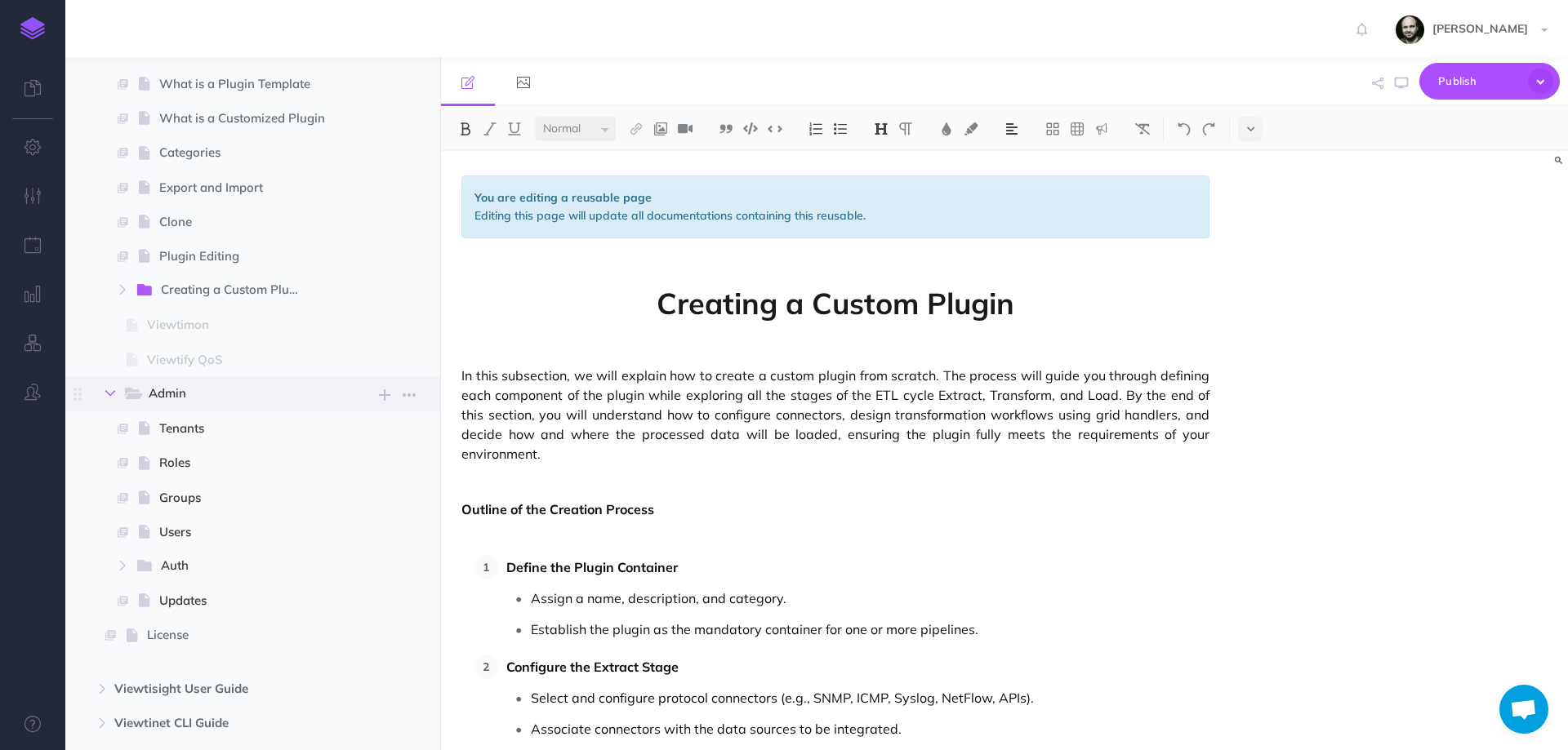
click at [113, 399] on button "button" at bounding box center [110, 393] width 30 height 20
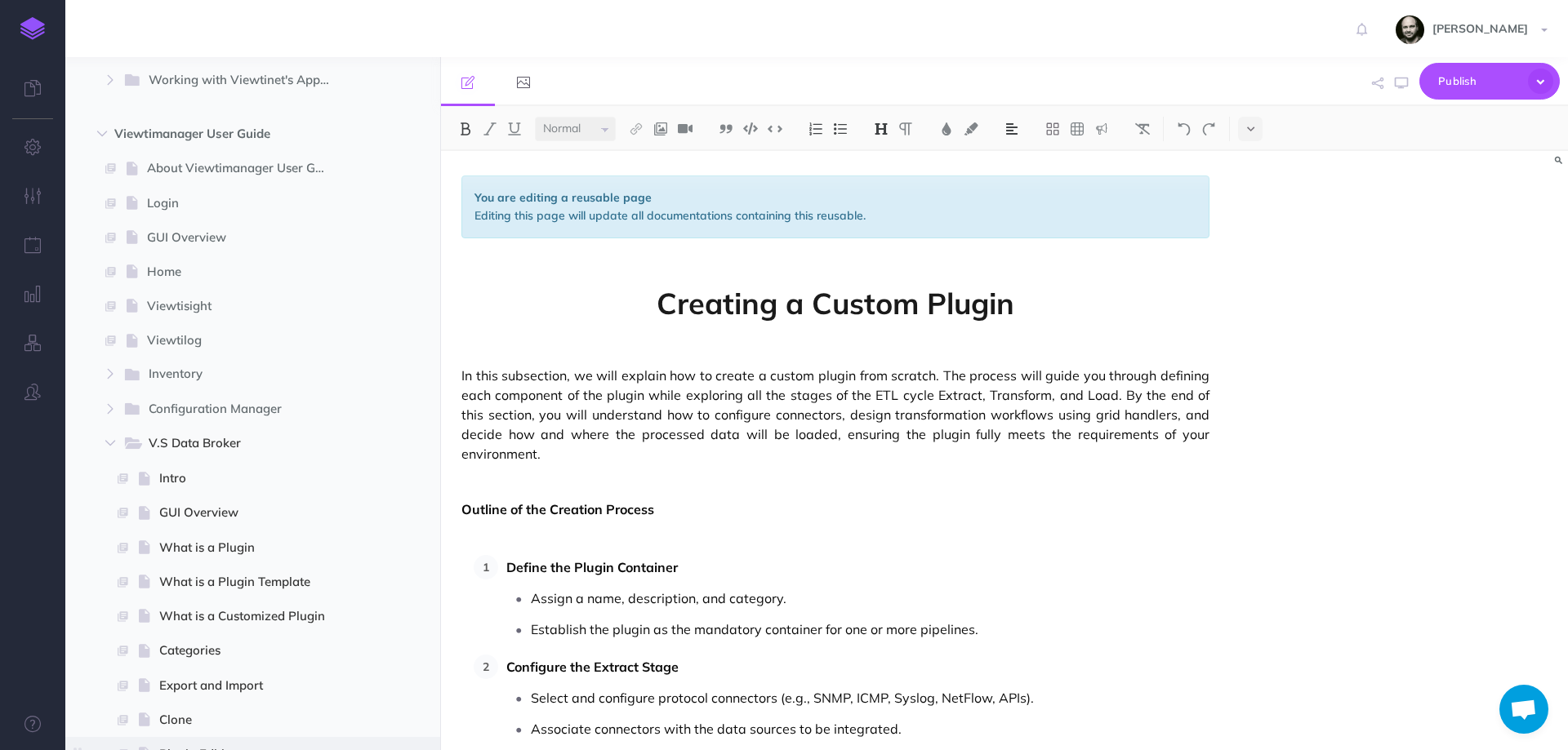
scroll to position [333, 0]
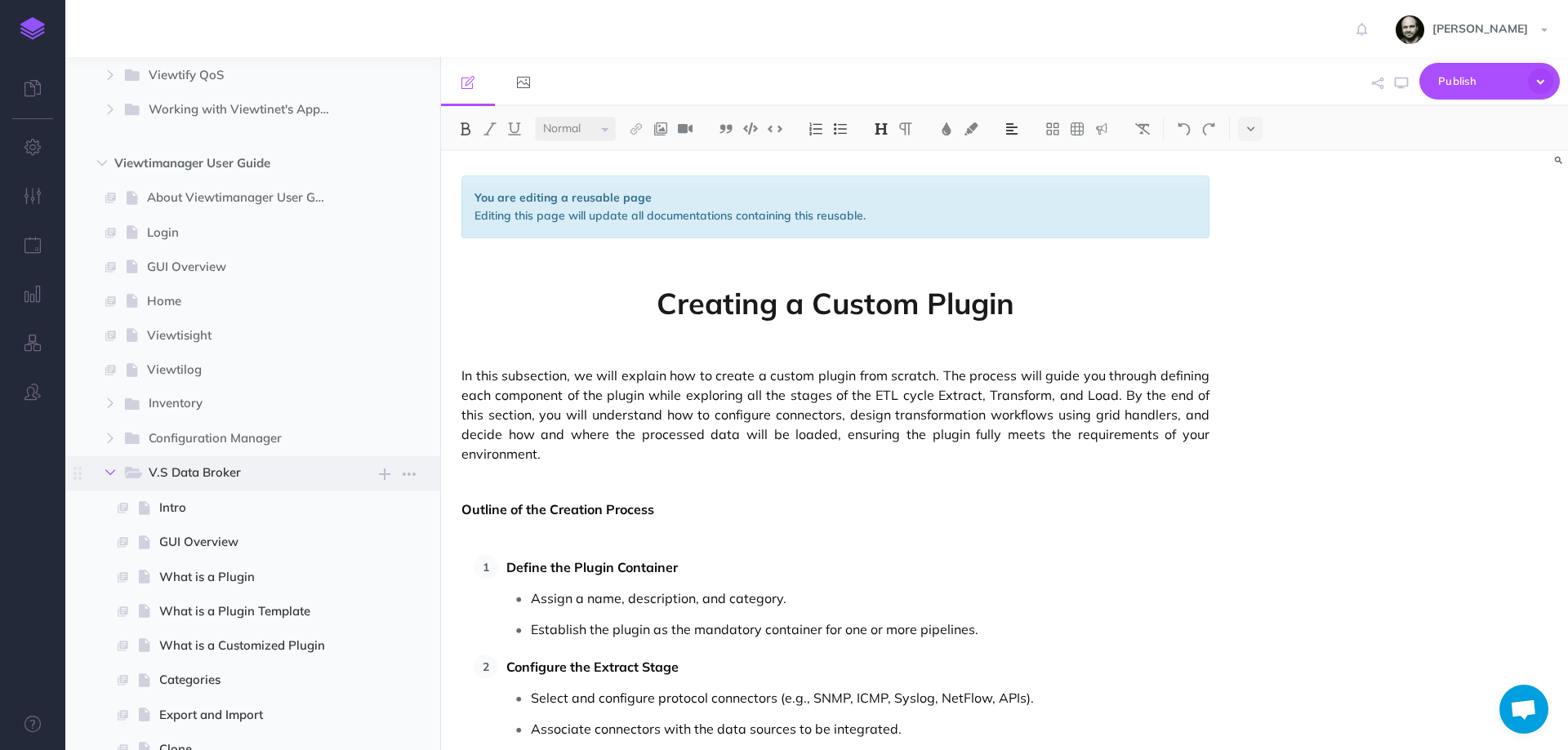
click at [111, 472] on icon "button" at bounding box center [110, 473] width 10 height 10
